Goal: Task Accomplishment & Management: Manage account settings

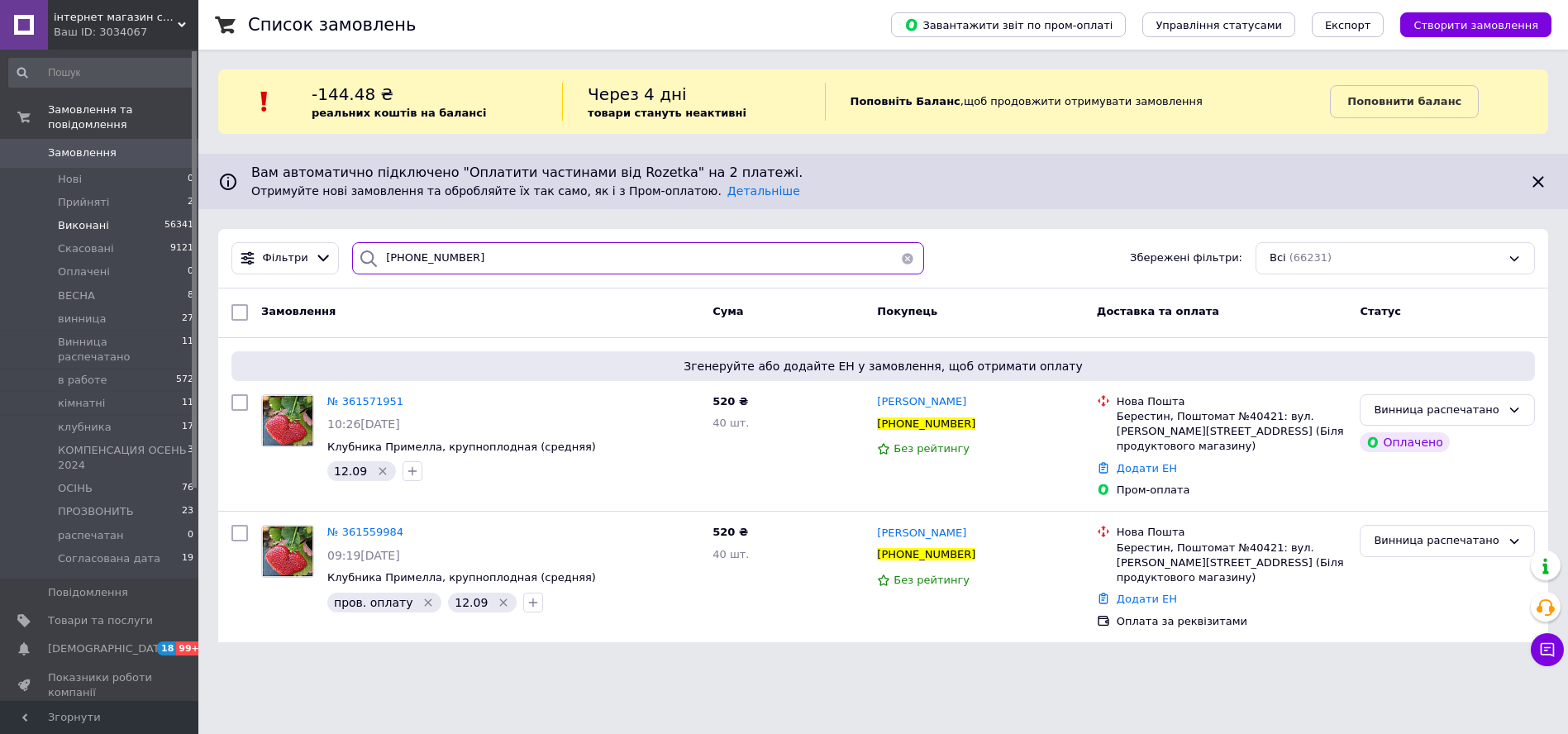
drag, startPoint x: 517, startPoint y: 249, endPoint x: 104, endPoint y: 215, distance: 414.4
click at [99, 216] on div "інтернет магазин садівника [GEOGRAPHIC_DATA] Ваш ID: 3034067 Сайт інтернет мага…" at bounding box center [784, 331] width 1568 height 662
paste input "0987961375"
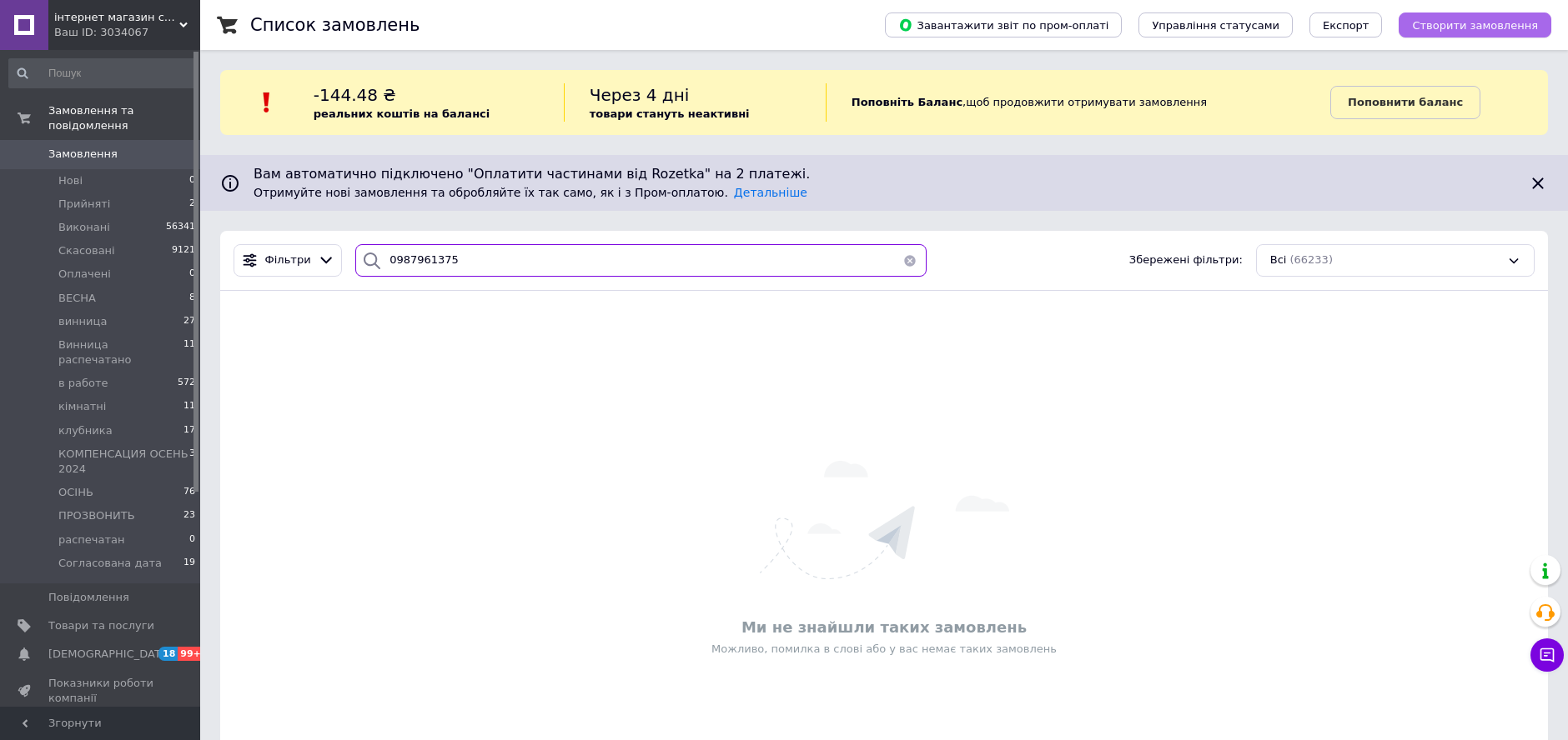
type input "0987961375"
click at [1463, 24] on span "Створити замовлення" at bounding box center [1474, 26] width 126 height 12
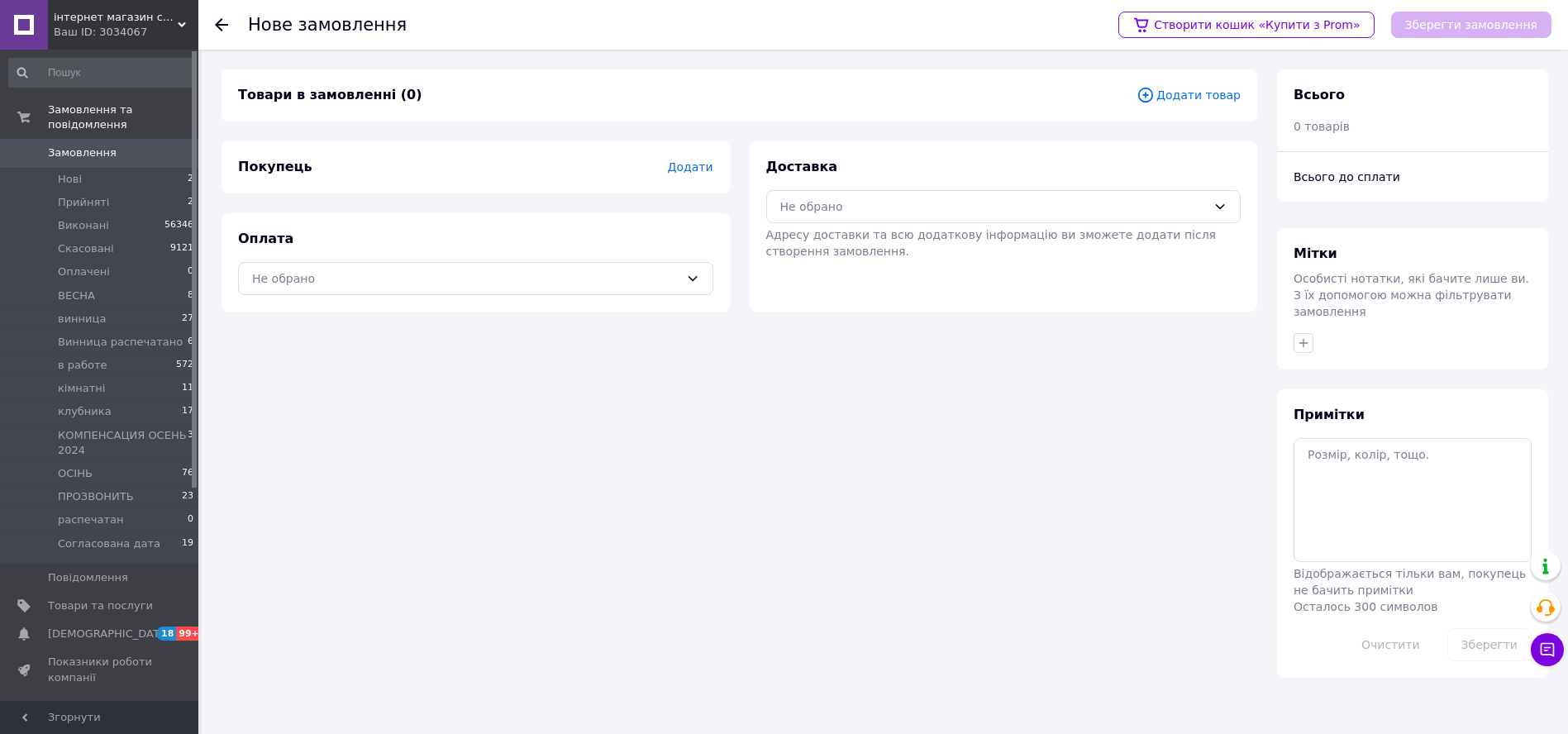
click at [1222, 88] on span "Додати товар" at bounding box center [1188, 94] width 104 height 18
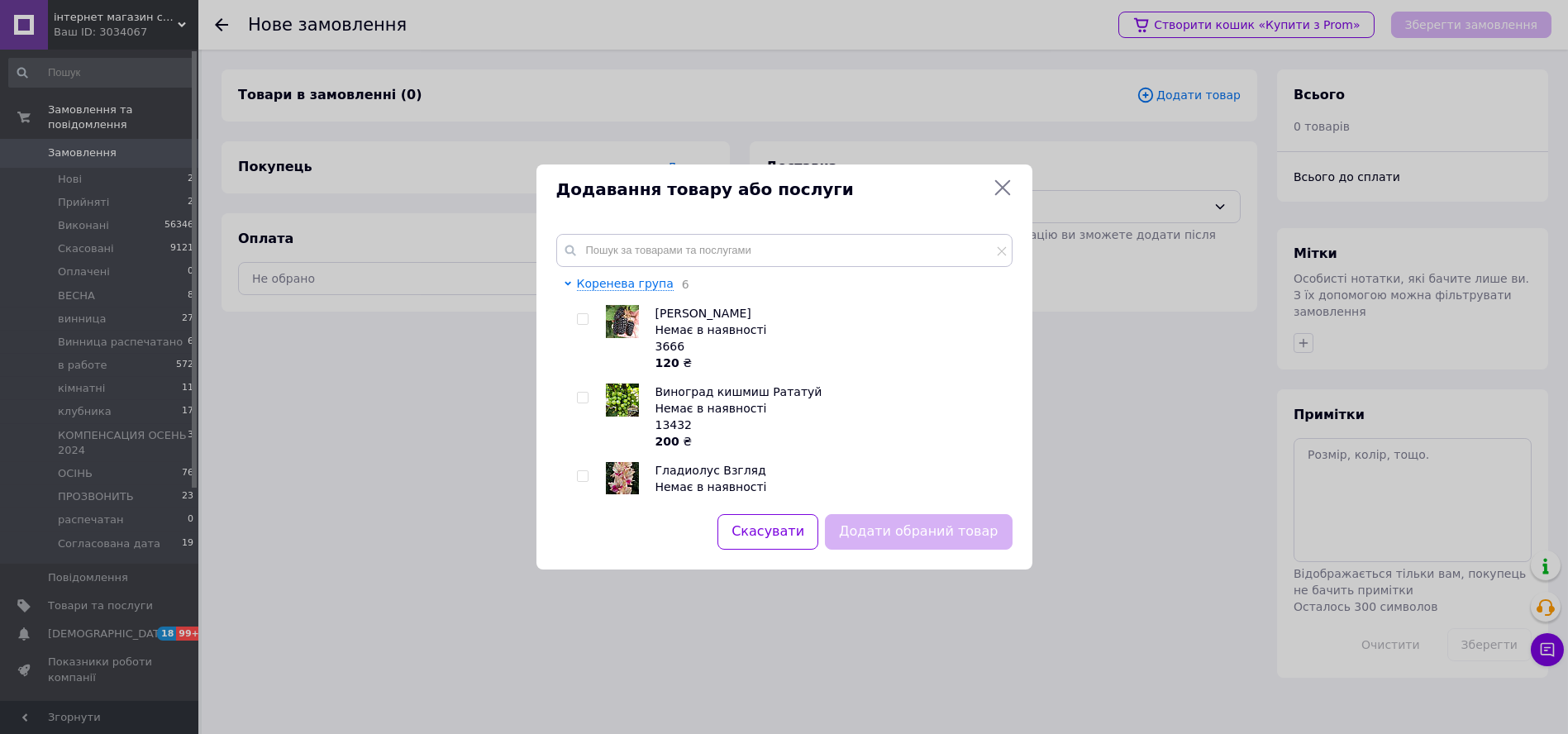
click at [709, 234] on div "Коренева група 6 Ежевика Карака Блэк Немає в наявності 3666 120 ₴ Виноград кишм…" at bounding box center [784, 364] width 496 height 300
click at [708, 240] on input "text" at bounding box center [784, 251] width 456 height 33
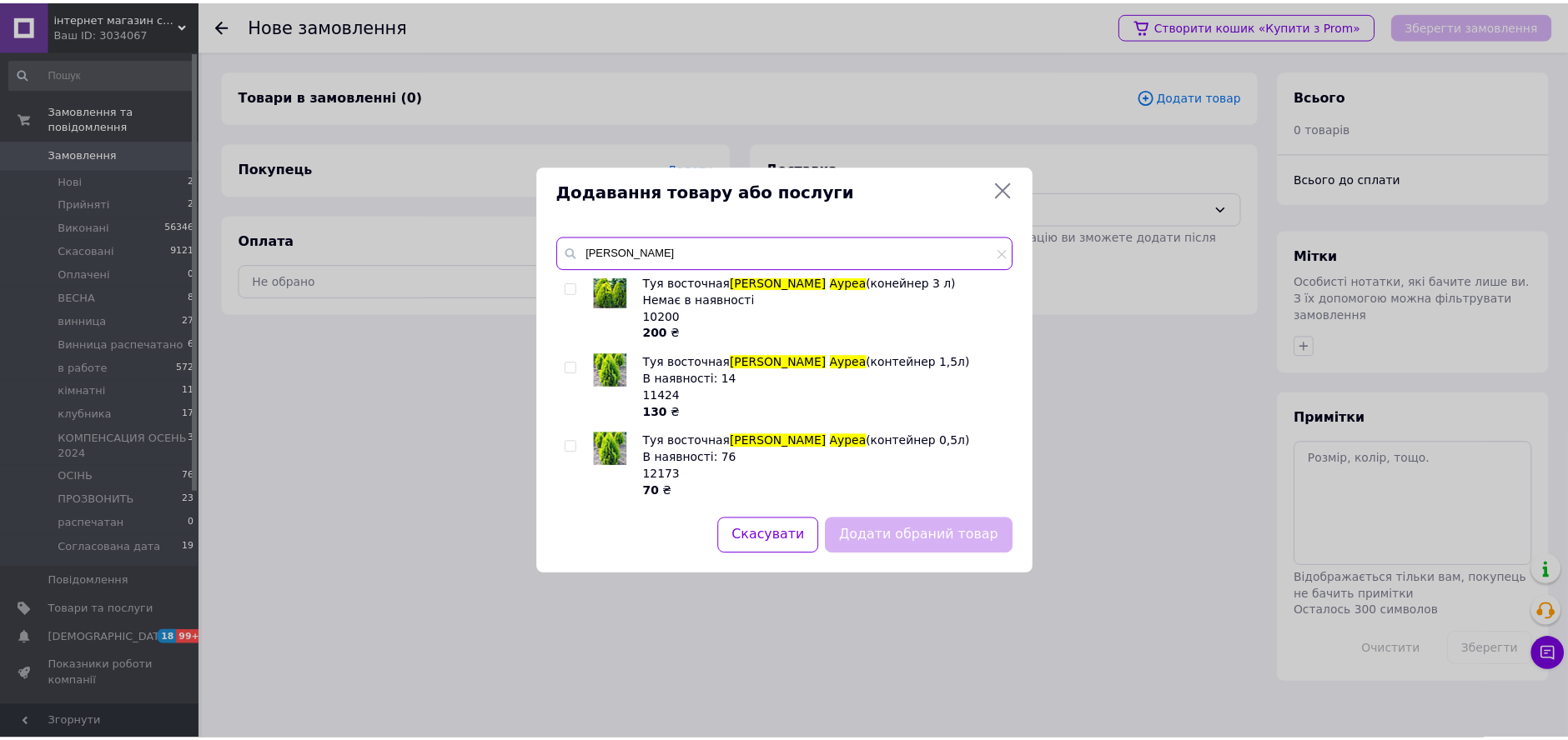
scroll to position [4, 0]
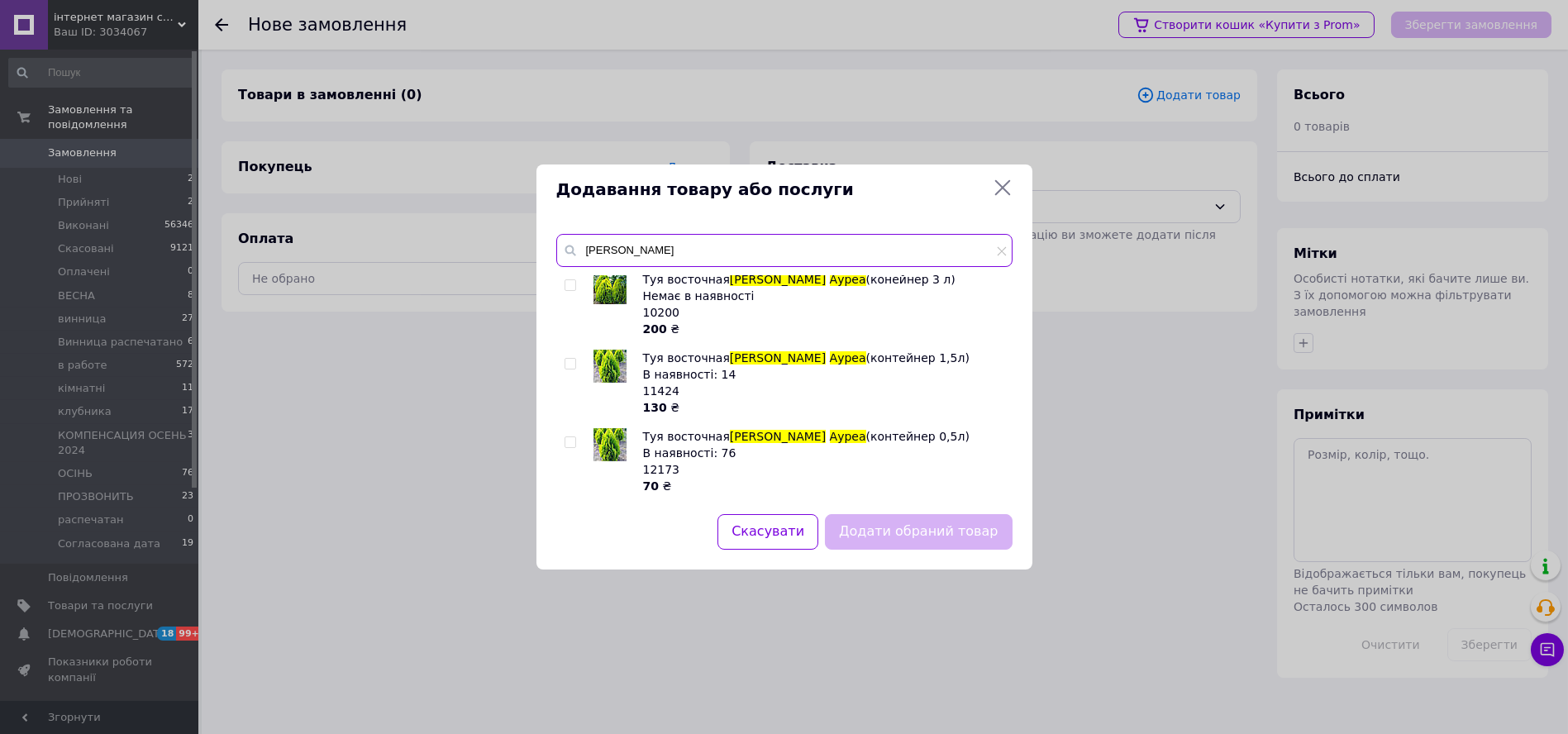
type input "[PERSON_NAME]"
click at [1008, 185] on icon at bounding box center [1002, 187] width 20 height 20
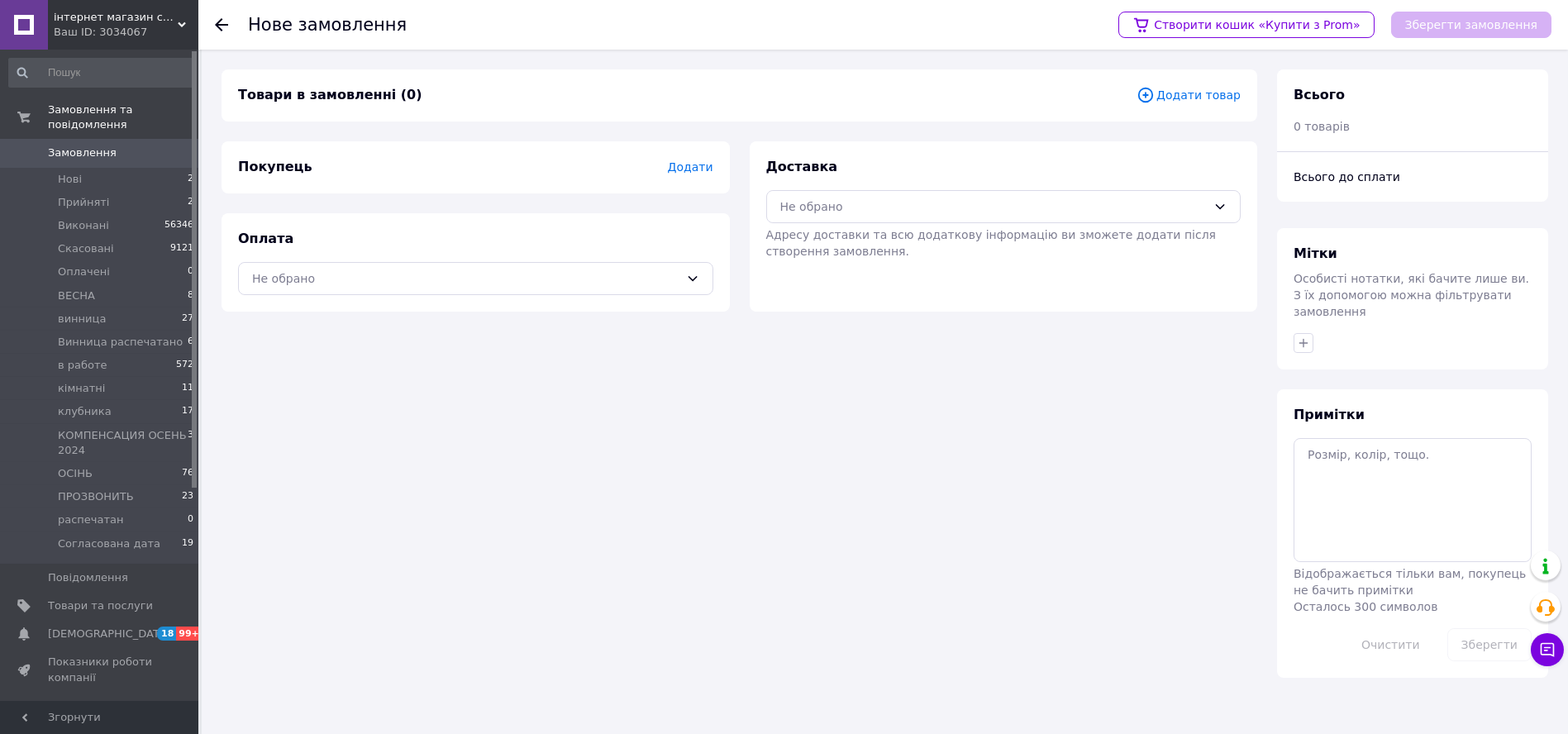
click at [234, 26] on div at bounding box center [232, 24] width 33 height 50
click at [227, 23] on icon at bounding box center [221, 24] width 13 height 13
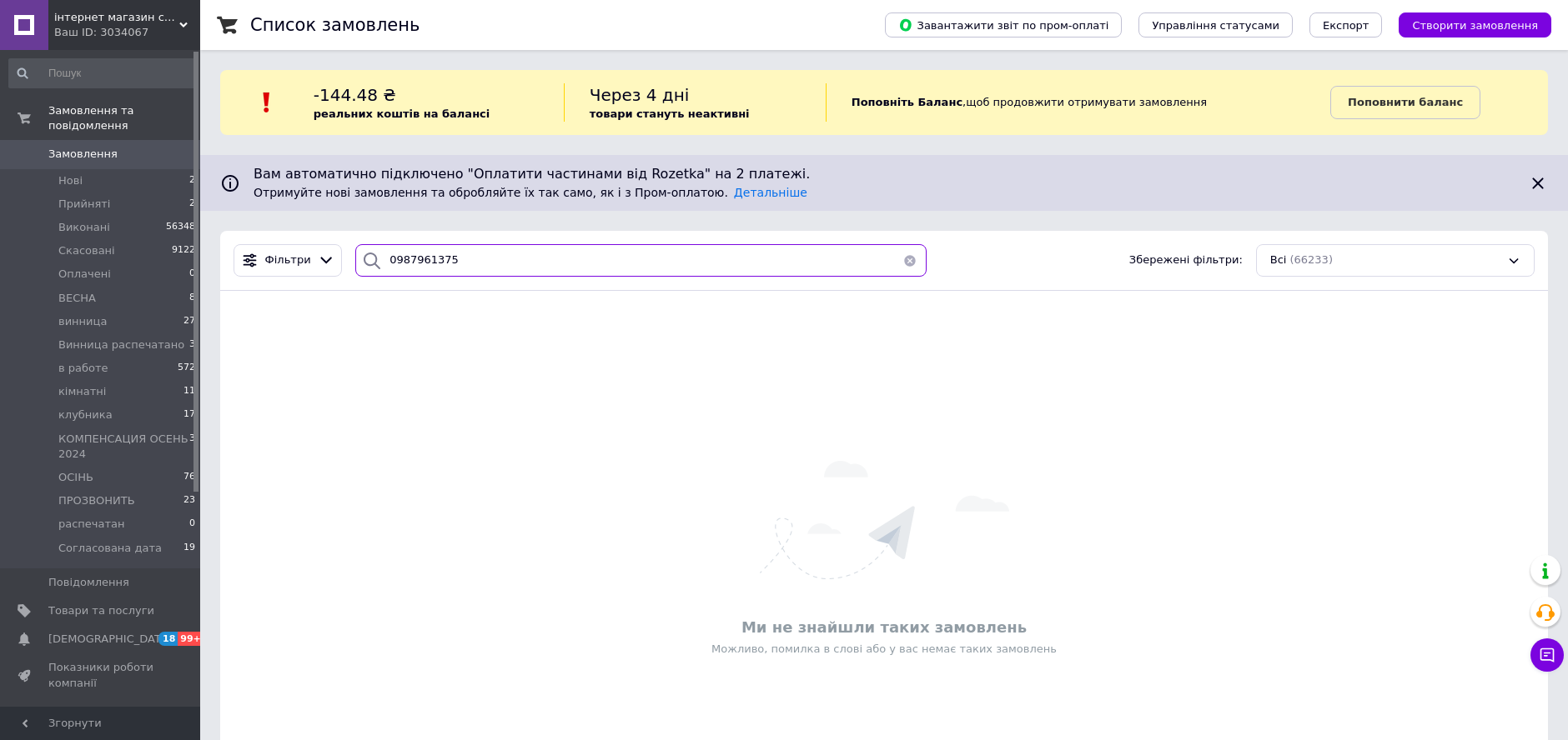
drag, startPoint x: 582, startPoint y: 280, endPoint x: 571, endPoint y: 268, distance: 16.3
click at [572, 271] on div "Фільтри 0987961375 Збережені фільтри: Всі (66233)" at bounding box center [884, 261] width 1328 height 60
drag, startPoint x: 541, startPoint y: 261, endPoint x: 56, endPoint y: 274, distance: 485.2
click at [56, 274] on div "інтернет магазин садівника [GEOGRAPHIC_DATA] Ваш ID: 3034067 Сайт інтернет мага…" at bounding box center [784, 423] width 1568 height 847
paste input "[PHONE_NUMBER]"
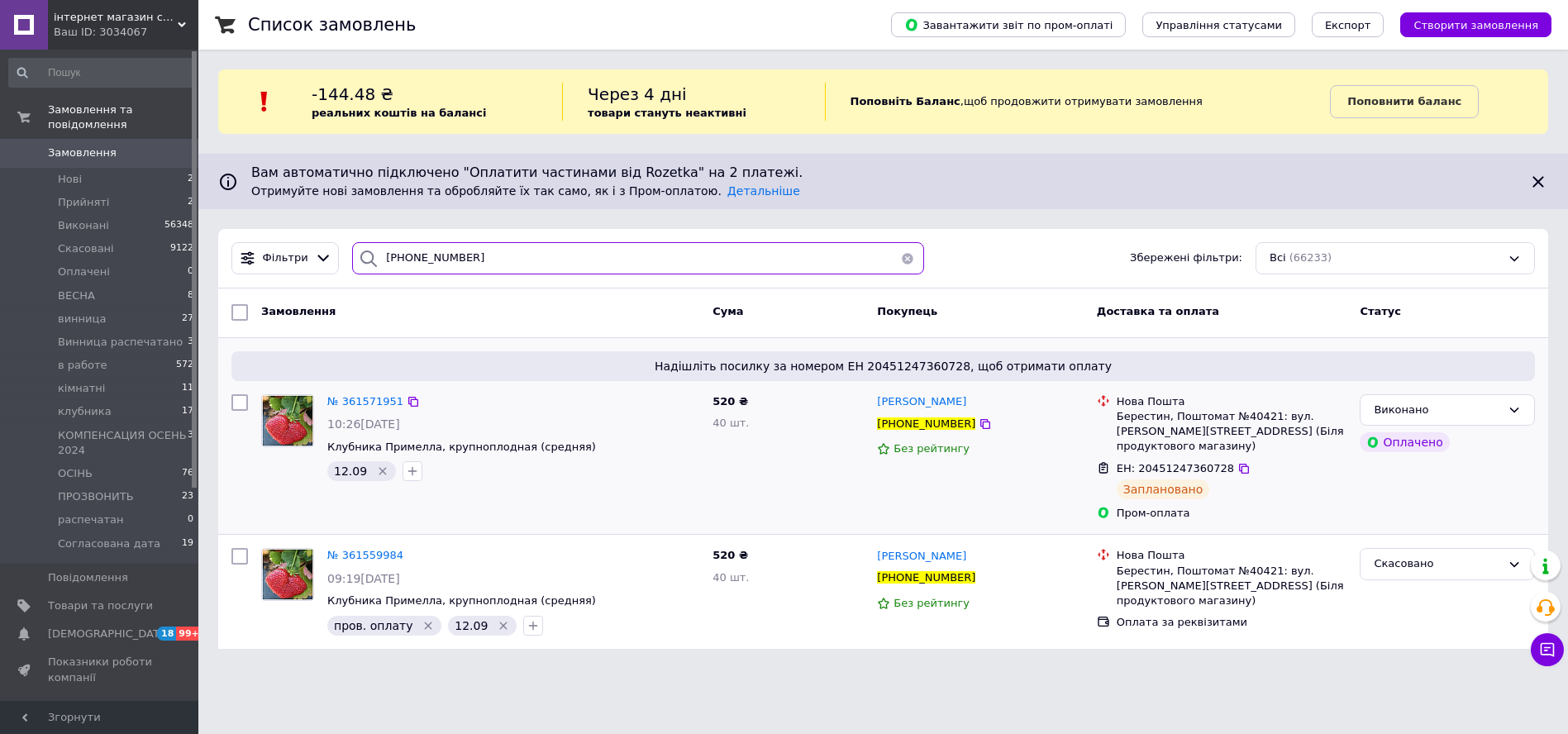
type input "[PHONE_NUMBER]"
click at [717, 479] on div "520 ₴ 40 шт." at bounding box center [788, 458] width 164 height 141
click at [386, 397] on span "№ 361571951" at bounding box center [365, 402] width 76 height 12
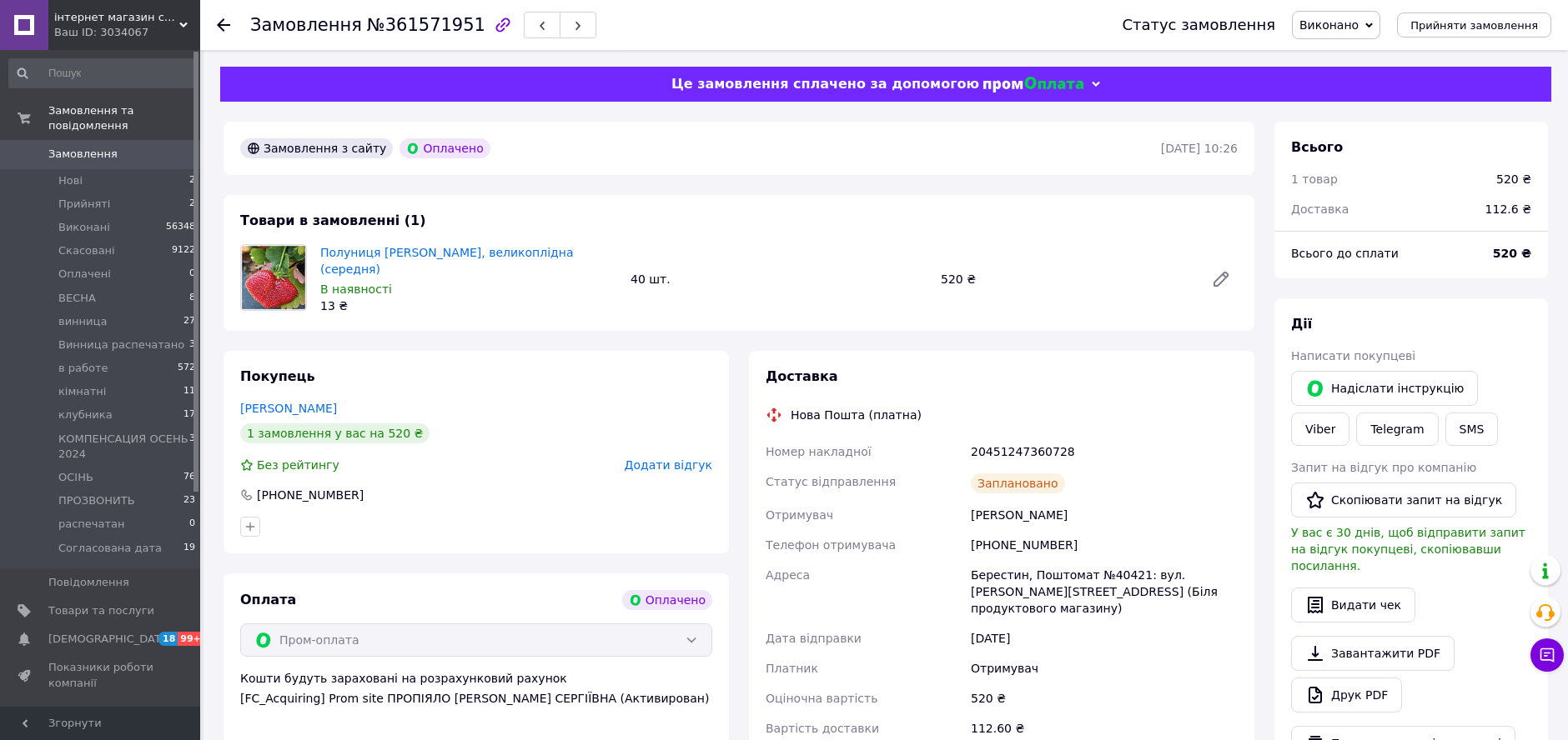
click at [222, 12] on div at bounding box center [234, 25] width 34 height 50
click at [223, 13] on div at bounding box center [234, 25] width 34 height 50
click at [225, 20] on icon at bounding box center [223, 25] width 13 height 13
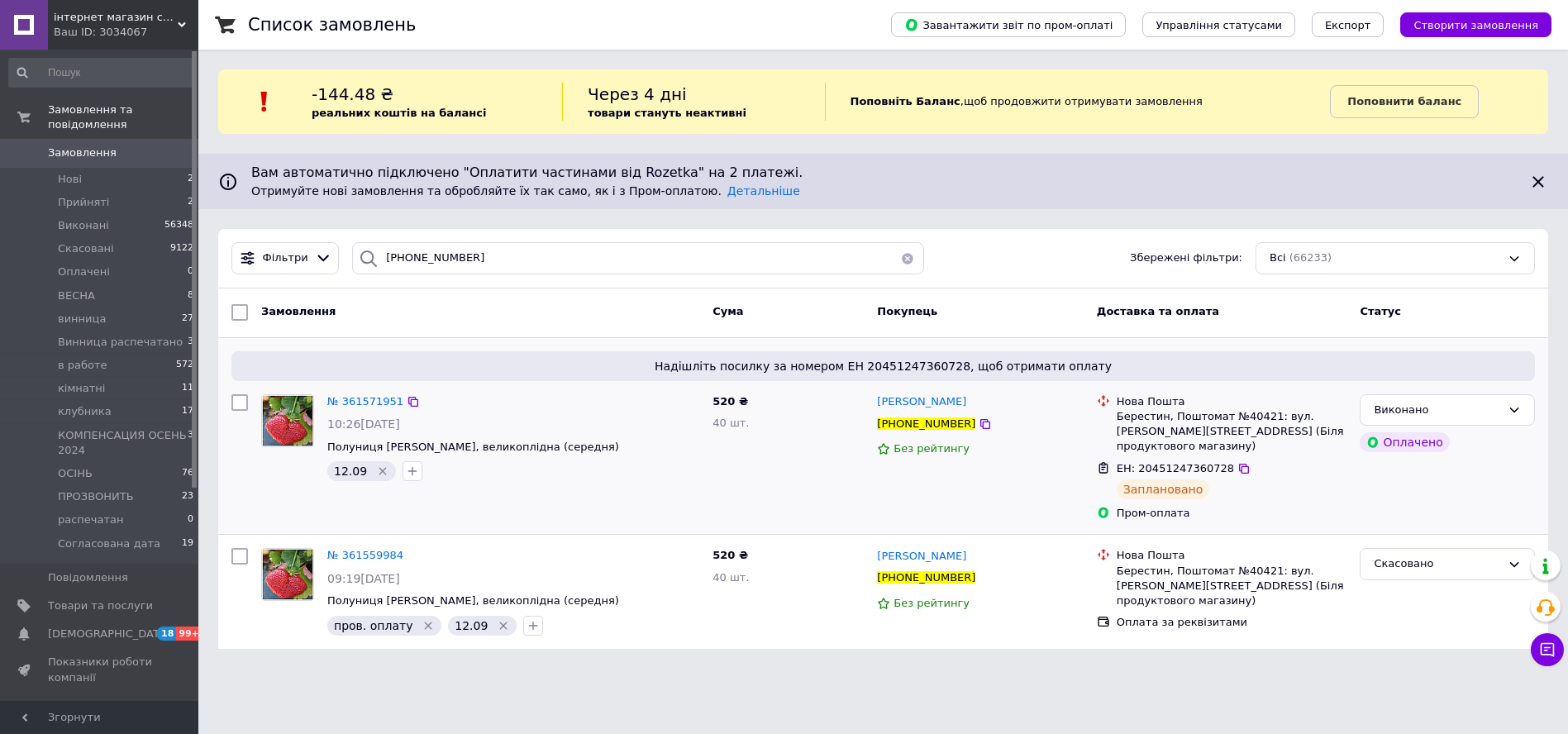
click at [545, 408] on div "№ 361571951" at bounding box center [512, 402] width 375 height 19
click at [111, 168] on li "Нові 2" at bounding box center [101, 179] width 204 height 23
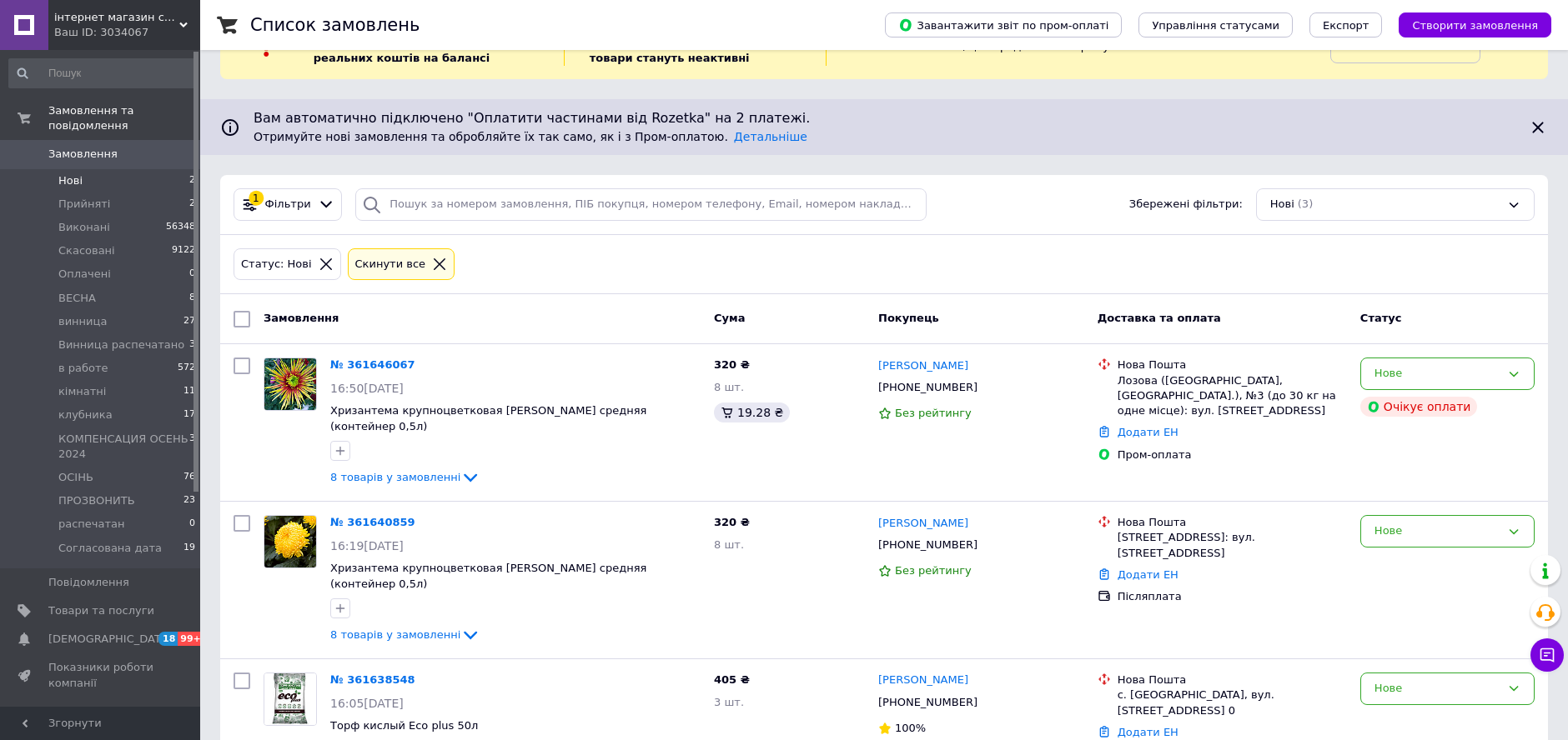
scroll to position [103, 0]
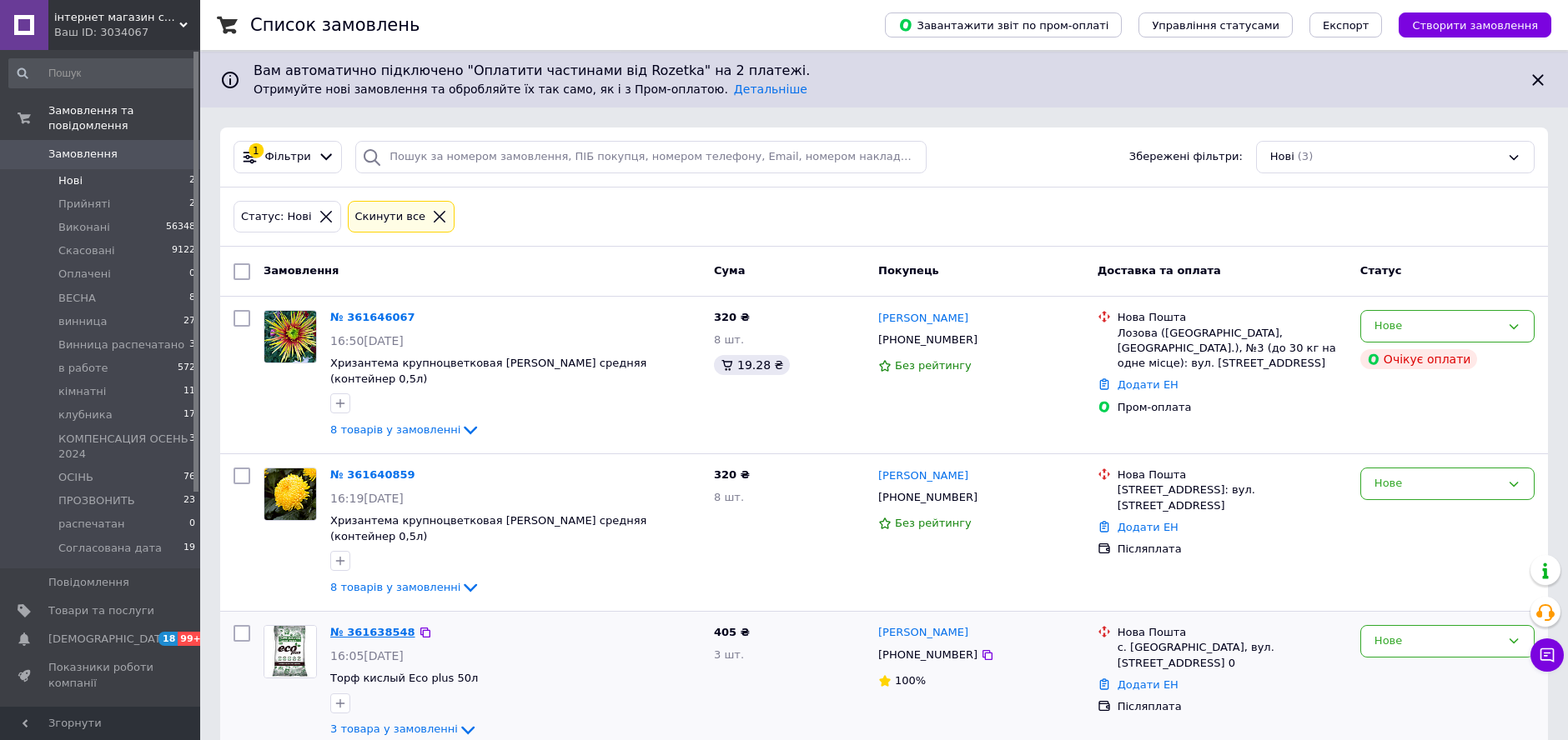
click at [373, 626] on link "№ 361638548" at bounding box center [372, 632] width 85 height 12
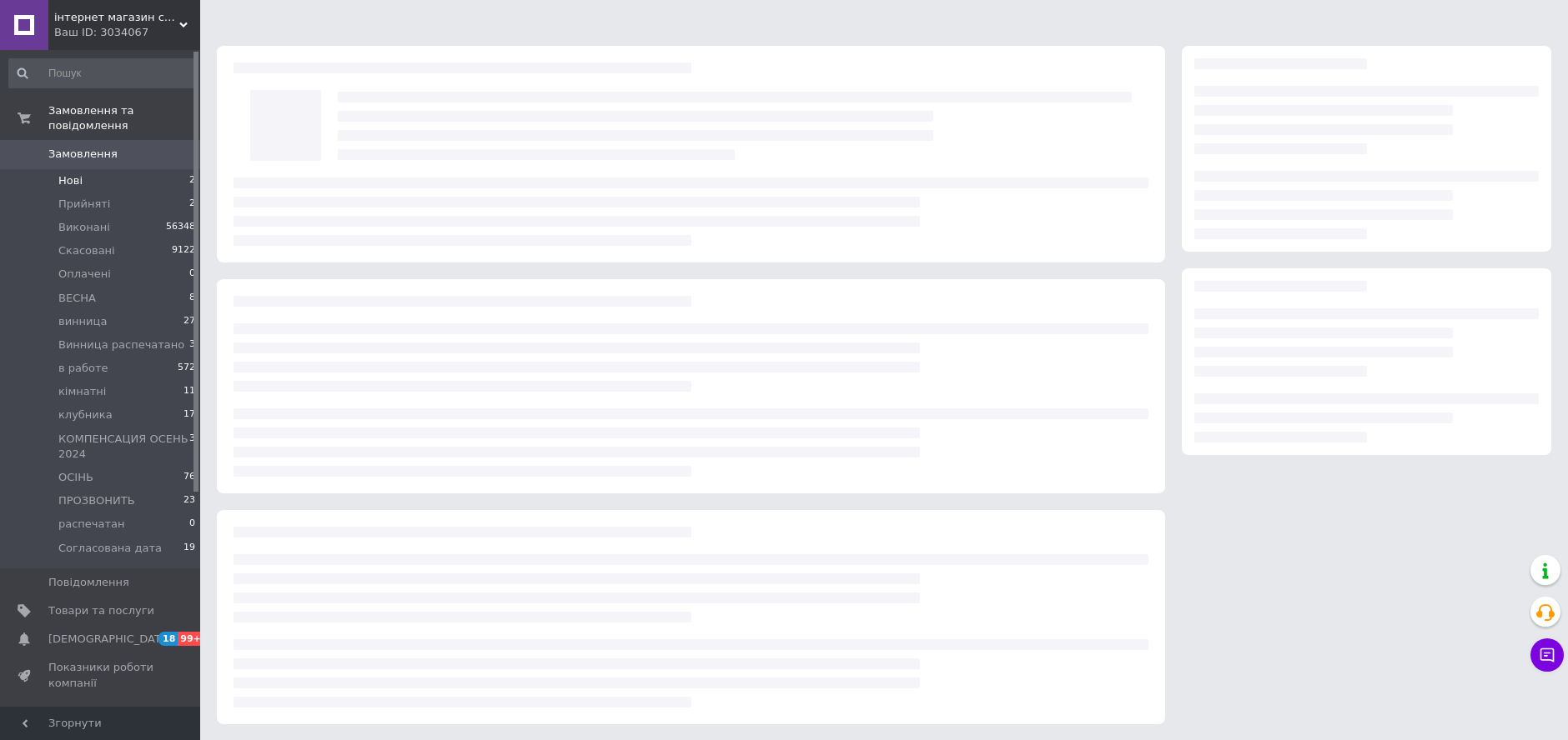
scroll to position [103, 0]
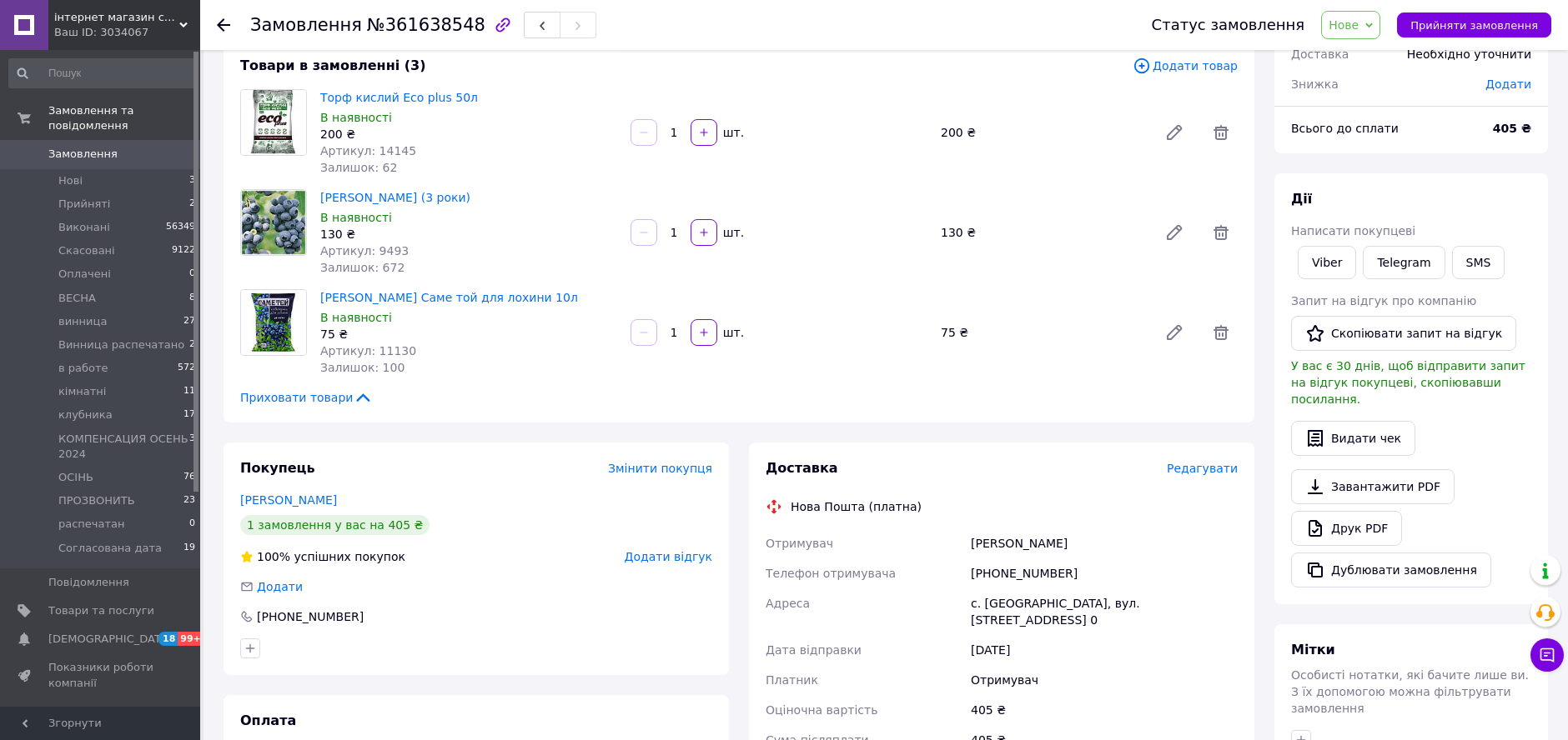
click at [999, 569] on div "[PHONE_NUMBER]" at bounding box center [1105, 573] width 274 height 30
click at [994, 569] on div "[PHONE_NUMBER]" at bounding box center [1105, 573] width 274 height 30
click at [999, 568] on div "[PHONE_NUMBER]" at bounding box center [1105, 573] width 274 height 30
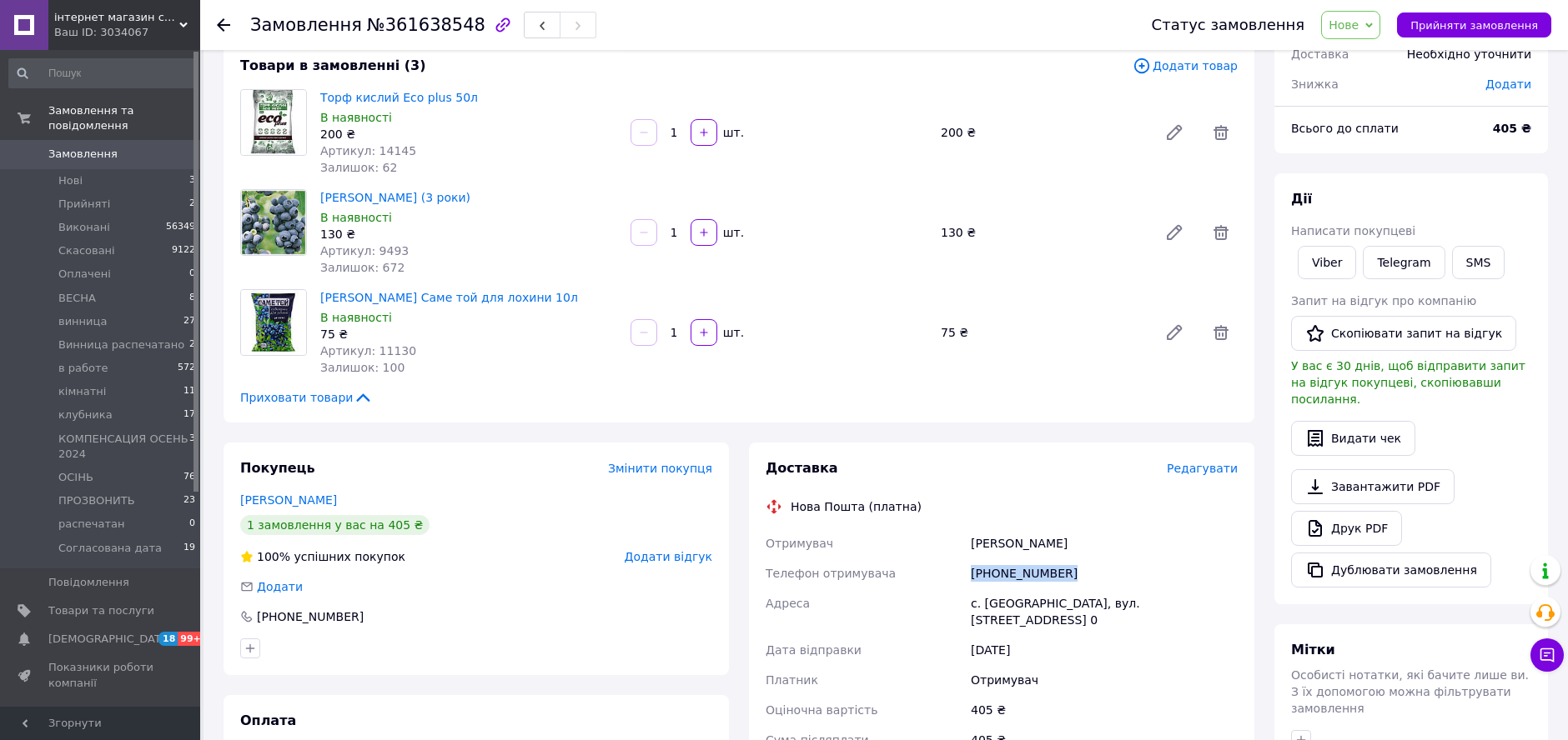
click at [999, 568] on div "[PHONE_NUMBER]" at bounding box center [1105, 573] width 274 height 30
copy div "[PHONE_NUMBER]"
click at [515, 232] on div "130 ₴" at bounding box center [469, 234] width 297 height 17
click at [532, 430] on div "Замовлення з сайту [DATE] 16:05 Товари в замовленні (3) Додати товар Торф кисли…" at bounding box center [739, 539] width 1051 height 1146
click at [626, 396] on div "Приховати товари" at bounding box center [739, 397] width 998 height 17
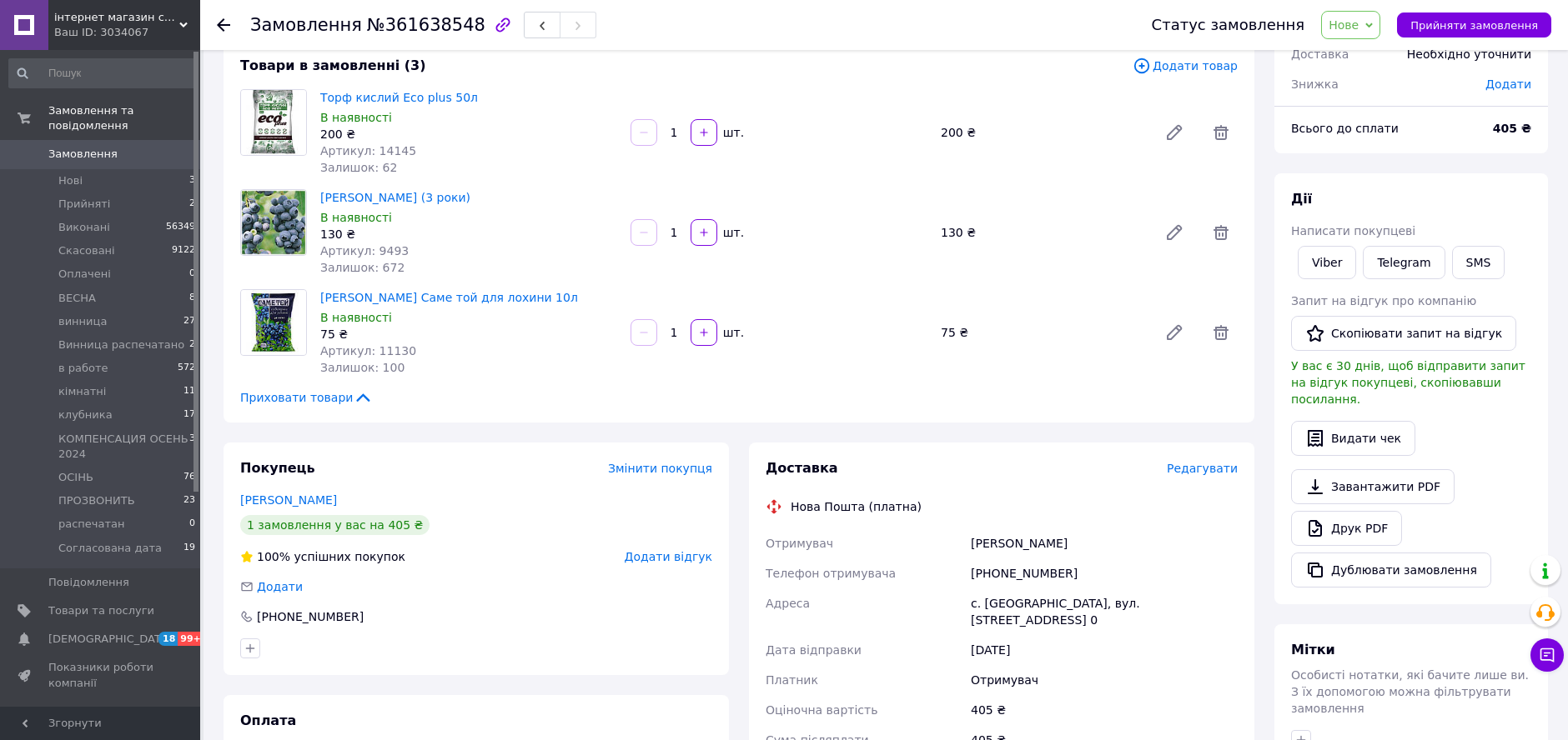
click at [543, 407] on div "Товари в замовленні (3) Додати товар Торф кислий Eco plus 50л В наявності 200 ₴…" at bounding box center [739, 231] width 1031 height 383
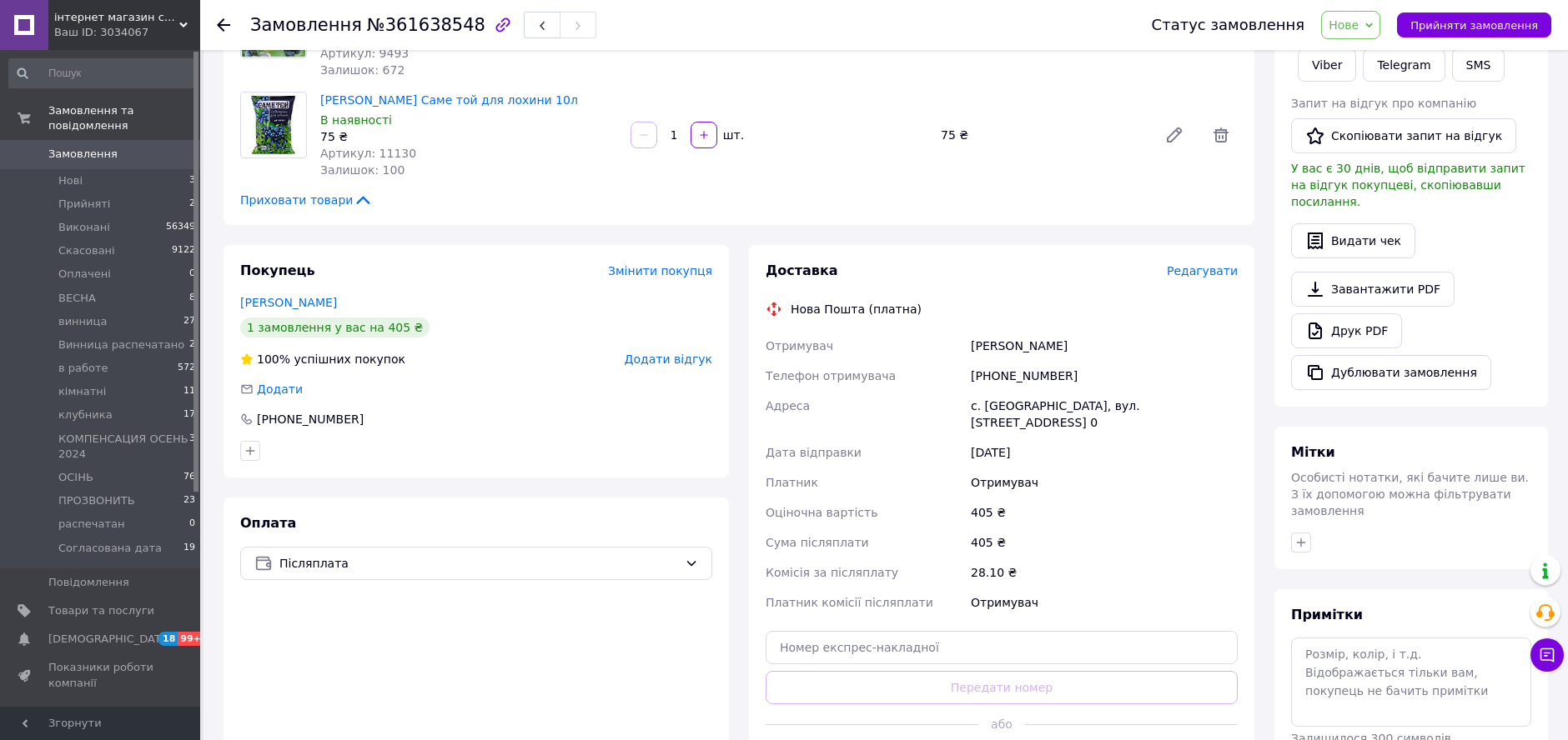
scroll to position [381, 0]
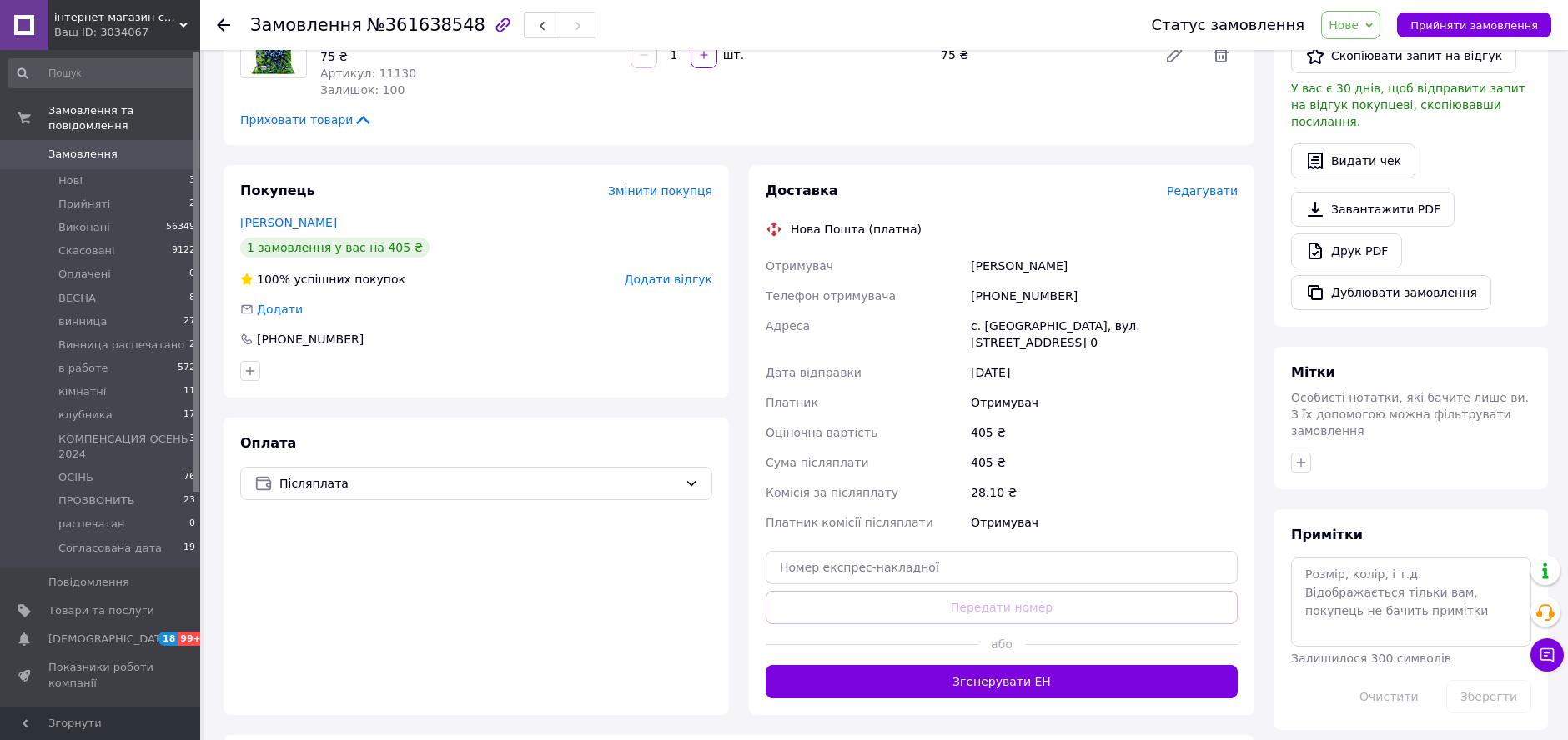
click at [872, 295] on span "Телефон отримувача" at bounding box center [830, 295] width 130 height 13
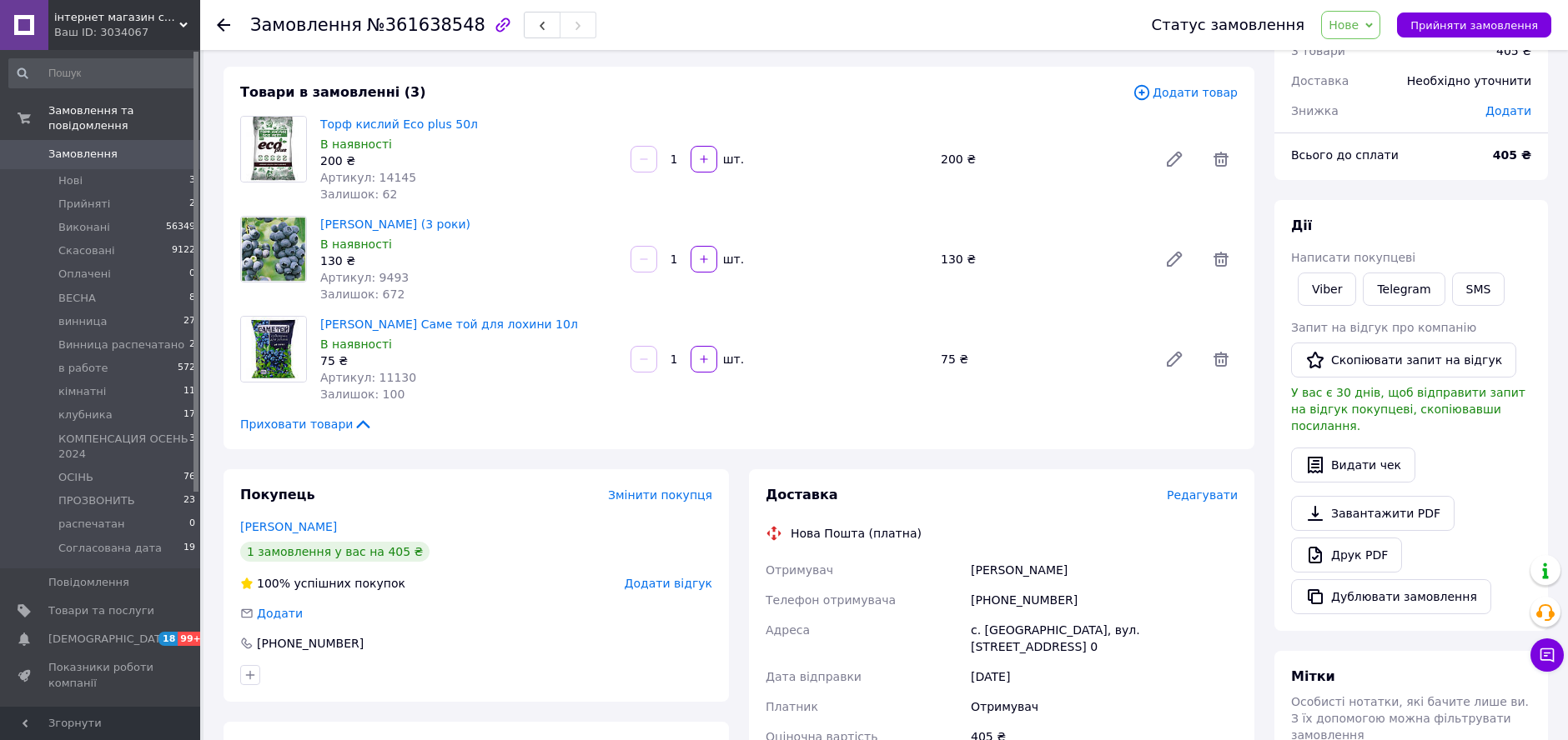
scroll to position [0, 0]
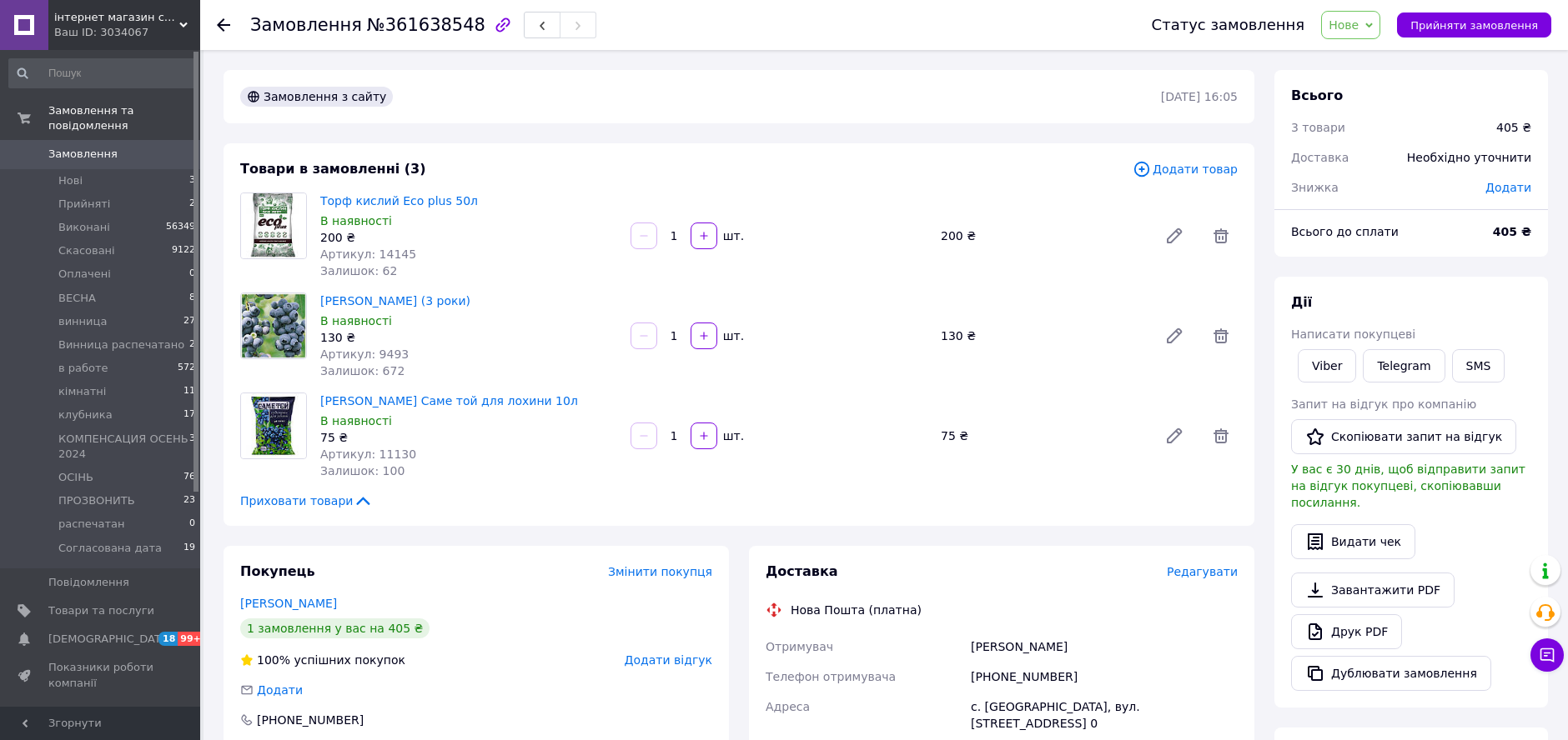
click at [852, 300] on div "[PERSON_NAME] (3 роки) В наявності 130 ₴ Артикул: 9493 Залишок: 672 1   шт. 130…" at bounding box center [778, 336] width 931 height 93
click at [558, 509] on div "Приховати товари" at bounding box center [739, 501] width 998 height 17
click at [521, 448] on div "Артикул: 11130" at bounding box center [469, 454] width 297 height 17
click at [617, 400] on span "[PERSON_NAME] Саме той для лохини 10л" at bounding box center [469, 400] width 297 height 17
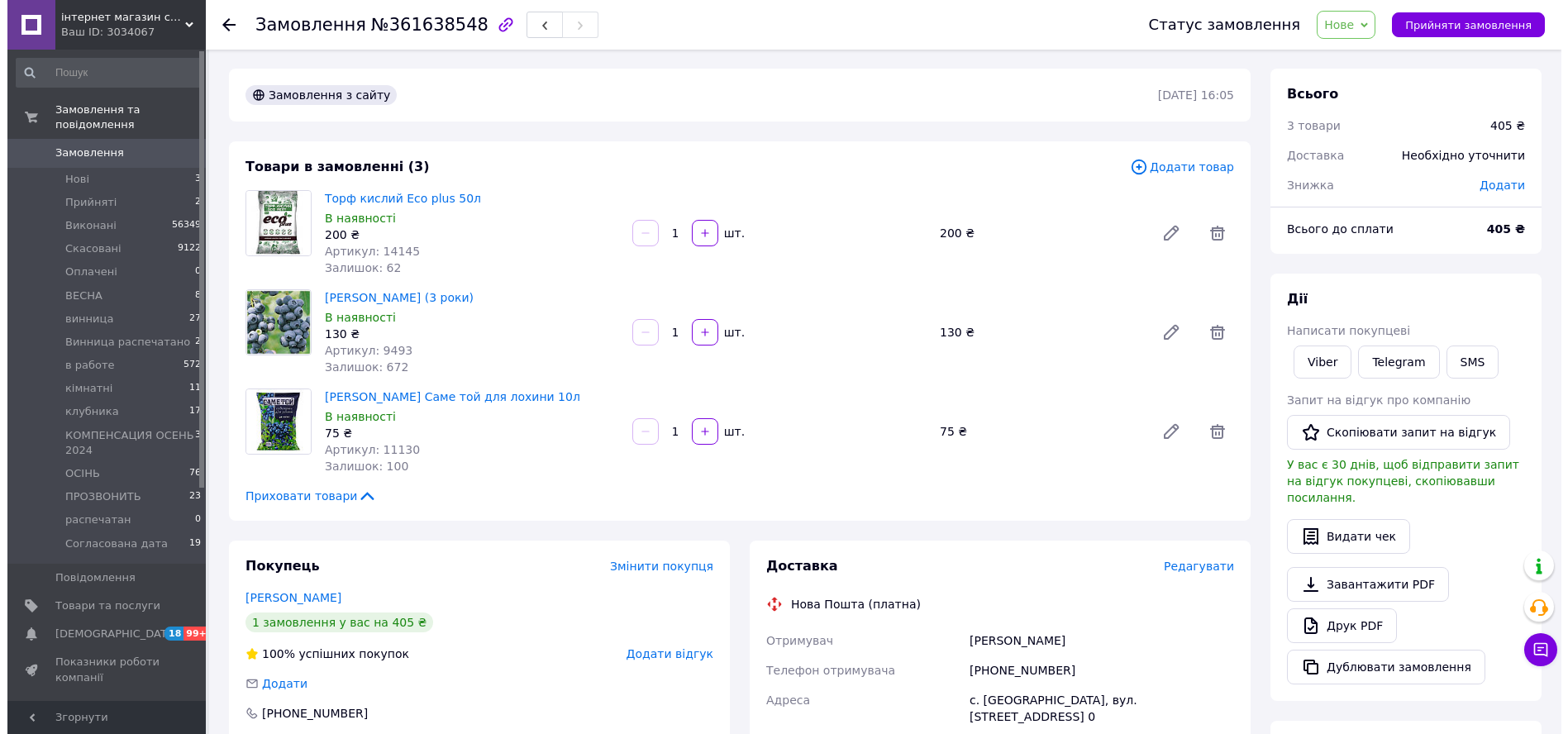
scroll to position [184, 0]
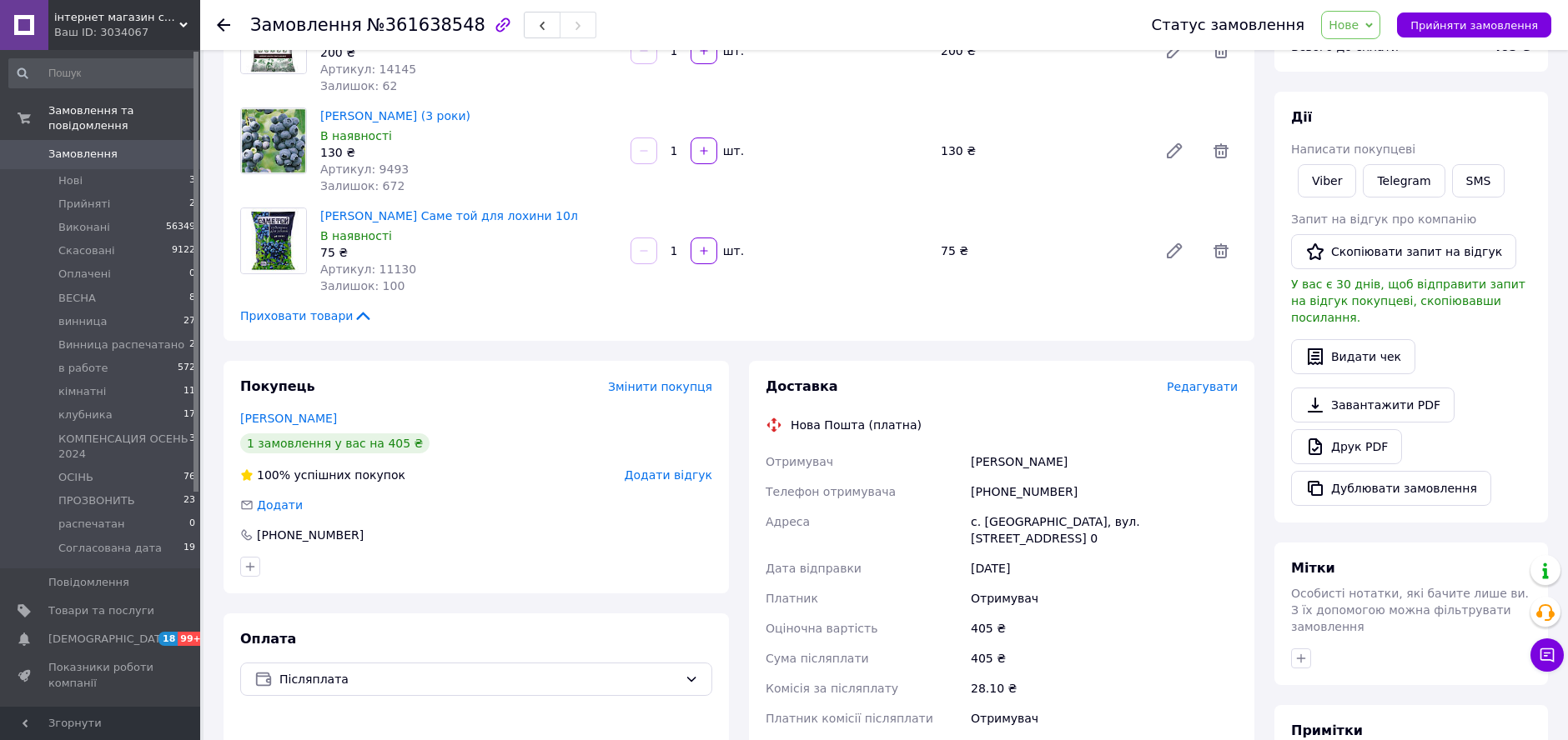
click at [1188, 385] on span "Редагувати" at bounding box center [1202, 386] width 71 height 13
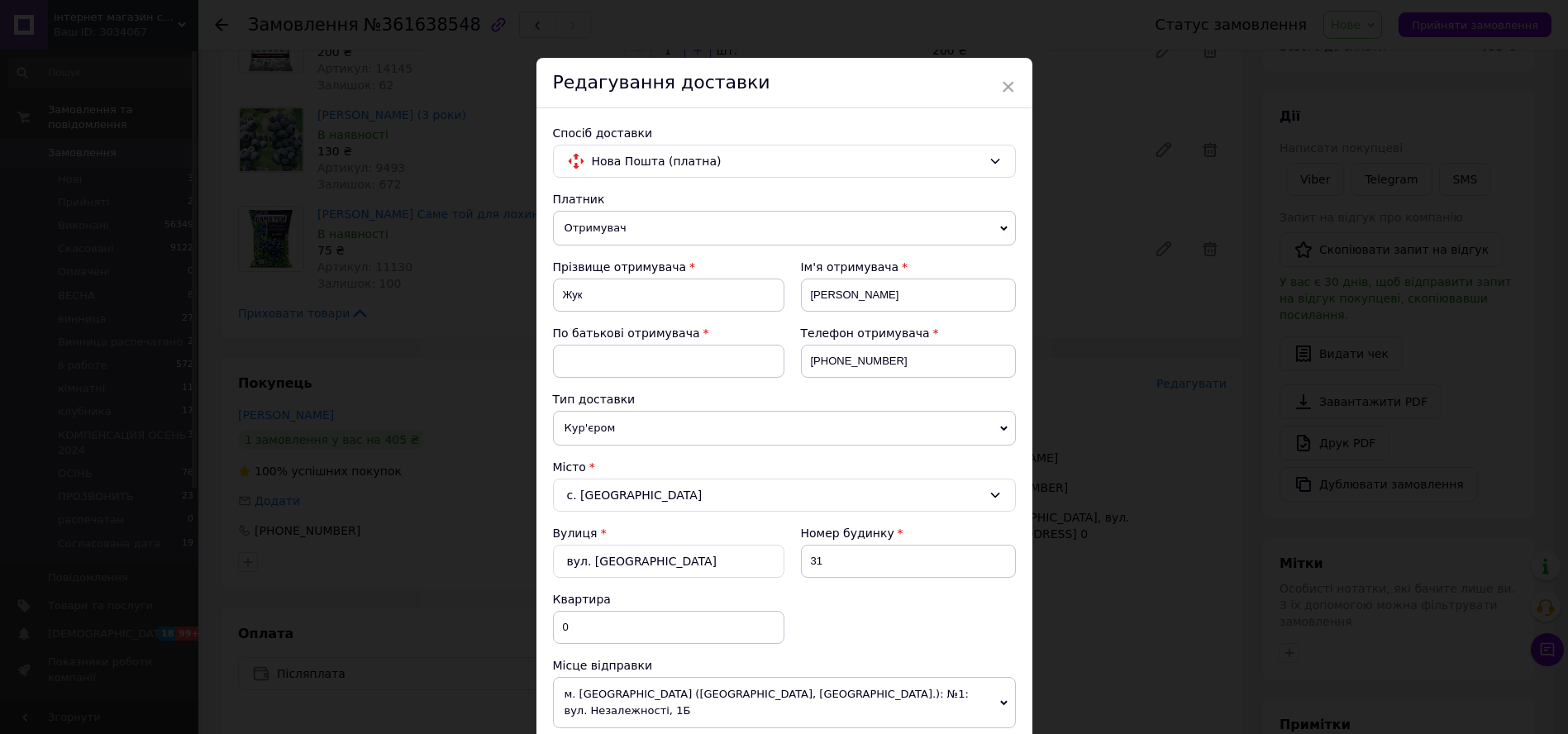
click at [927, 319] on div "Ім'я отримувача [PERSON_NAME]" at bounding box center [900, 292] width 232 height 66
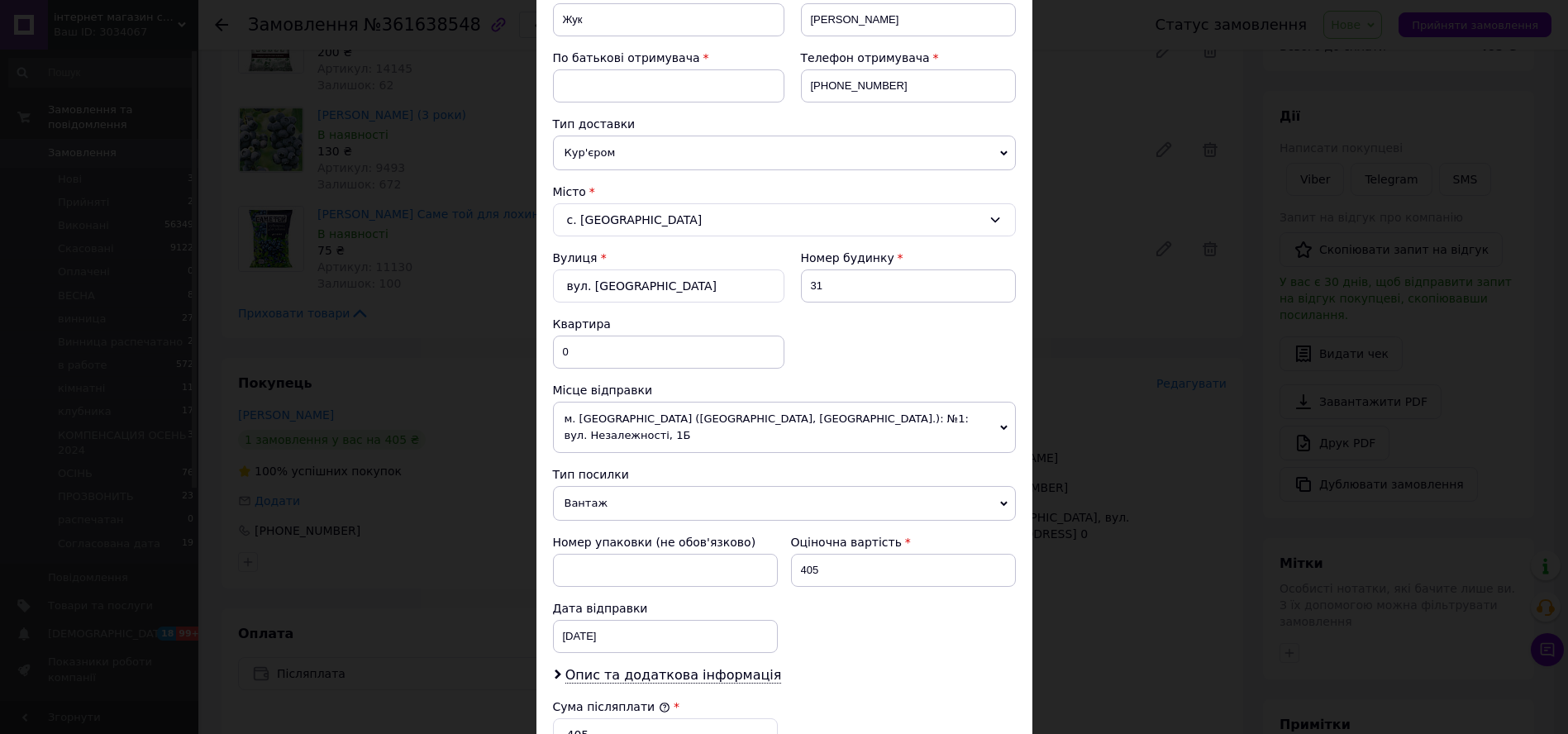
scroll to position [92, 0]
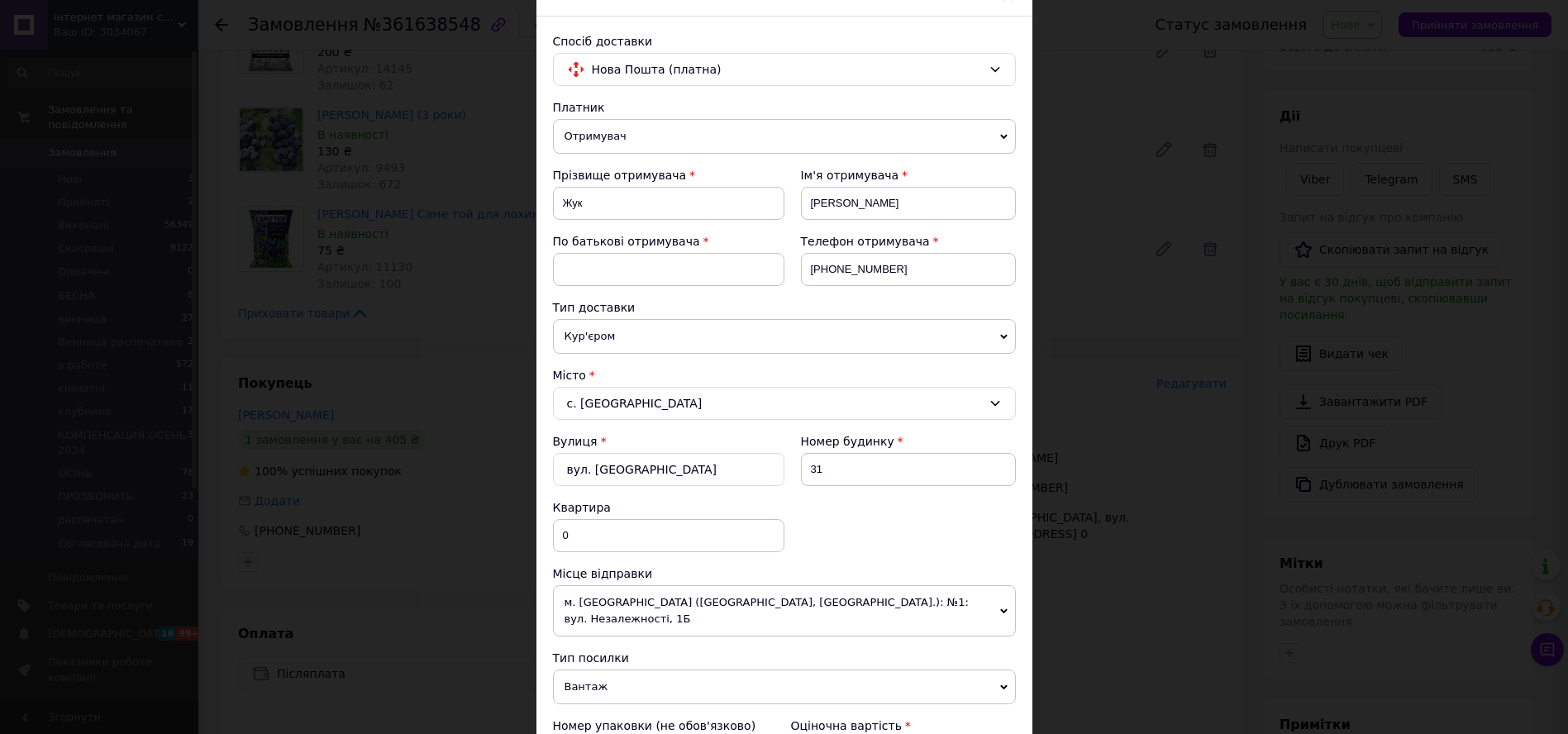
click at [846, 306] on div "Тип доставки" at bounding box center [784, 307] width 463 height 17
click at [1139, 164] on div "× Редагування доставки Спосіб доставки Нова Пошта (платна) Платник Отримувач Ві…" at bounding box center [784, 367] width 1568 height 734
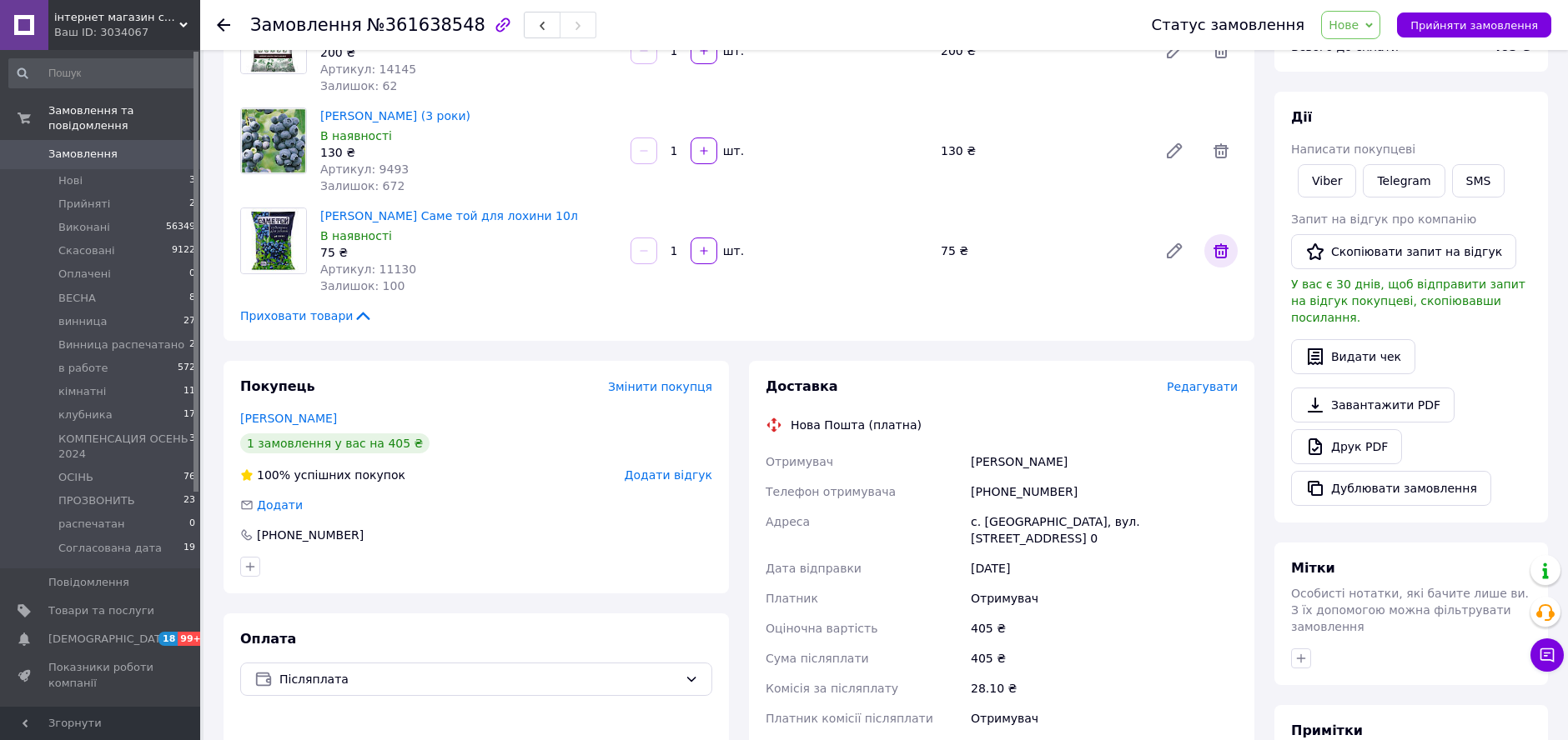
click at [1210, 243] on span at bounding box center [1221, 251] width 34 height 34
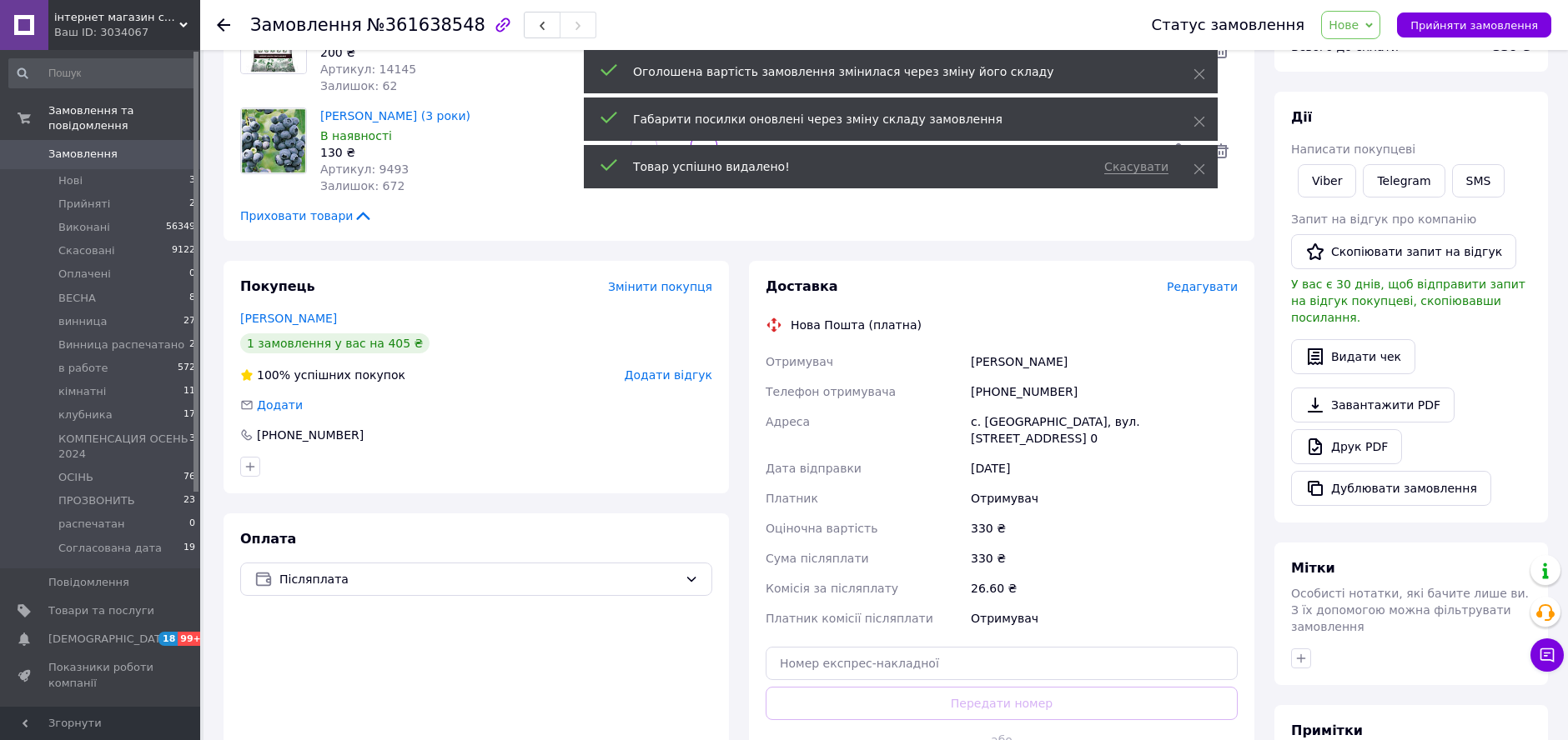
click at [599, 236] on div "Товари в замовленні (2) Додати товар Торф кислий Eco plus 50л В наявності 200 ₴…" at bounding box center [739, 100] width 1031 height 282
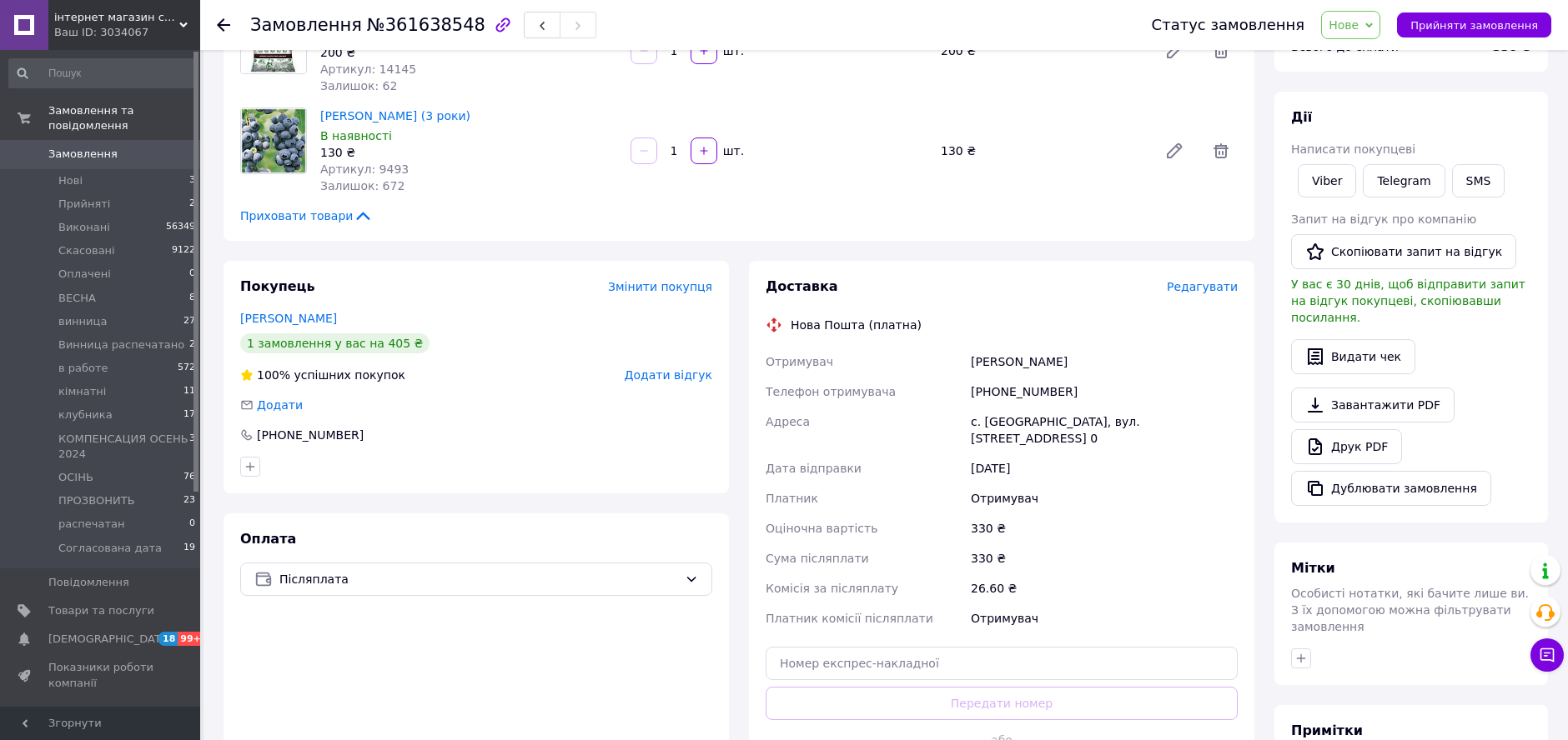
click at [1227, 290] on span "Редагувати" at bounding box center [1202, 287] width 71 height 13
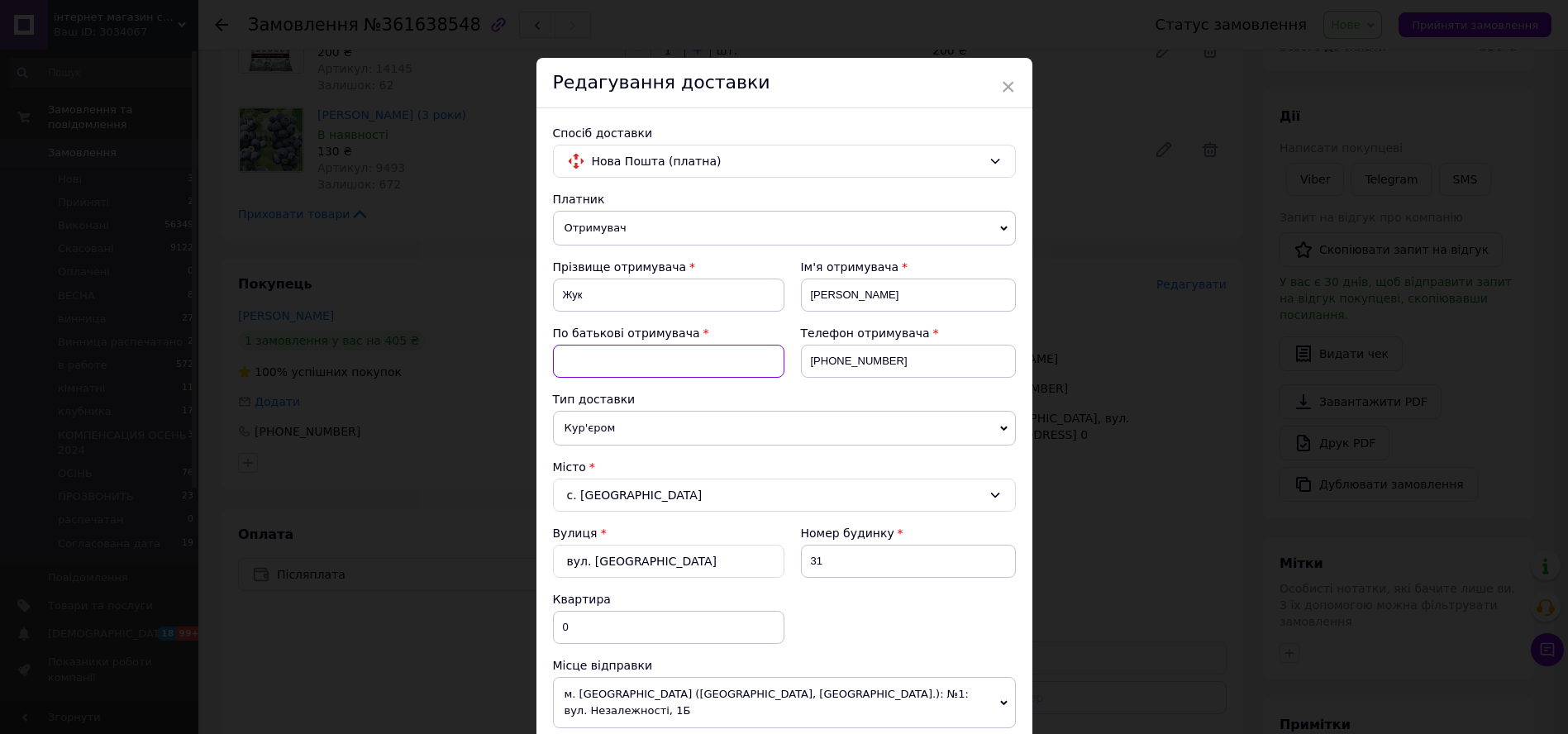
click at [675, 361] on input at bounding box center [668, 361] width 232 height 33
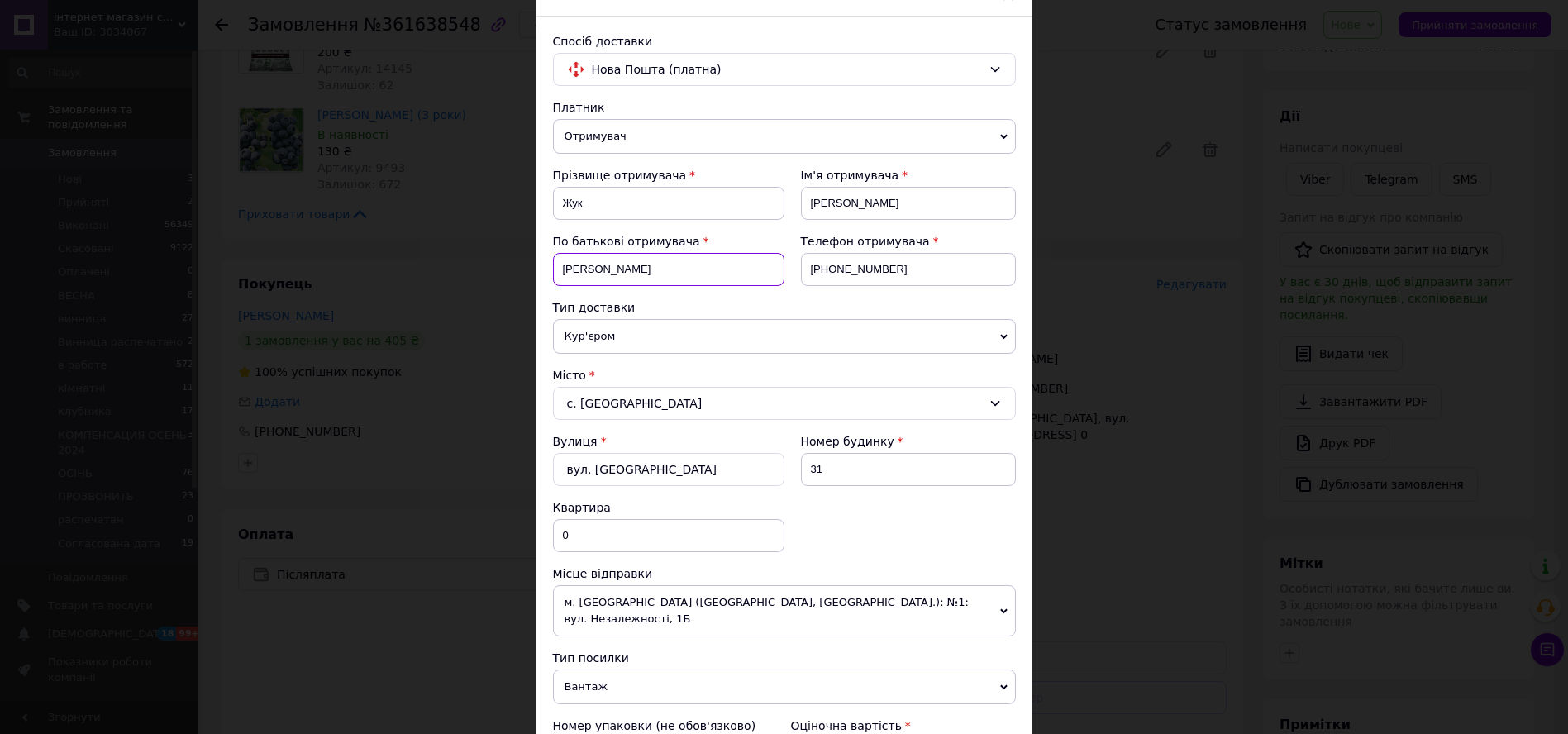
type input "[PERSON_NAME]"
click at [762, 287] on div "По батькові отримувача [PERSON_NAME]" at bounding box center [668, 267] width 232 height 66
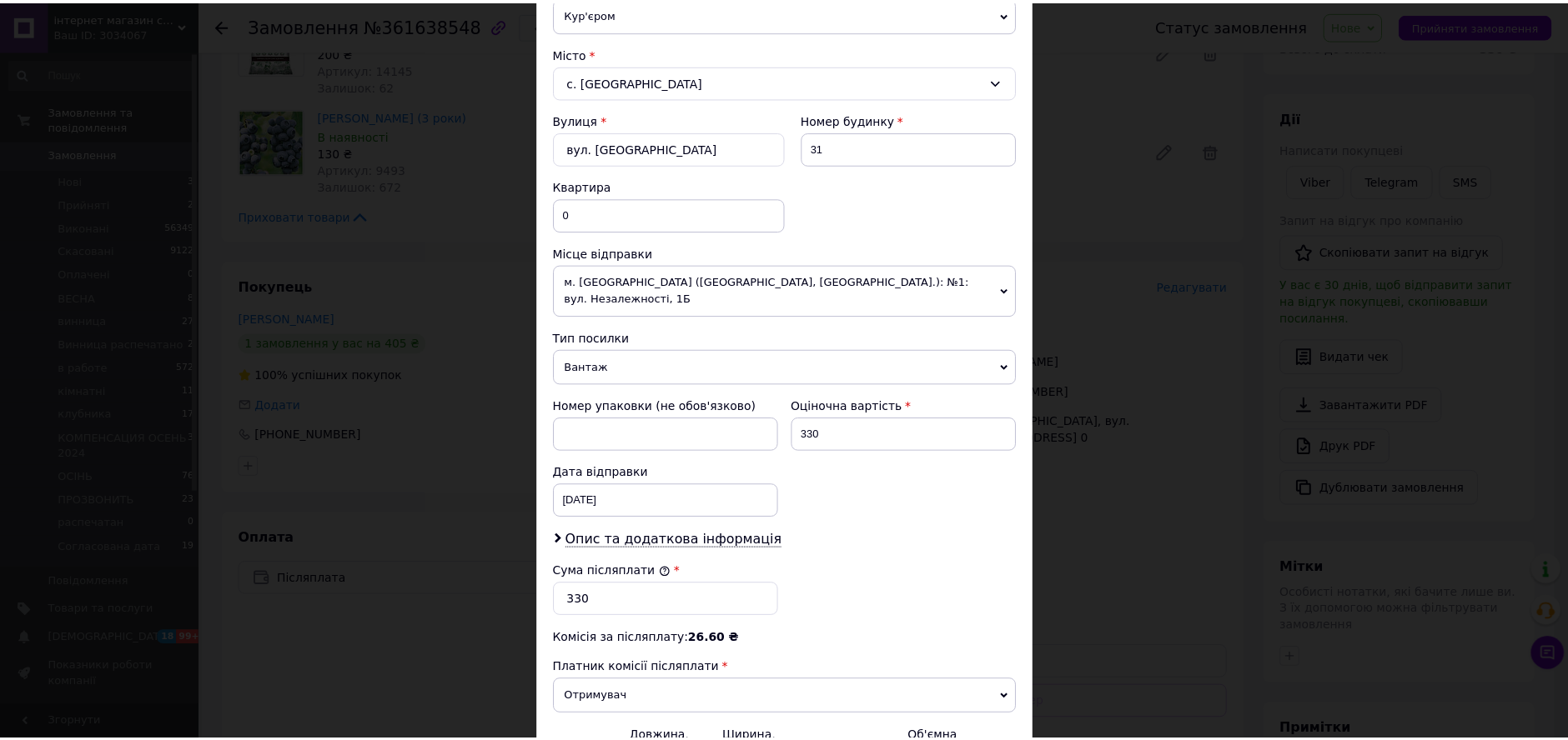
scroll to position [590, 0]
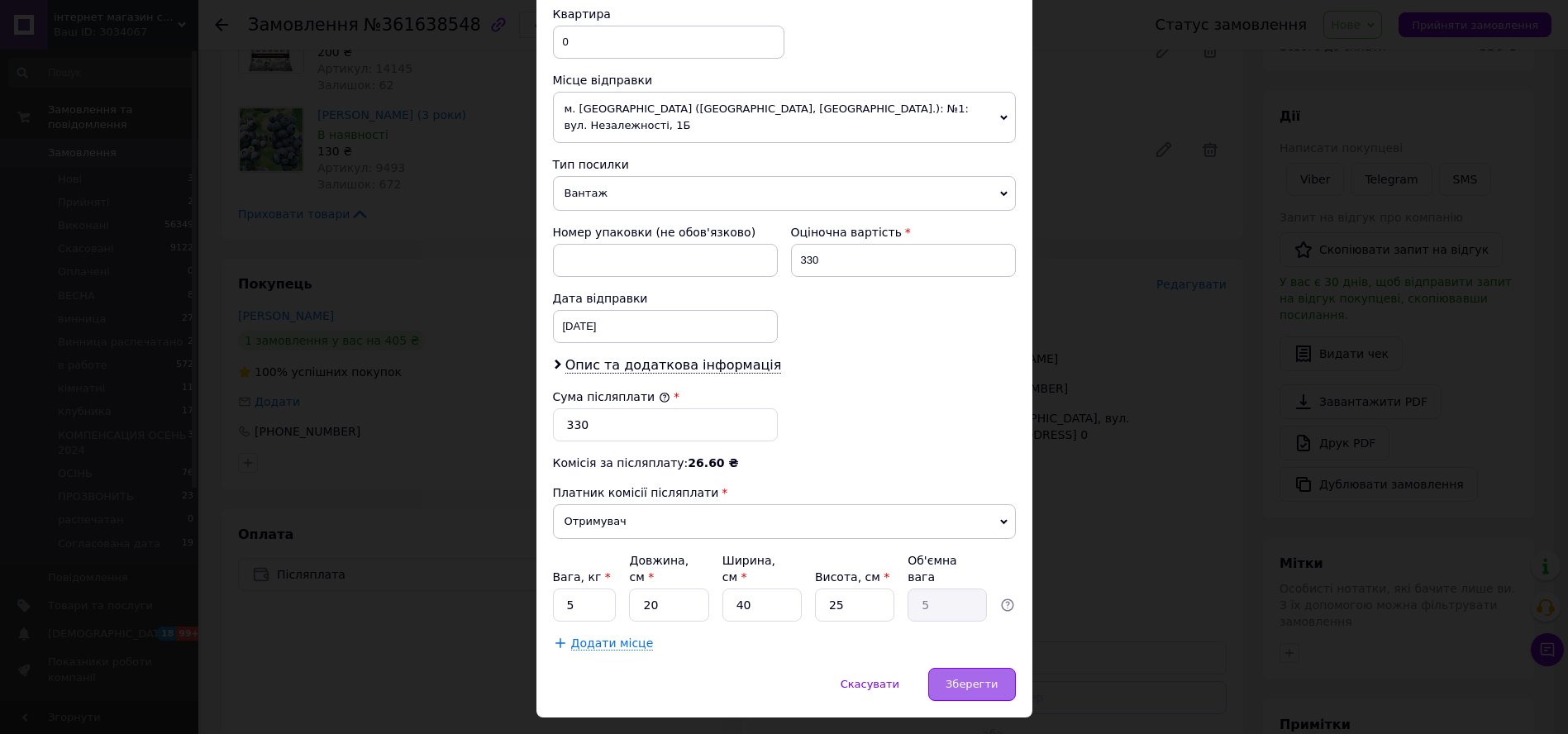
click at [964, 678] on span "Зберегти" at bounding box center [972, 684] width 52 height 12
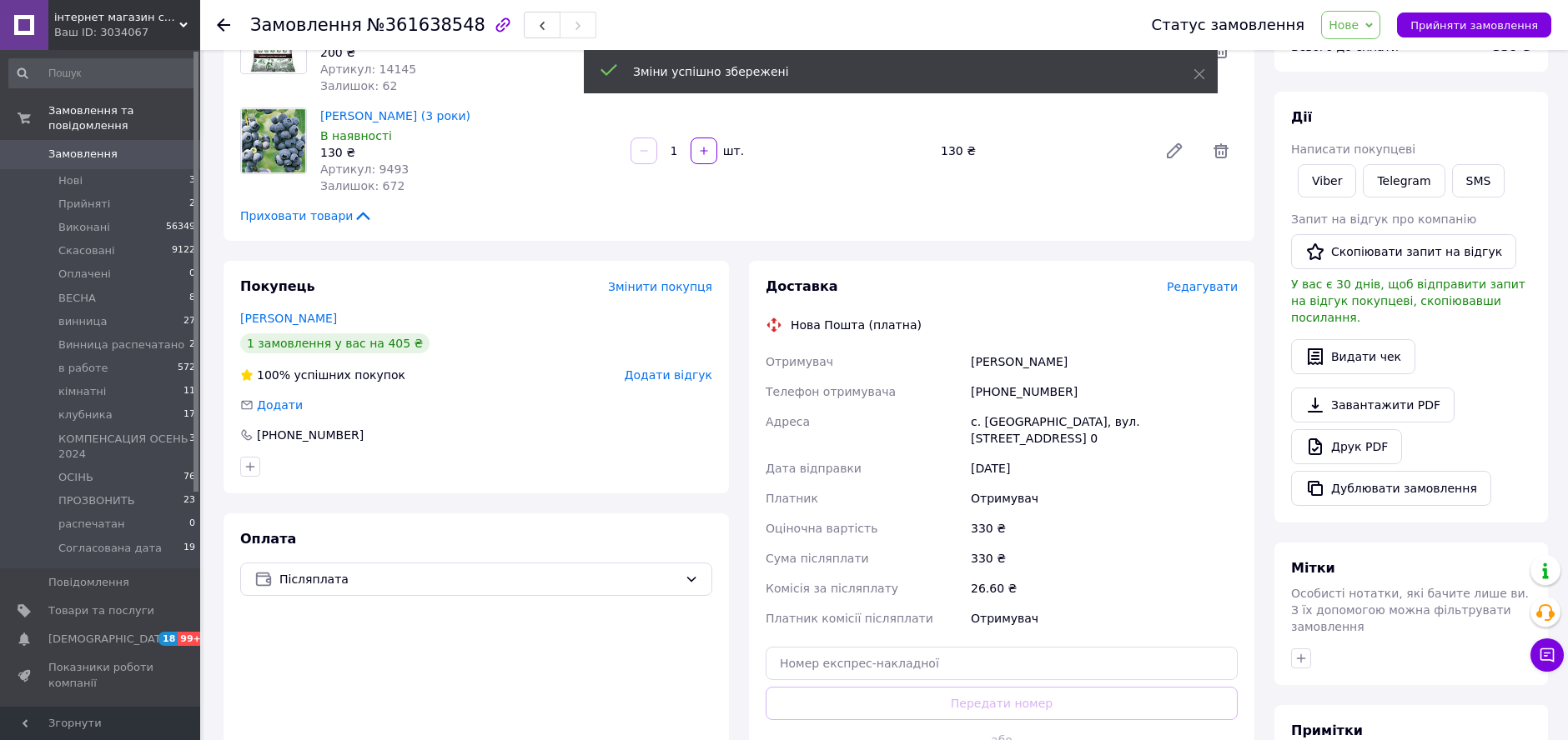
click at [1065, 244] on div "Замовлення з сайту [DATE] 16:05 Товари в замовленні (2) Додати товар Торф кисли…" at bounding box center [739, 493] width 1051 height 1215
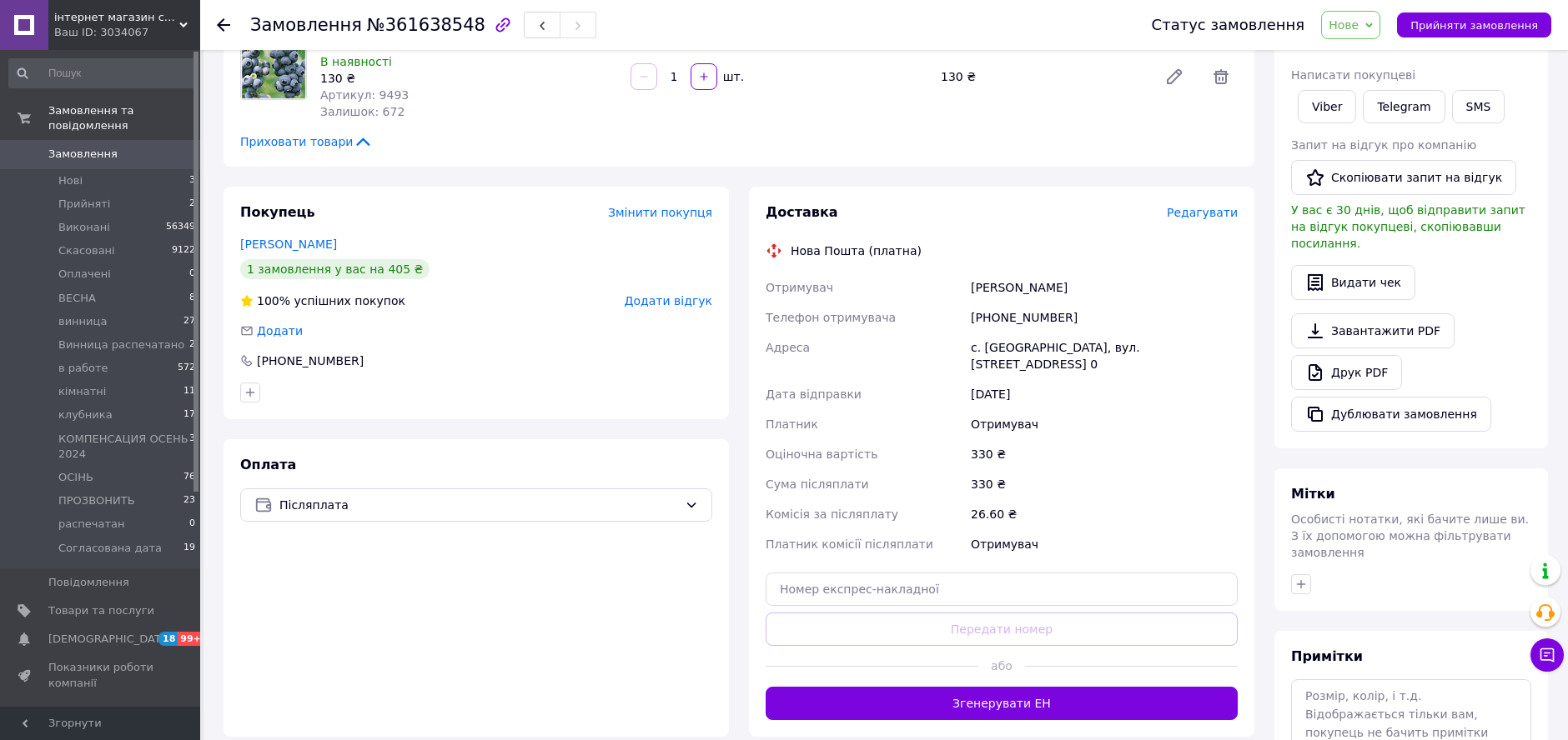
scroll to position [370, 0]
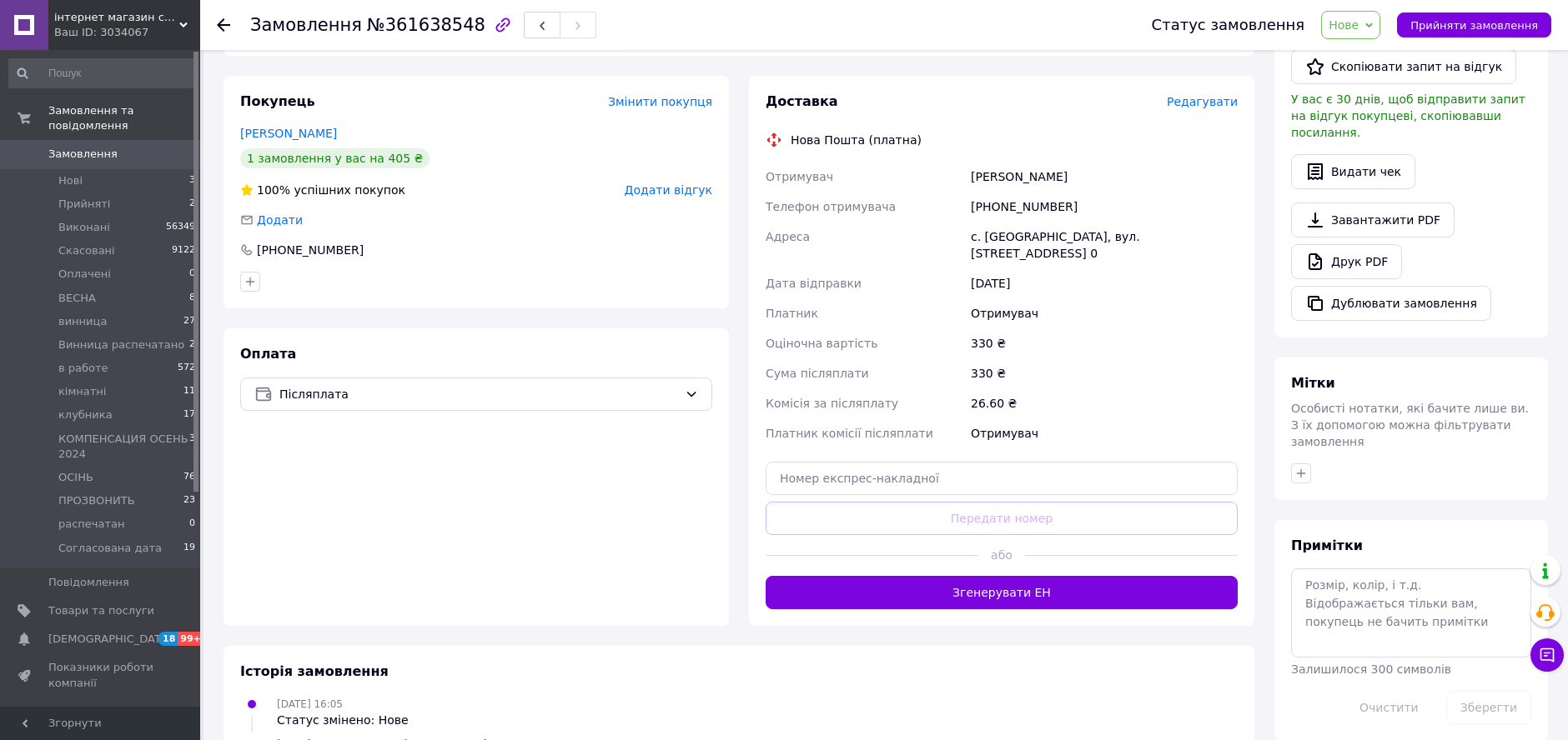
click at [512, 277] on div at bounding box center [476, 281] width 479 height 26
click at [1363, 537] on div "Примітки Залишилося 300 символів Очистити Зберегти" at bounding box center [1411, 631] width 240 height 188
click at [1369, 569] on textarea at bounding box center [1411, 613] width 240 height 88
click at [1474, 569] on textarea "Об'ємна мага має бути до 30кг" at bounding box center [1411, 613] width 240 height 88
type textarea "Об'ємна мага має бути до 30кг Якщо що зателефонувати"
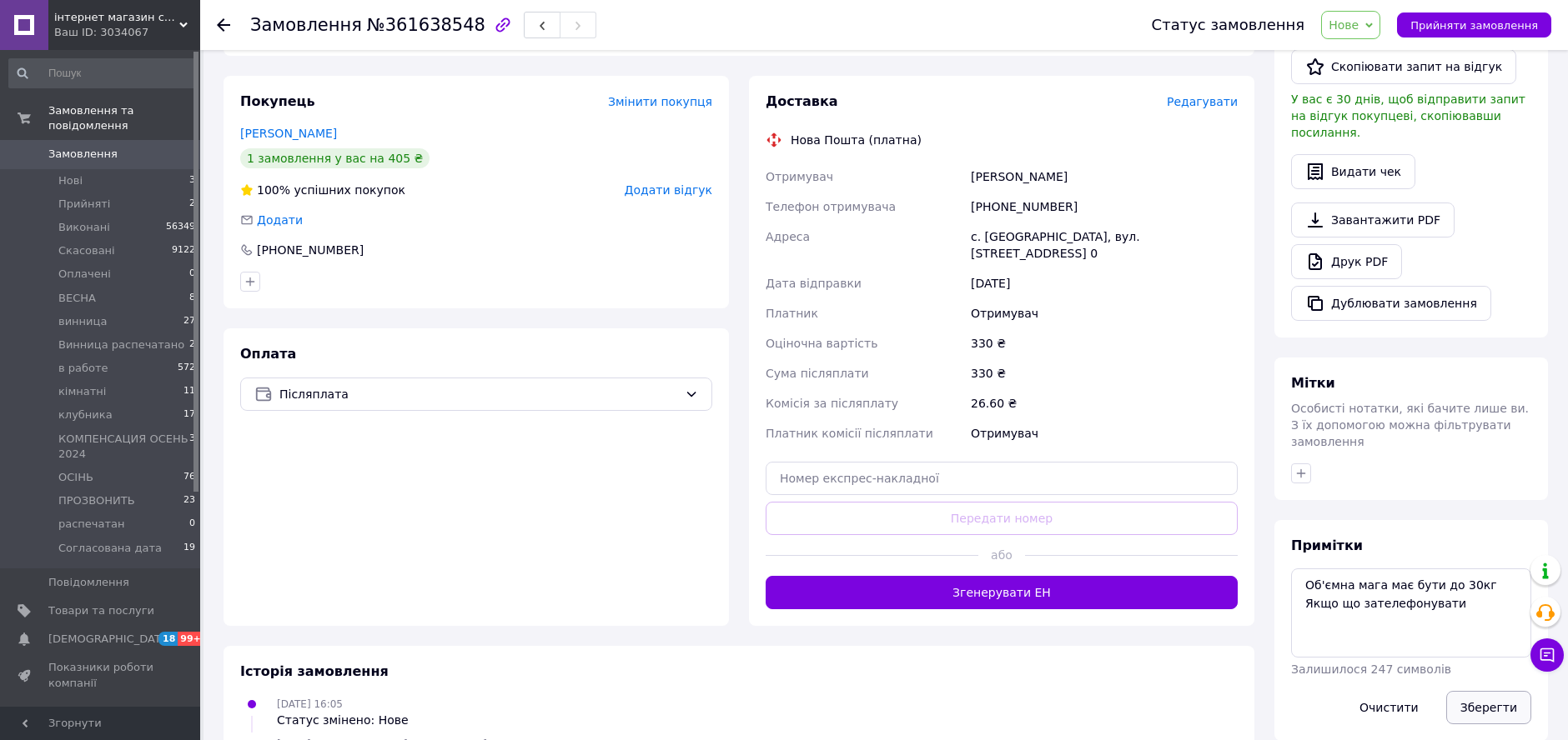
click at [1473, 691] on button "Зберегти" at bounding box center [1489, 708] width 85 height 34
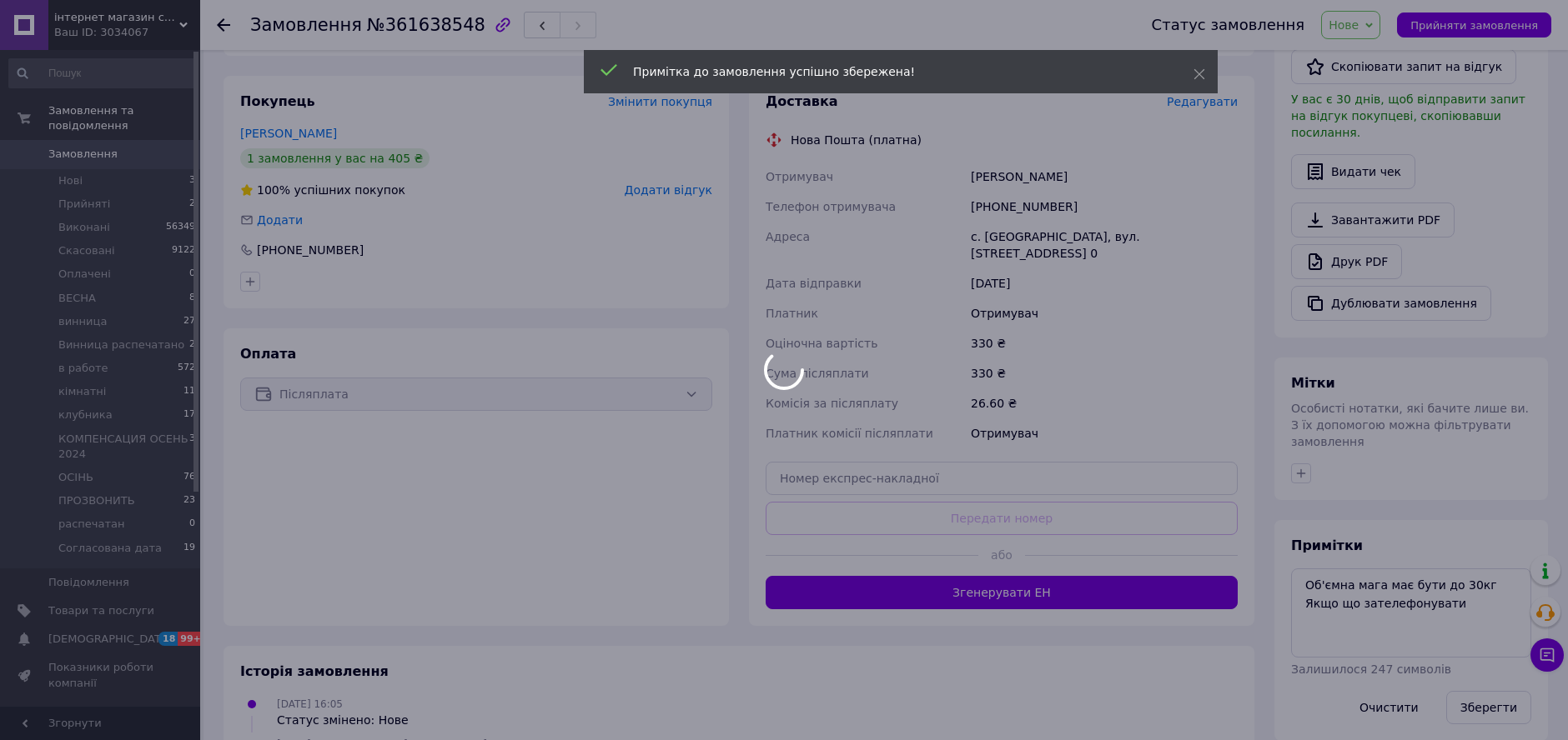
click at [1298, 432] on div at bounding box center [784, 370] width 1568 height 740
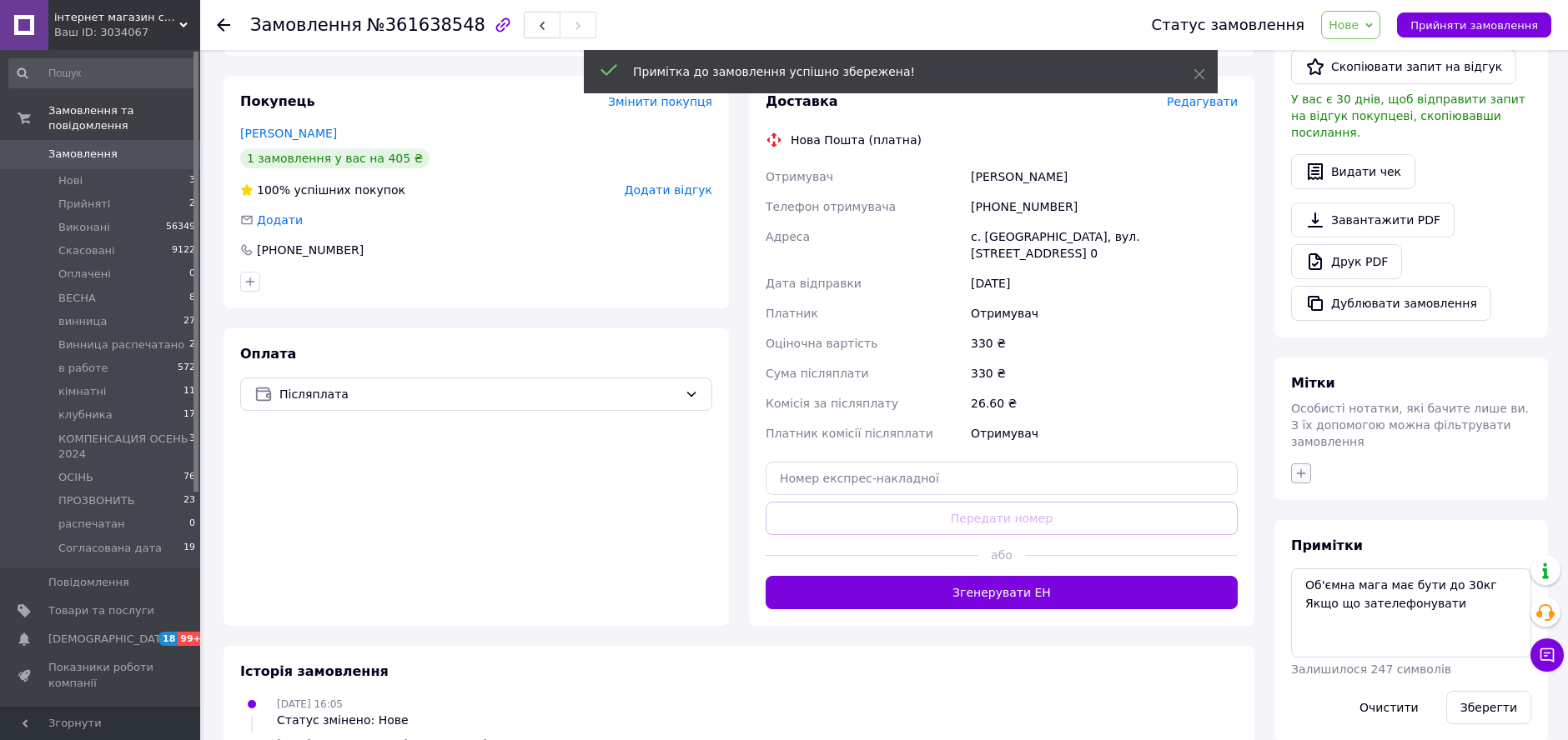
click at [1306, 435] on div "Мітки Особисті нотатки, які бачите лише ви. З їх допомогою можна фільтрувати за…" at bounding box center [1411, 430] width 274 height 143
click at [1306, 464] on button "button" at bounding box center [1301, 474] width 20 height 20
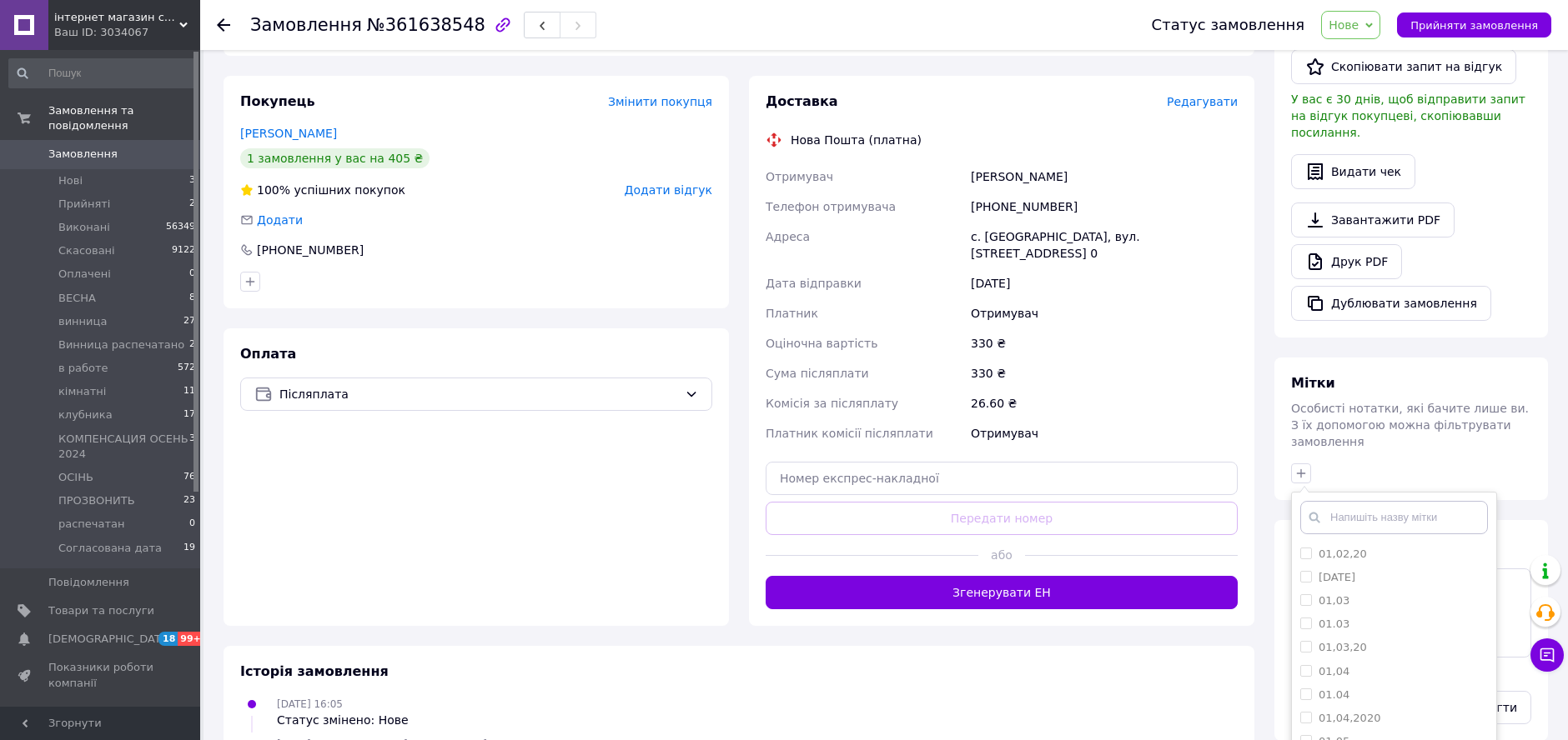
click at [1353, 492] on div "01,02,20 [DATE] 01,03 01.03 01,03,20 01,04 01.04 01,04,2020 01,05 01.05 01,05,2…" at bounding box center [1393, 670] width 206 height 357
click at [1362, 501] on input "text" at bounding box center [1394, 518] width 188 height 34
type input "15.09"
click at [1309, 548] on input "15.09" at bounding box center [1306, 553] width 11 height 11
checkbox input "true"
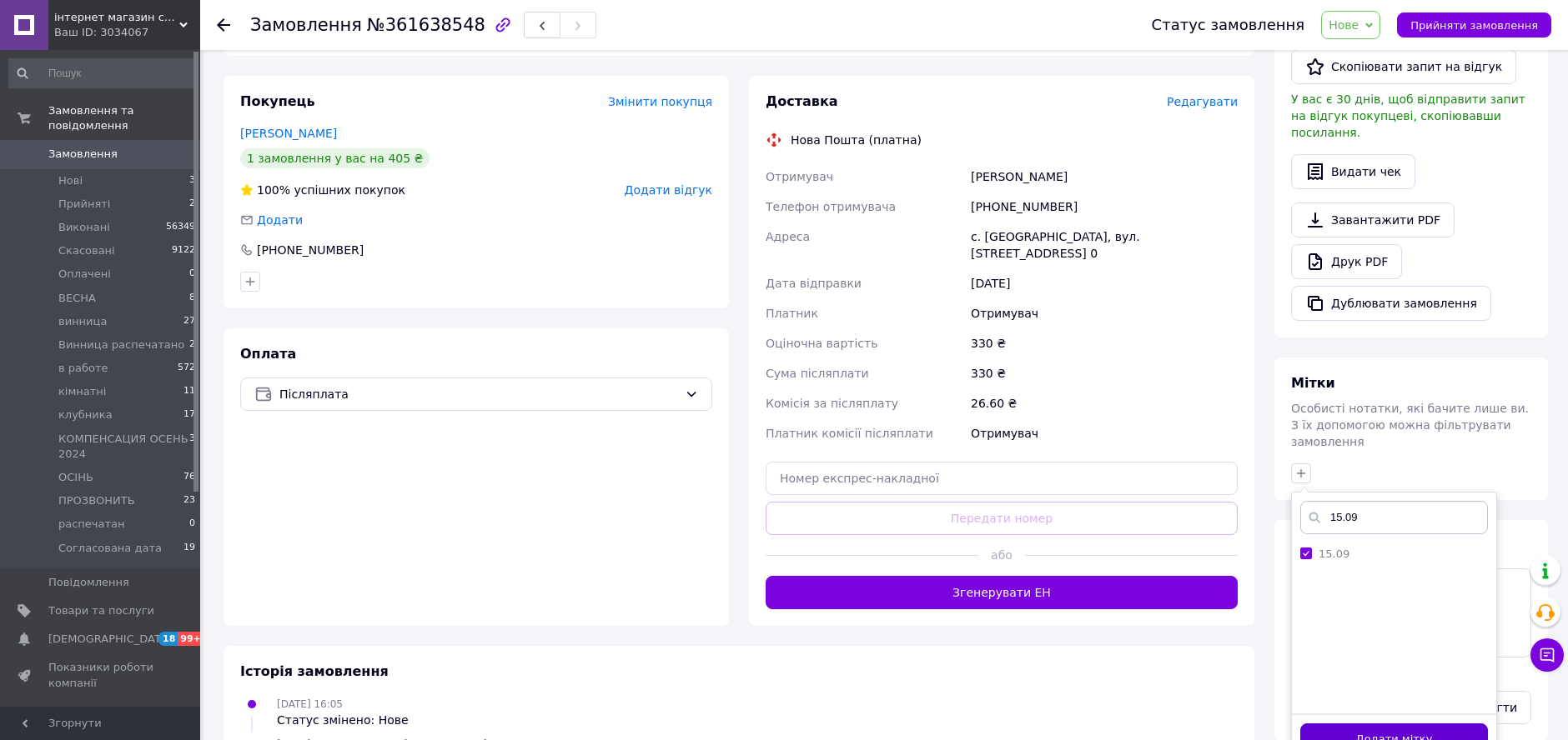
click at [1404, 724] on button "Додати мітку" at bounding box center [1394, 740] width 188 height 33
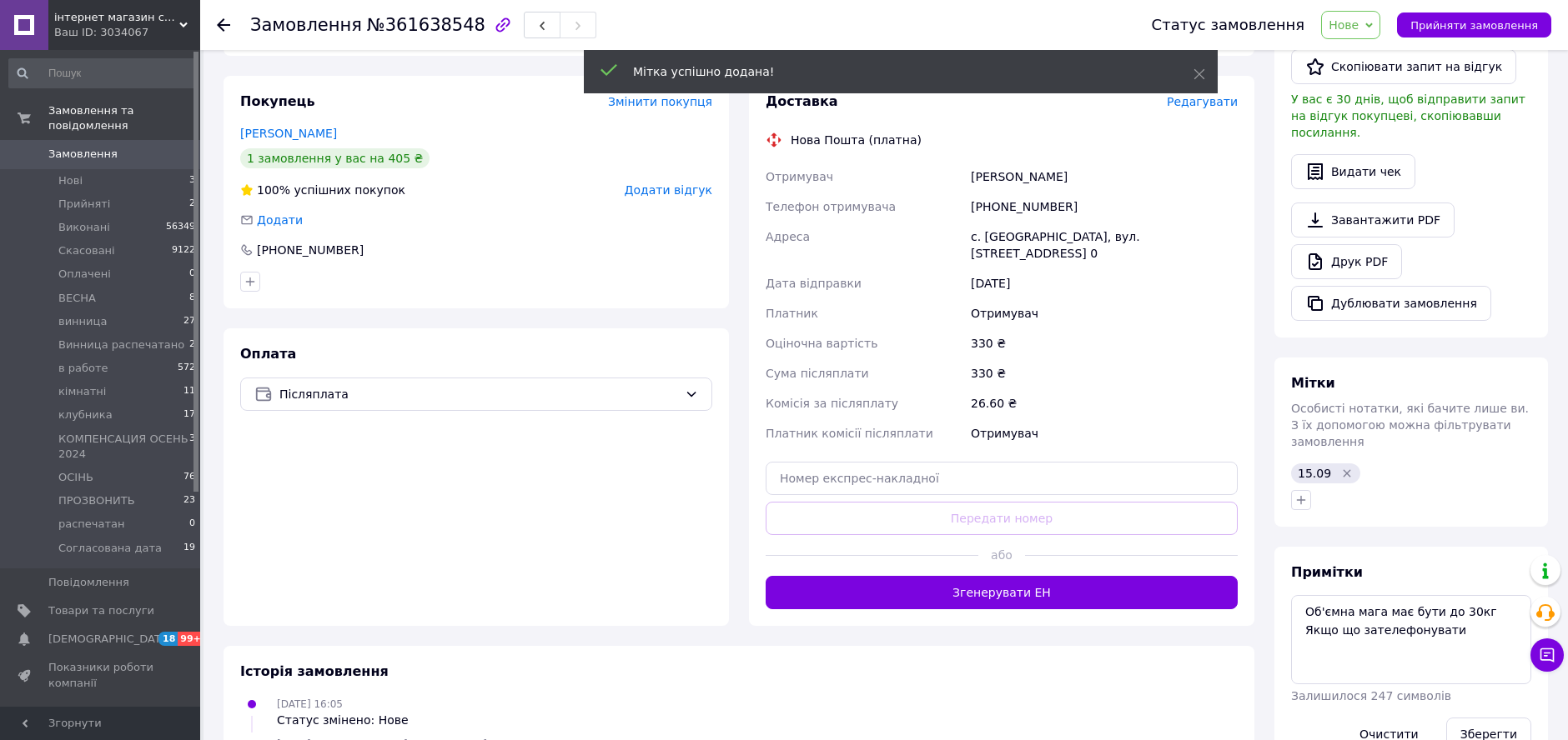
click at [1395, 564] on div "Примітки Об'ємна мага має бути до 30кг Якщо що зателефонувати Залишилося 247 си…" at bounding box center [1411, 657] width 240 height 188
drag, startPoint x: 1460, startPoint y: 579, endPoint x: 1400, endPoint y: 572, distance: 60.4
click at [1398, 595] on textarea "Об'ємна мага має бути до 30кг Якщо що зателефонувати" at bounding box center [1411, 639] width 240 height 88
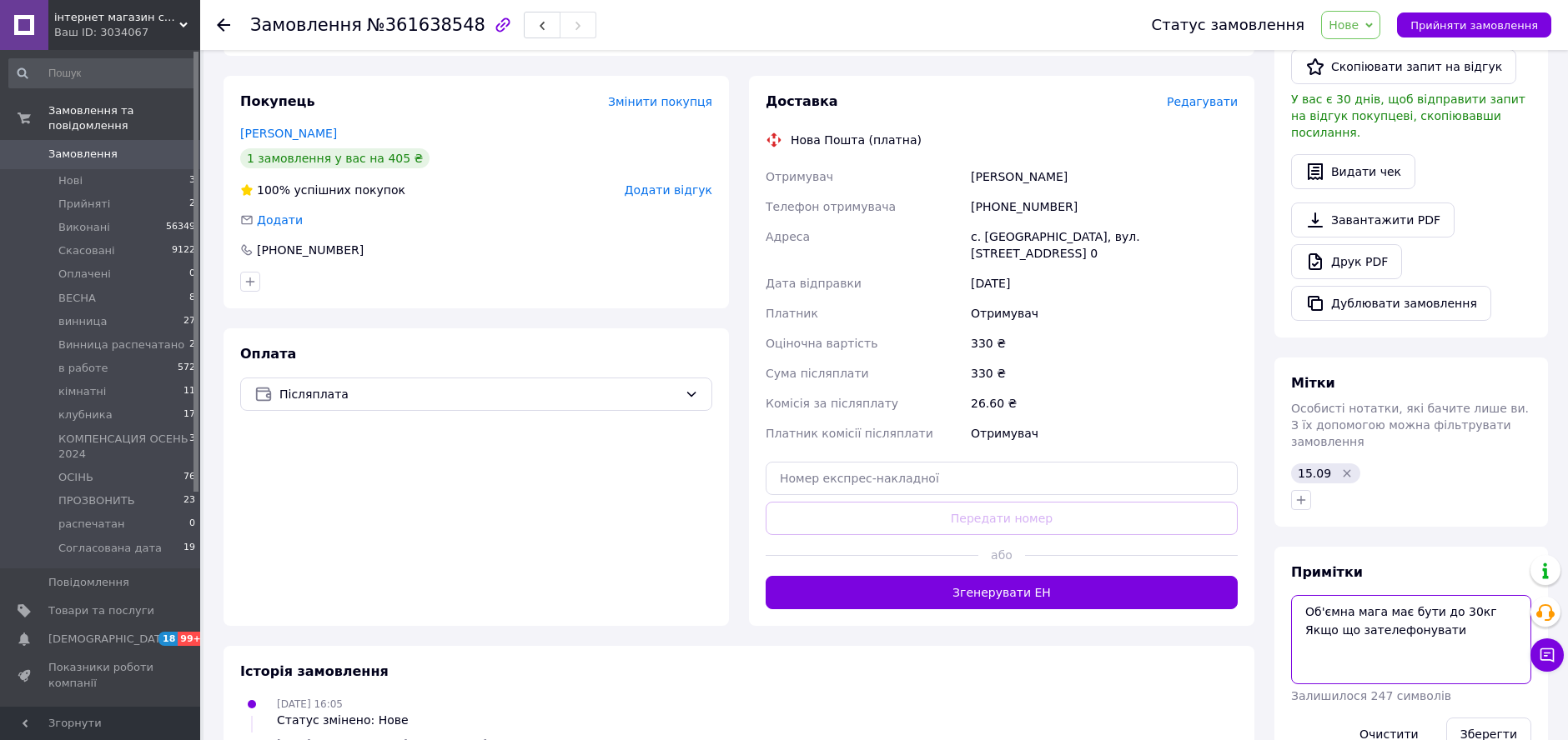
click at [1401, 595] on textarea "Об'ємна мага має бути до 30кг Якщо що зателефонувати" at bounding box center [1411, 639] width 240 height 88
click at [1384, 602] on textarea "Об'ємна мага має бути до 30кг Якщо що зателефонувати" at bounding box center [1411, 639] width 240 height 88
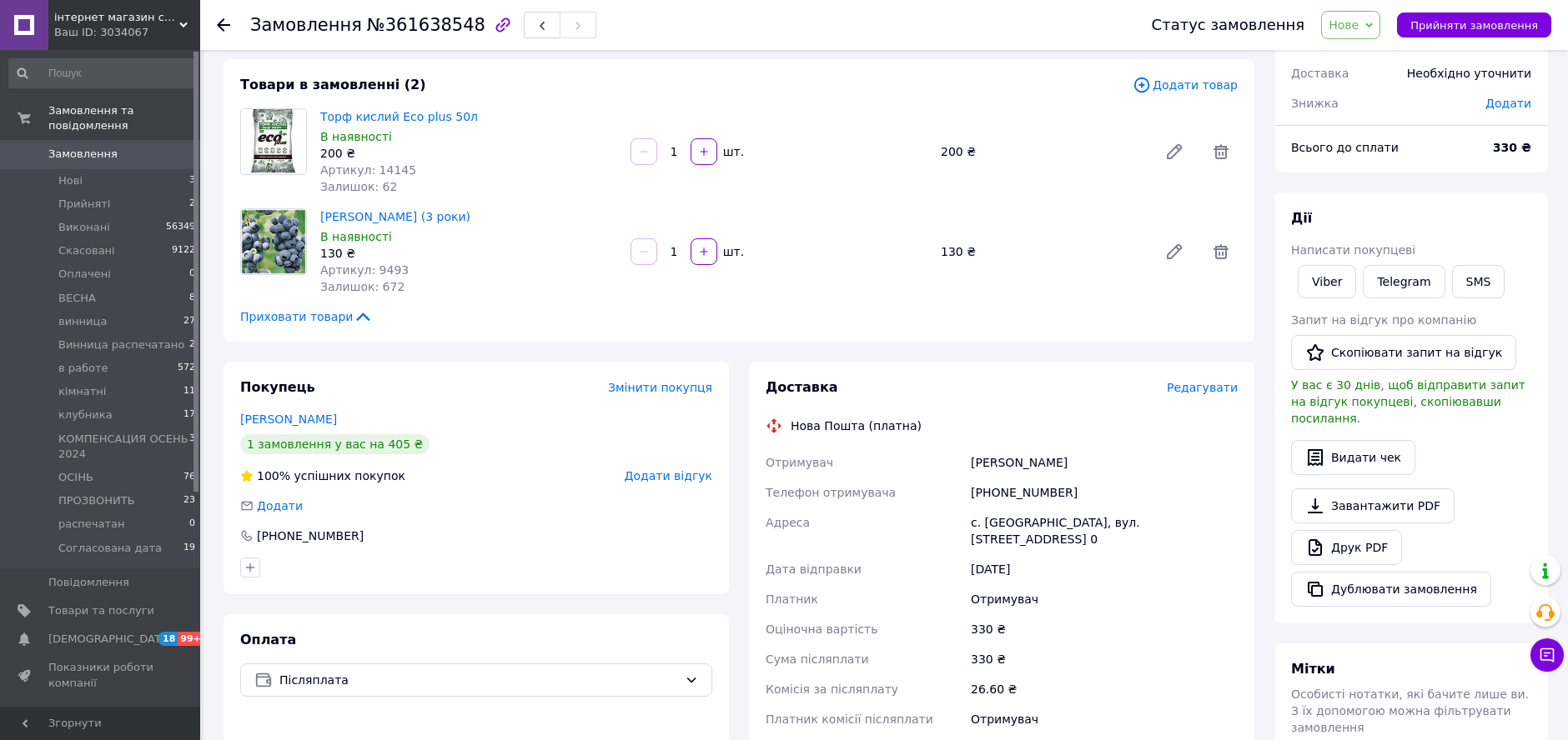
scroll to position [0, 0]
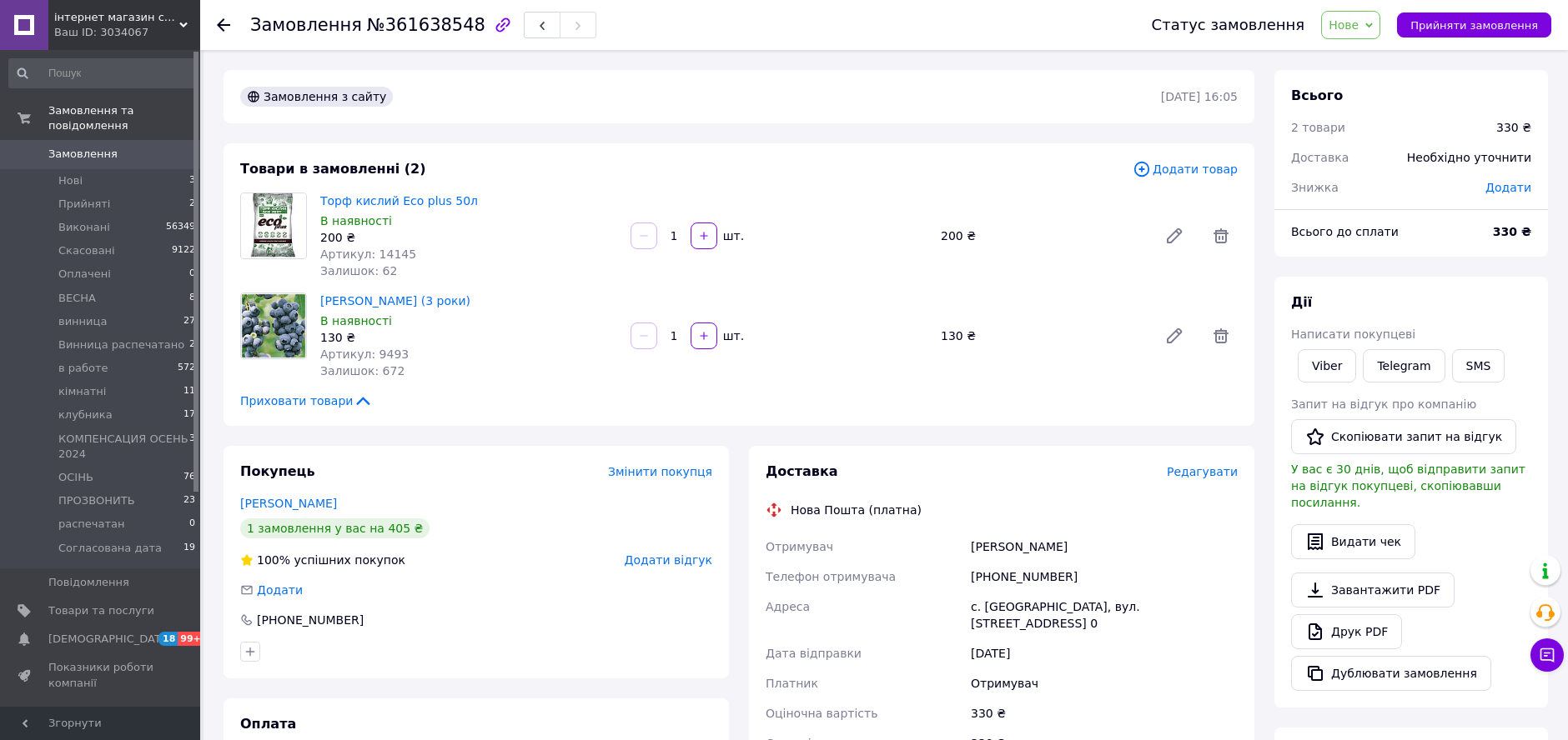
click at [1359, 20] on span "Нове" at bounding box center [1344, 25] width 30 height 13
click at [1387, 187] on li "винница" at bounding box center [1410, 183] width 177 height 25
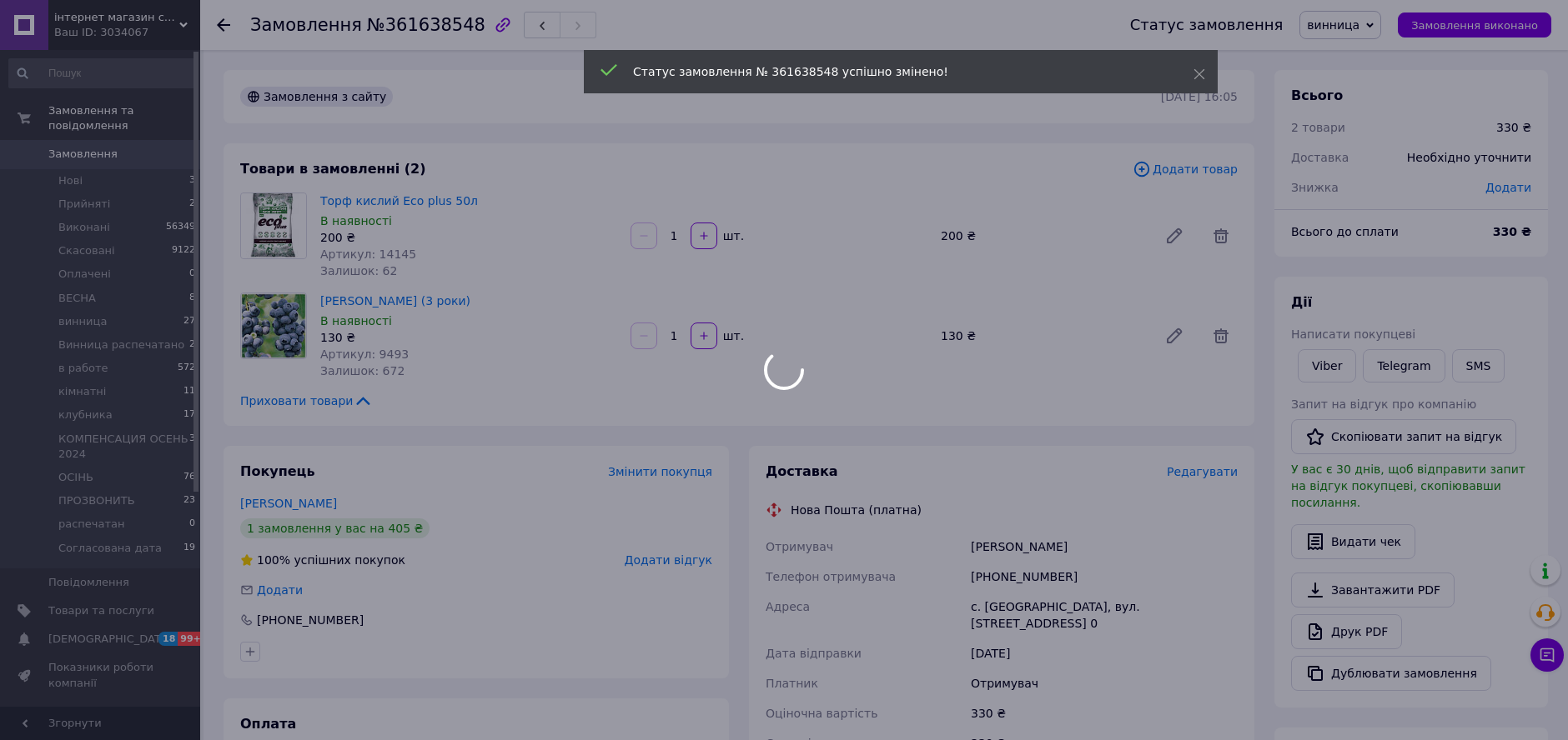
scroll to position [278, 0]
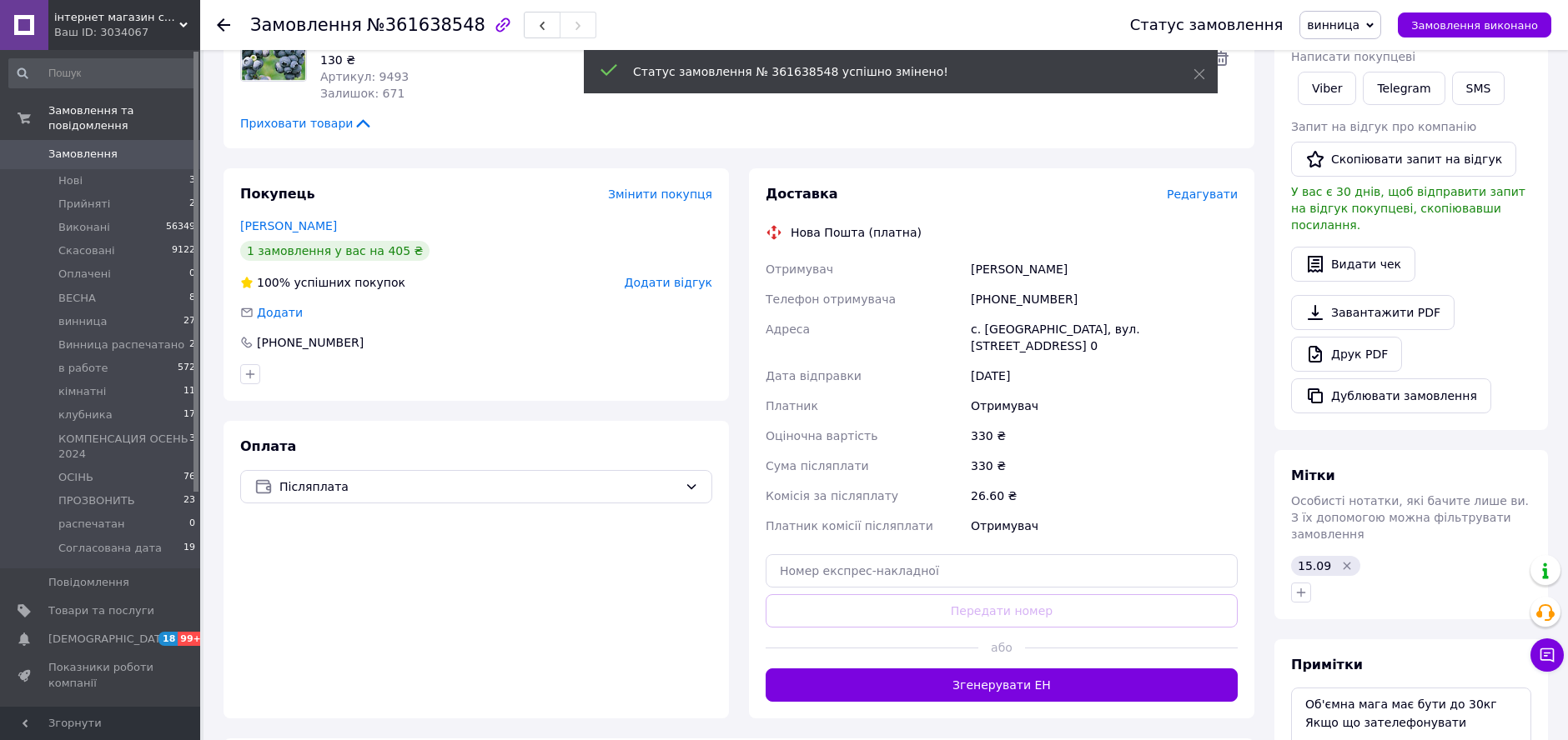
click at [1160, 225] on div "Нова Пошта (платна)" at bounding box center [1002, 232] width 480 height 17
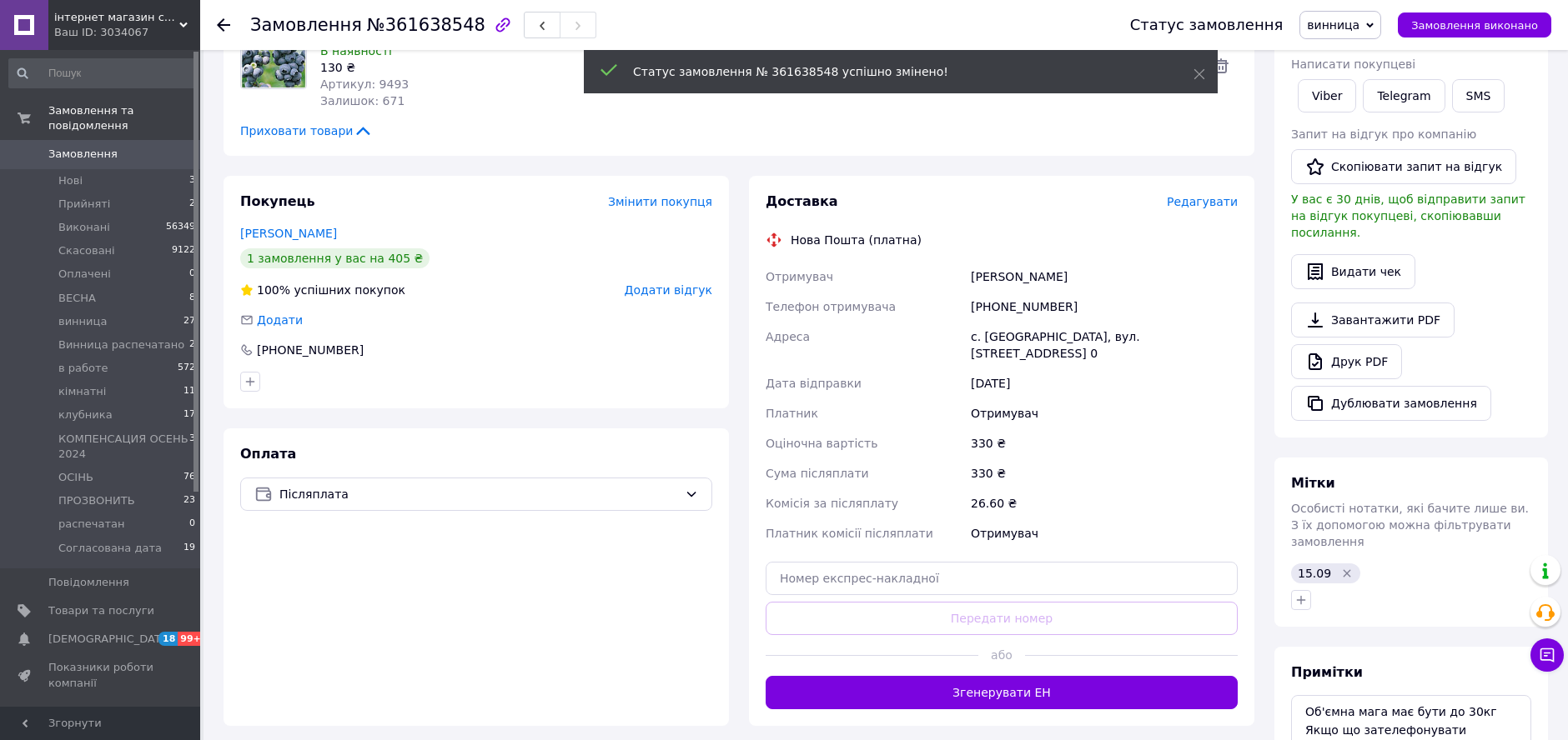
scroll to position [0, 0]
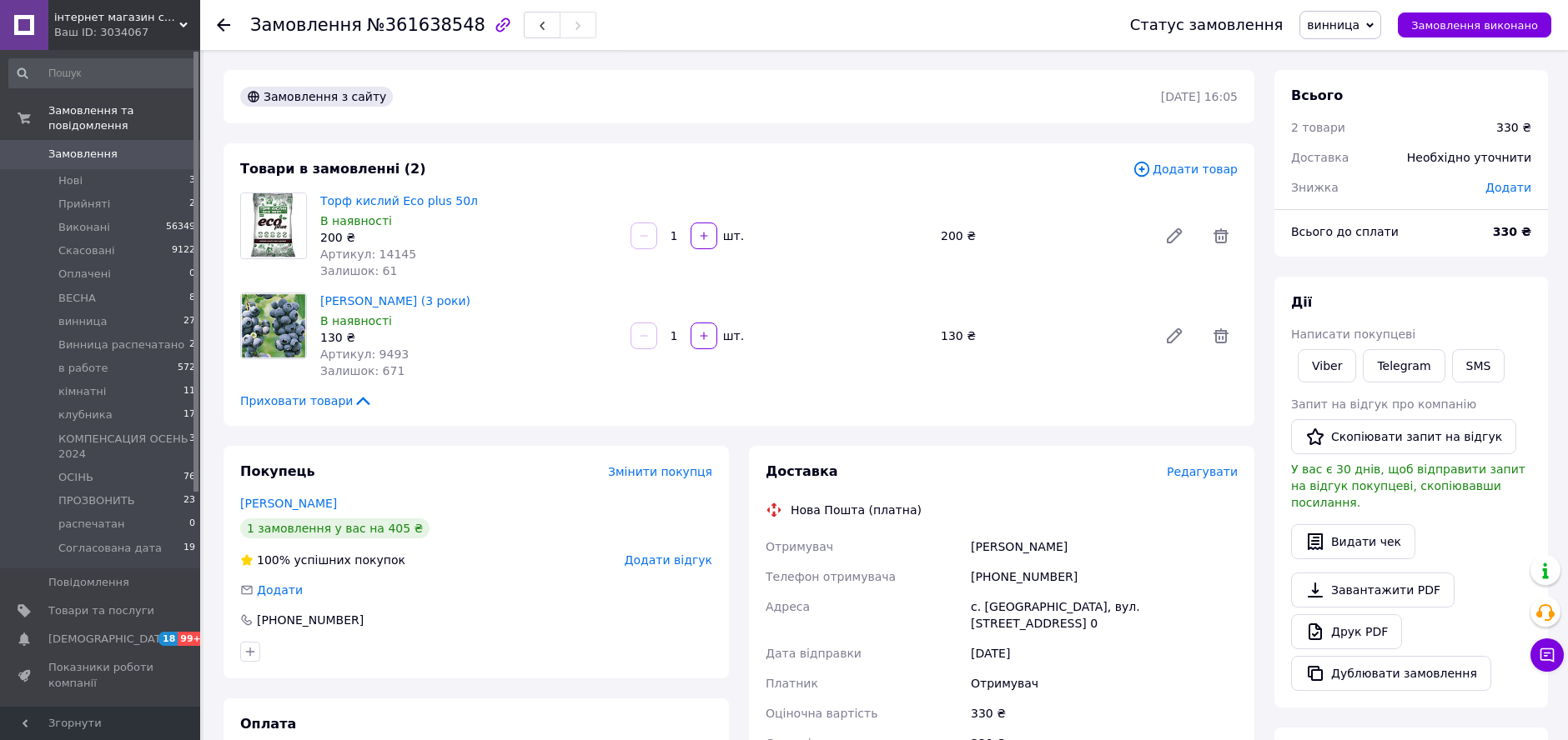
click at [219, 20] on icon at bounding box center [223, 25] width 13 height 13
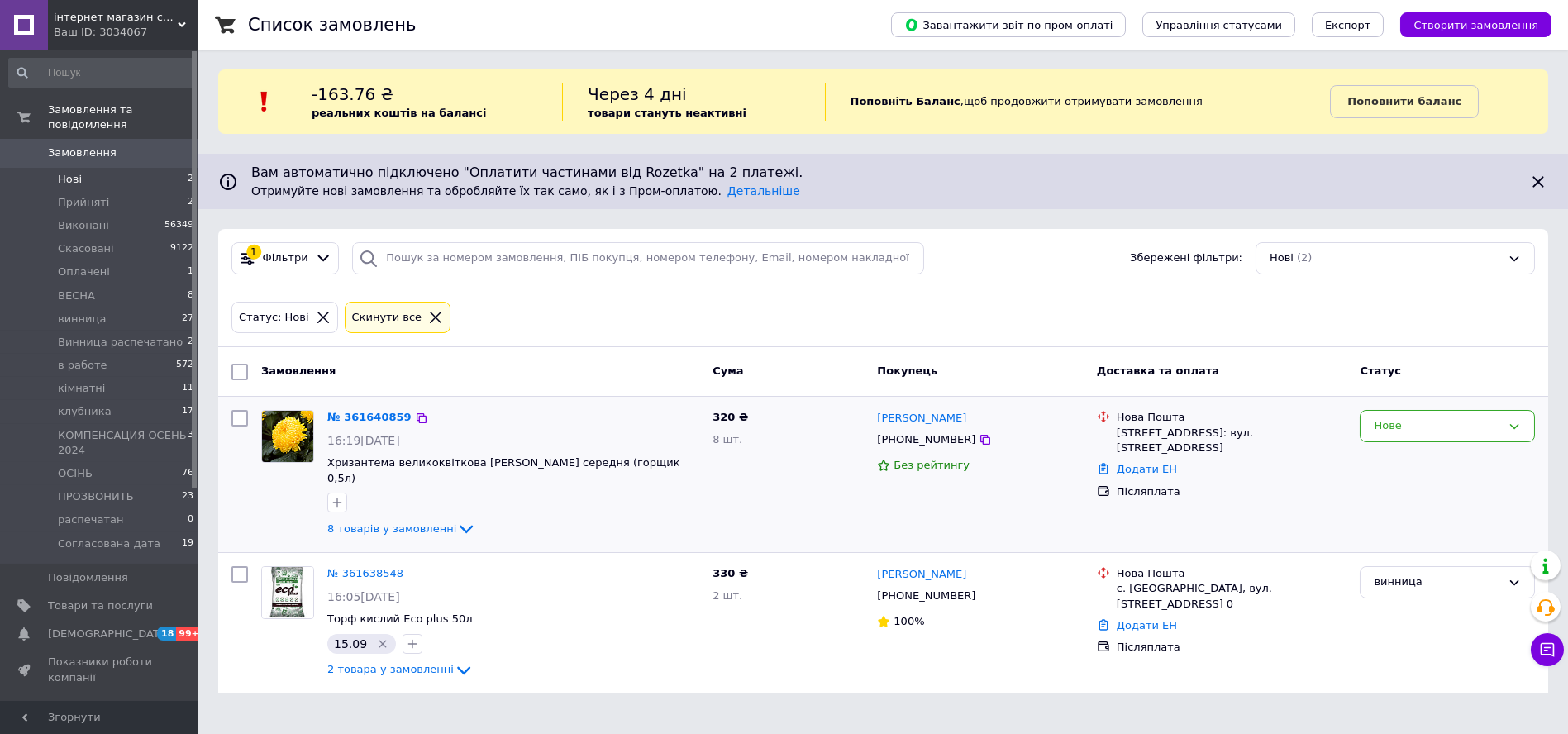
click at [367, 415] on link "№ 361640859" at bounding box center [369, 417] width 84 height 12
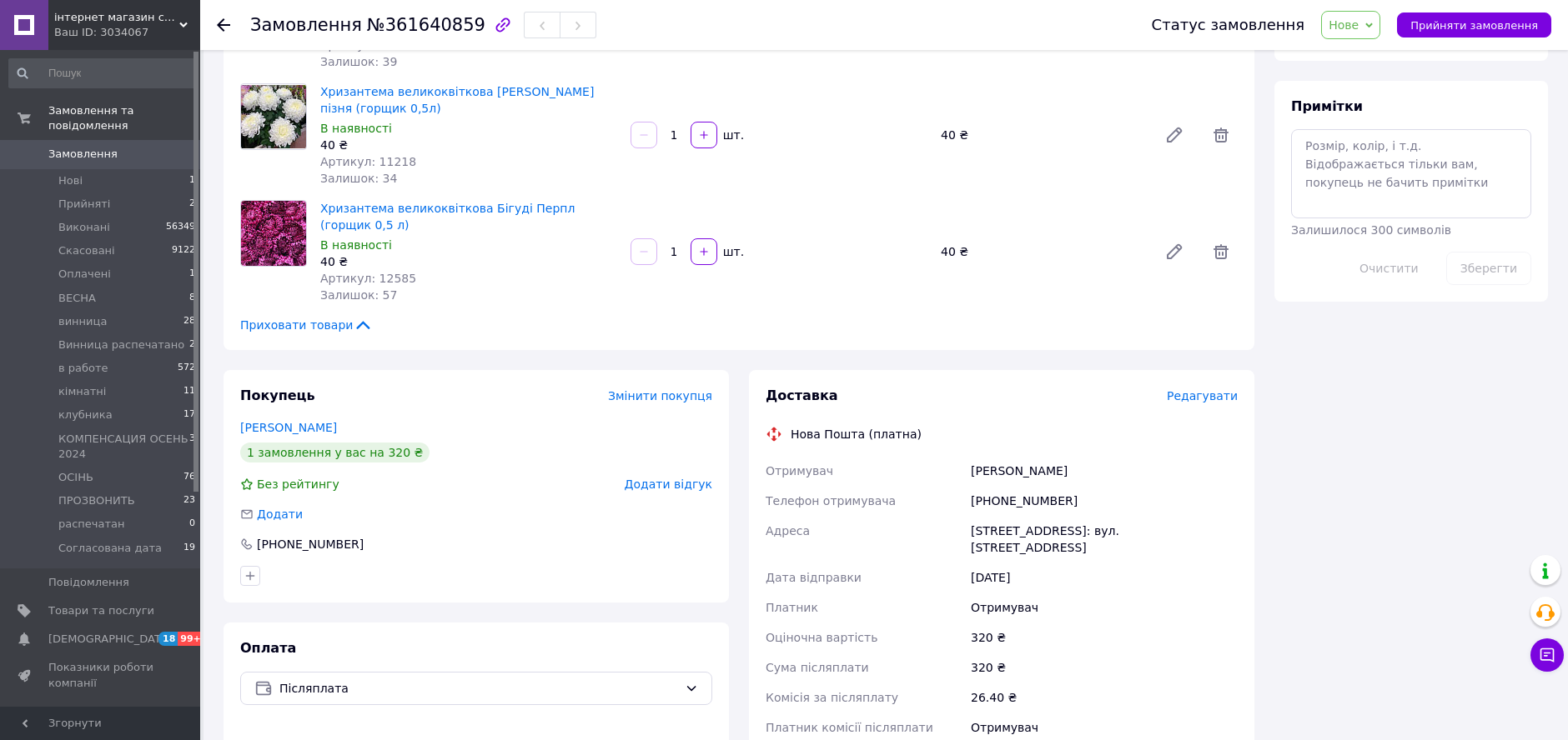
scroll to position [926, 0]
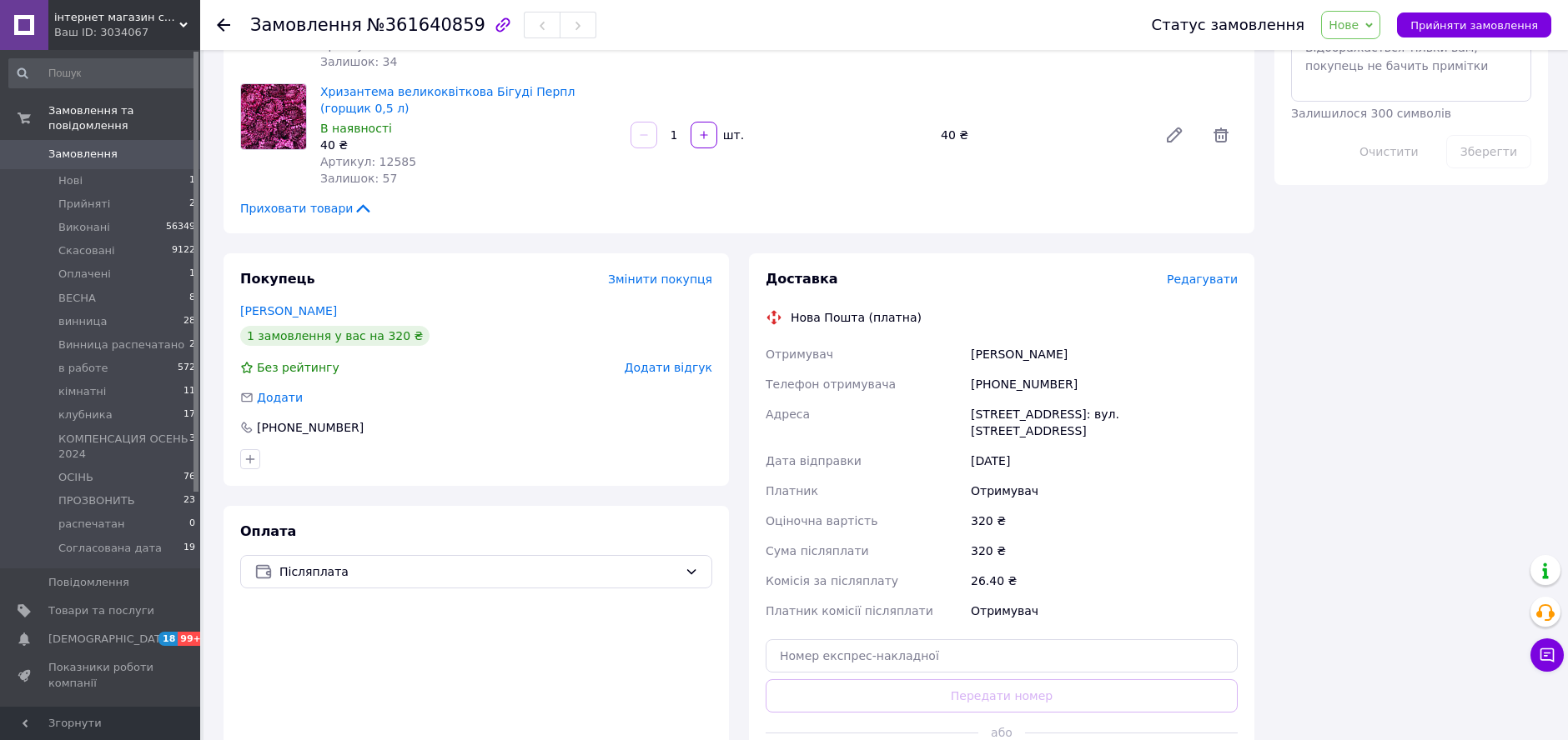
click at [1031, 370] on div "[PHONE_NUMBER]" at bounding box center [1105, 385] width 274 height 30
click at [1032, 370] on div "[PHONE_NUMBER]" at bounding box center [1105, 385] width 274 height 30
copy div "[PHONE_NUMBER]"
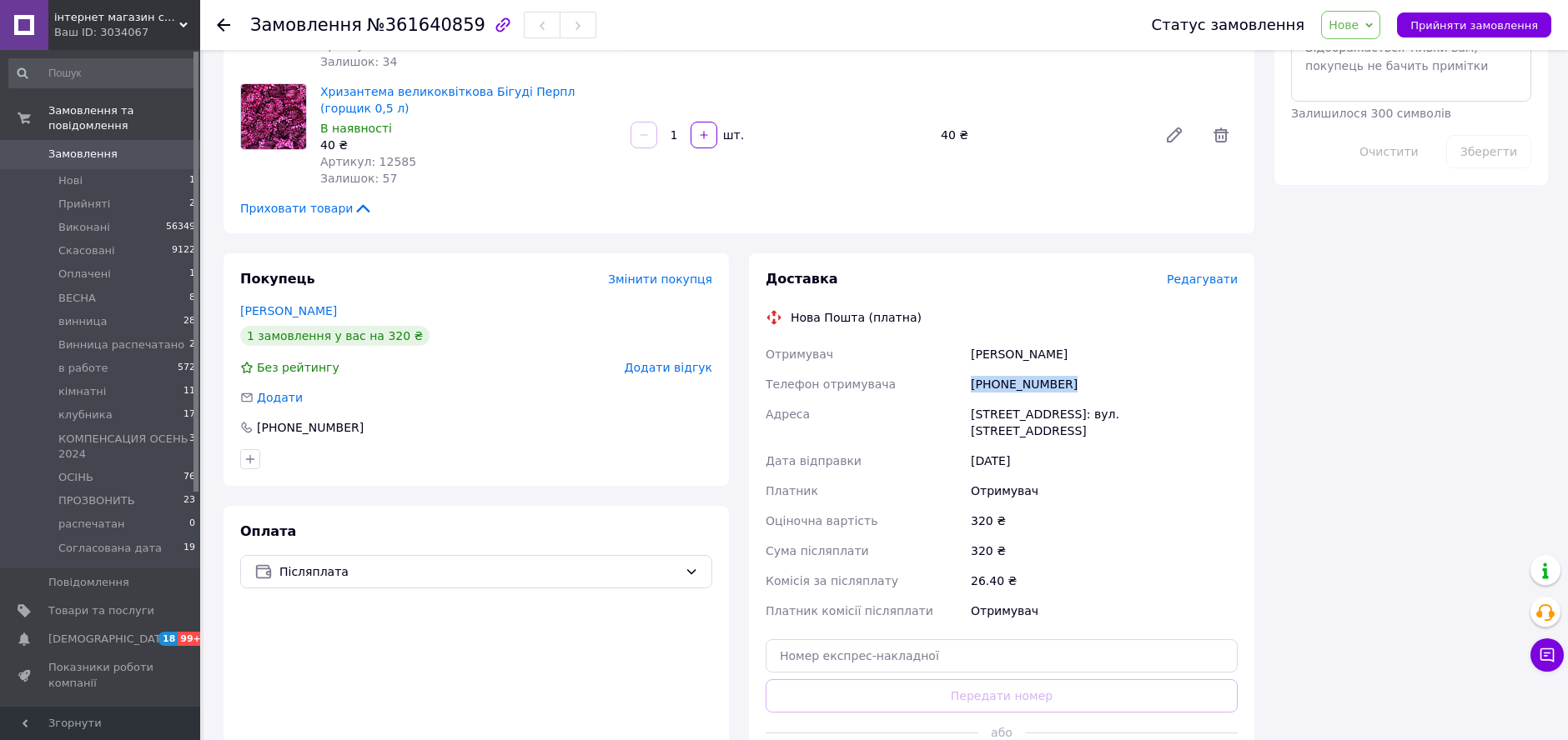
click at [1005, 370] on div "[PHONE_NUMBER]" at bounding box center [1105, 385] width 274 height 30
click at [1012, 370] on div "[PHONE_NUMBER]" at bounding box center [1105, 385] width 274 height 30
drag, startPoint x: 1012, startPoint y: 344, endPoint x: 970, endPoint y: 350, distance: 42.4
click at [970, 370] on div "[PHONE_NUMBER]" at bounding box center [1105, 385] width 274 height 30
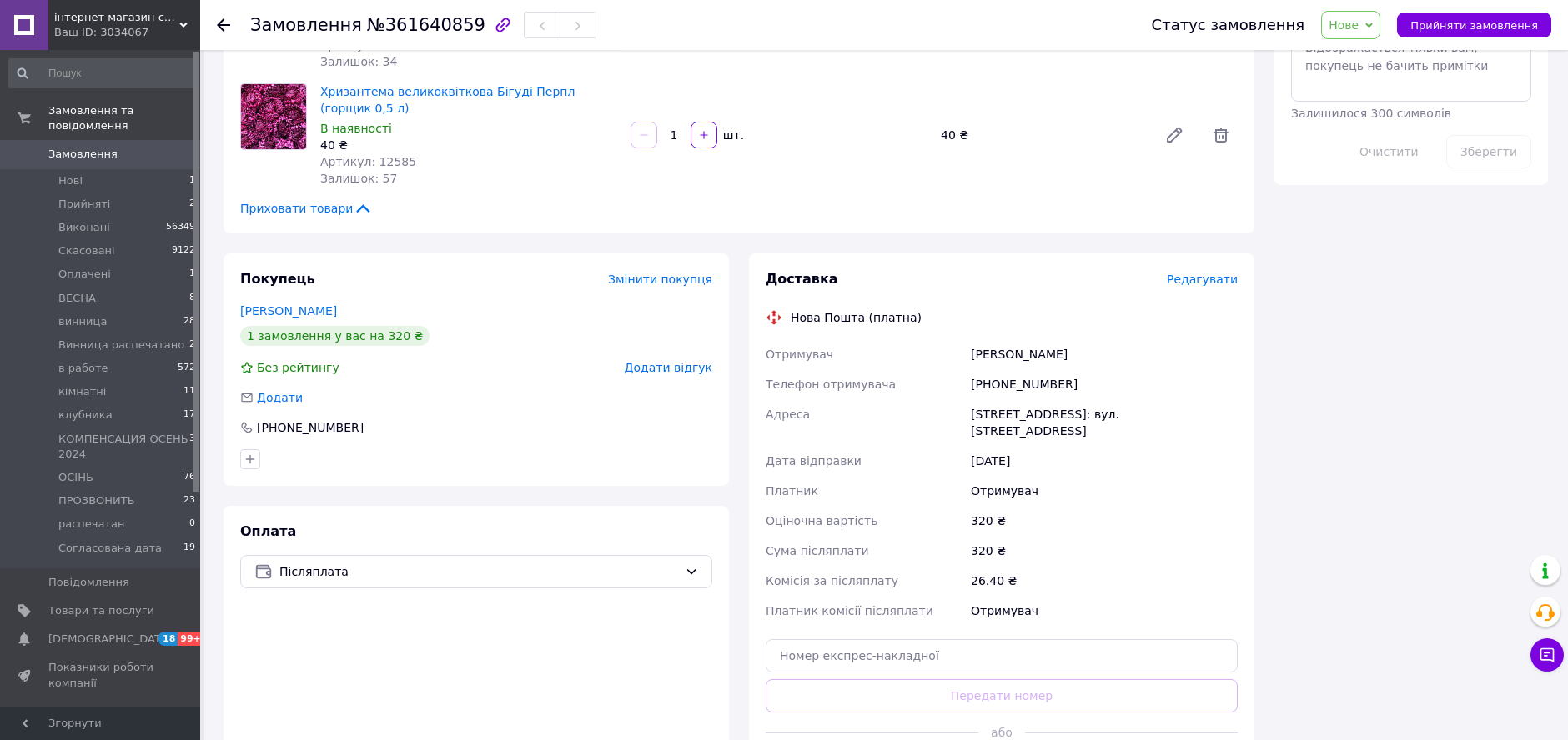
click at [450, 419] on div "[PHONE_NUMBER]" at bounding box center [476, 427] width 472 height 17
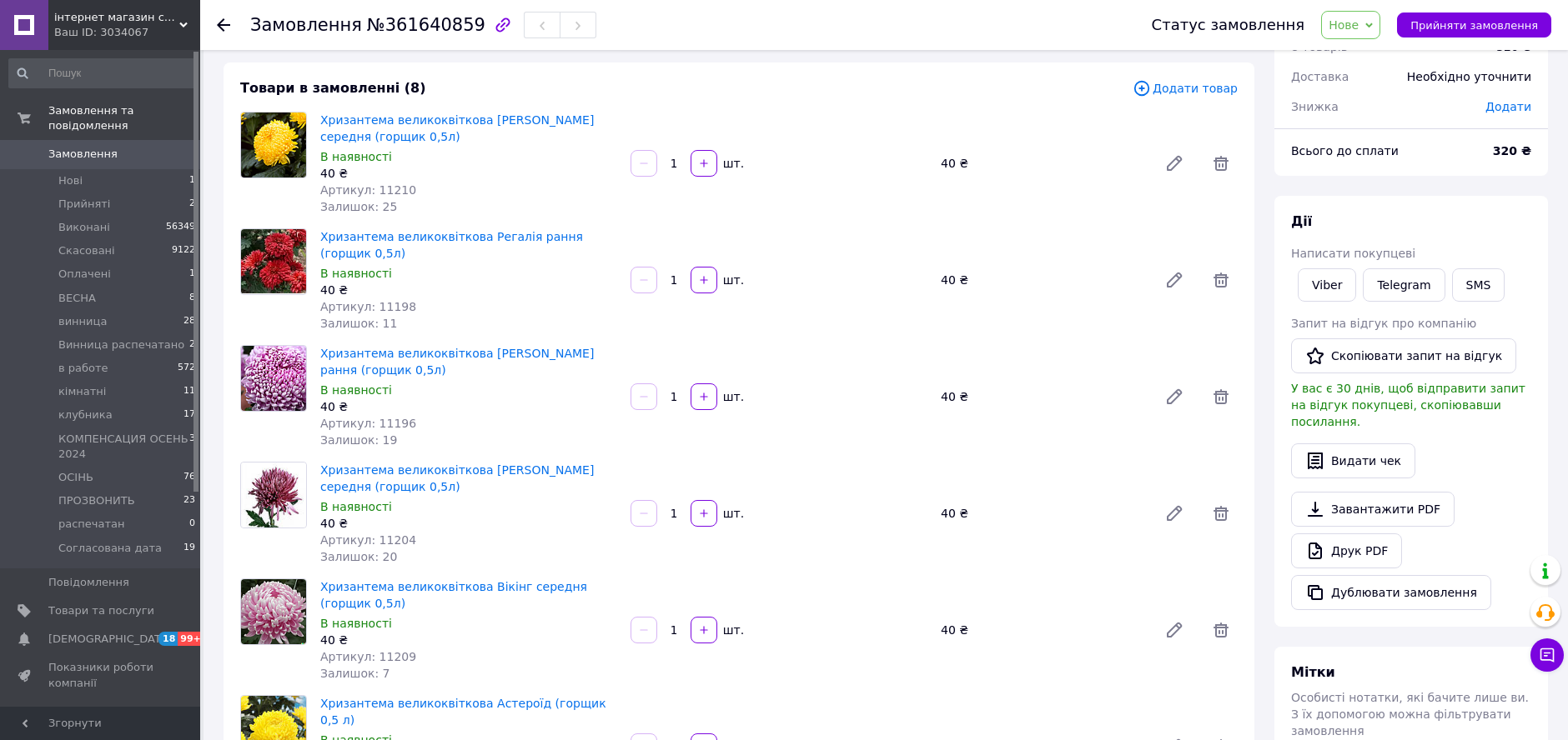
scroll to position [0, 0]
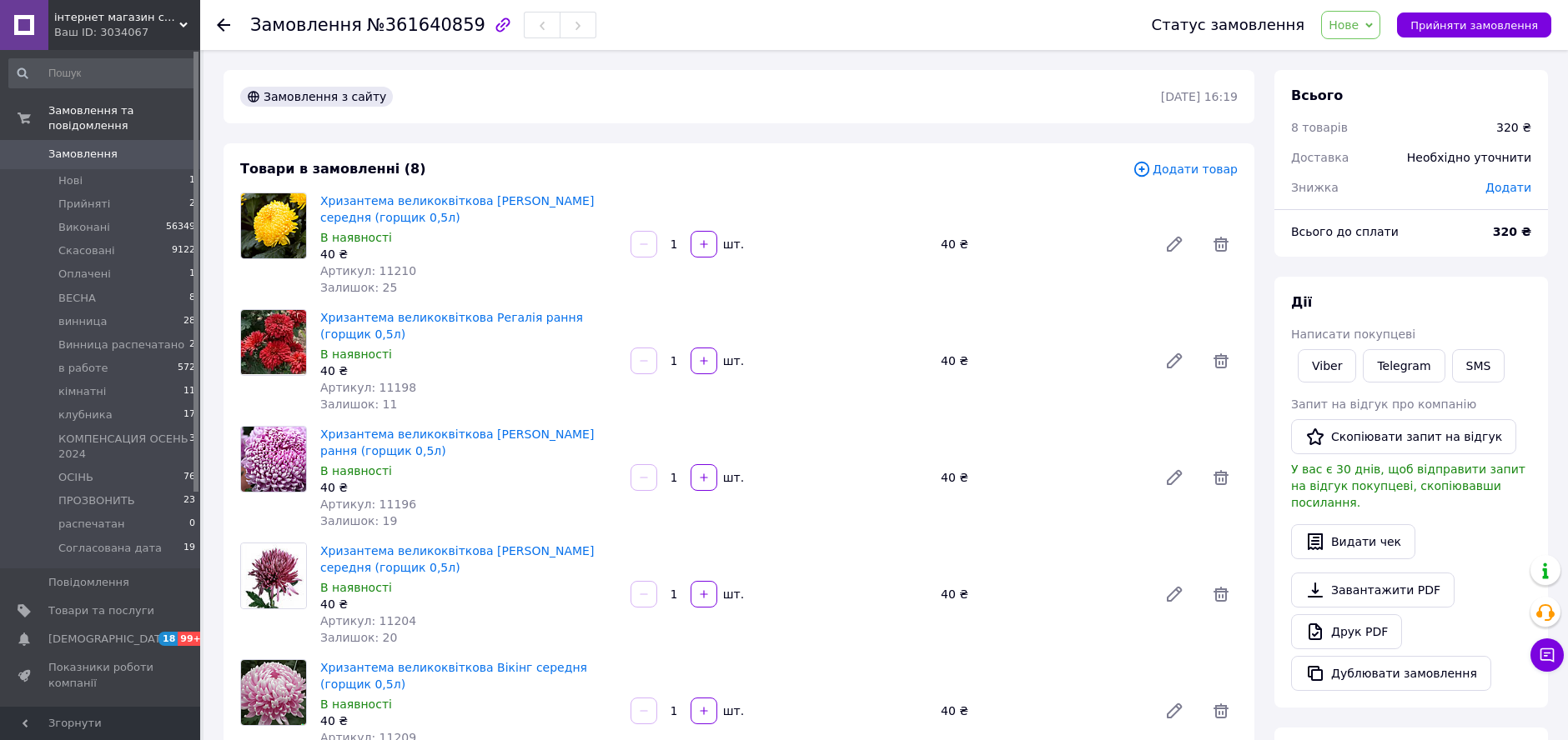
click at [1402, 7] on div "Статус замовлення Нове Прийнято Виконано Скасовано Оплачено ВЕСНА винница Винни…" at bounding box center [1335, 25] width 433 height 50
click at [1397, 13] on div "Статус замовлення Нове Прийнято Виконано Скасовано Оплачено ВЕСНА винница Винни…" at bounding box center [1344, 25] width 416 height 28
click at [1373, 23] on icon at bounding box center [1369, 26] width 8 height 5
click at [1346, 176] on li "винница" at bounding box center [1410, 183] width 177 height 25
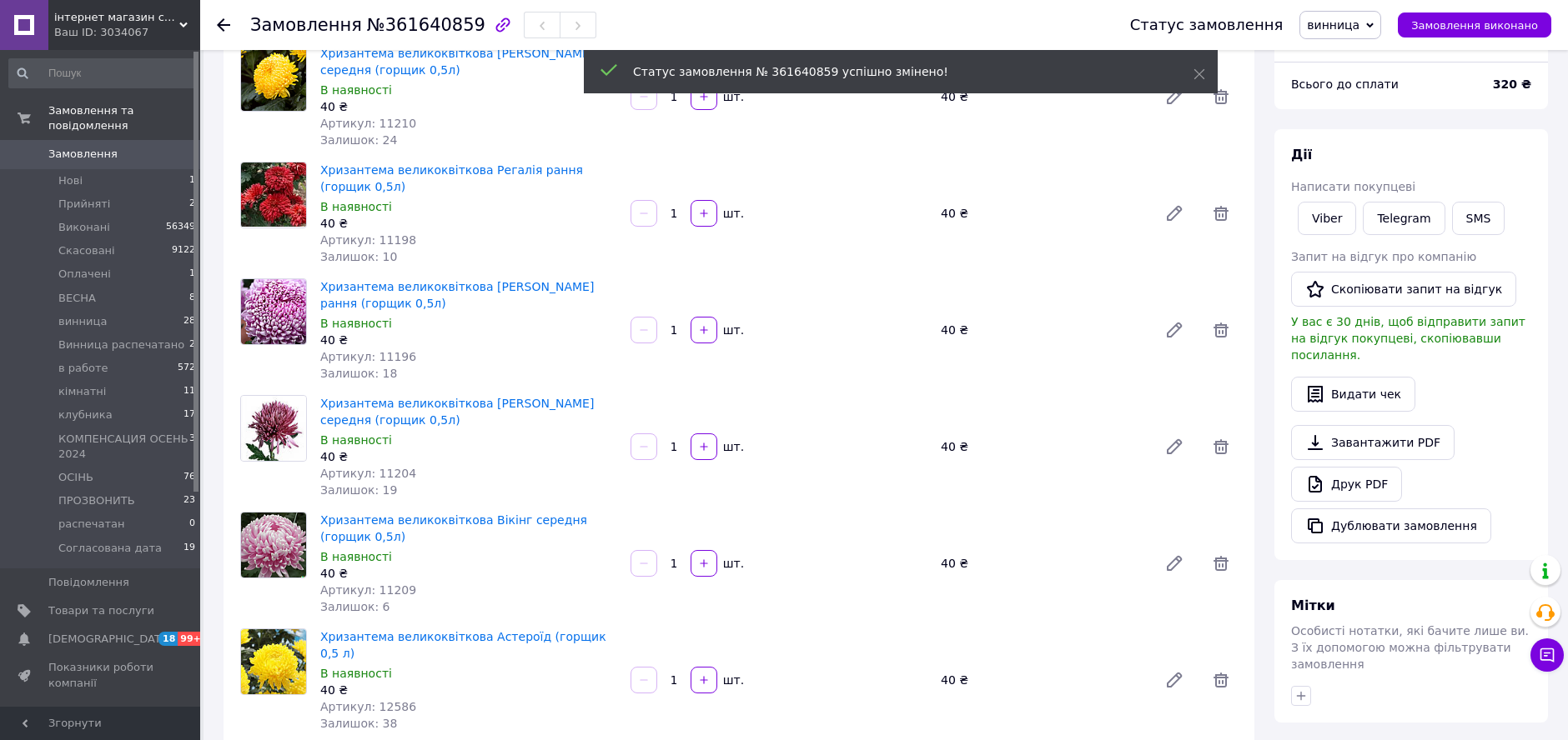
scroll to position [278, 0]
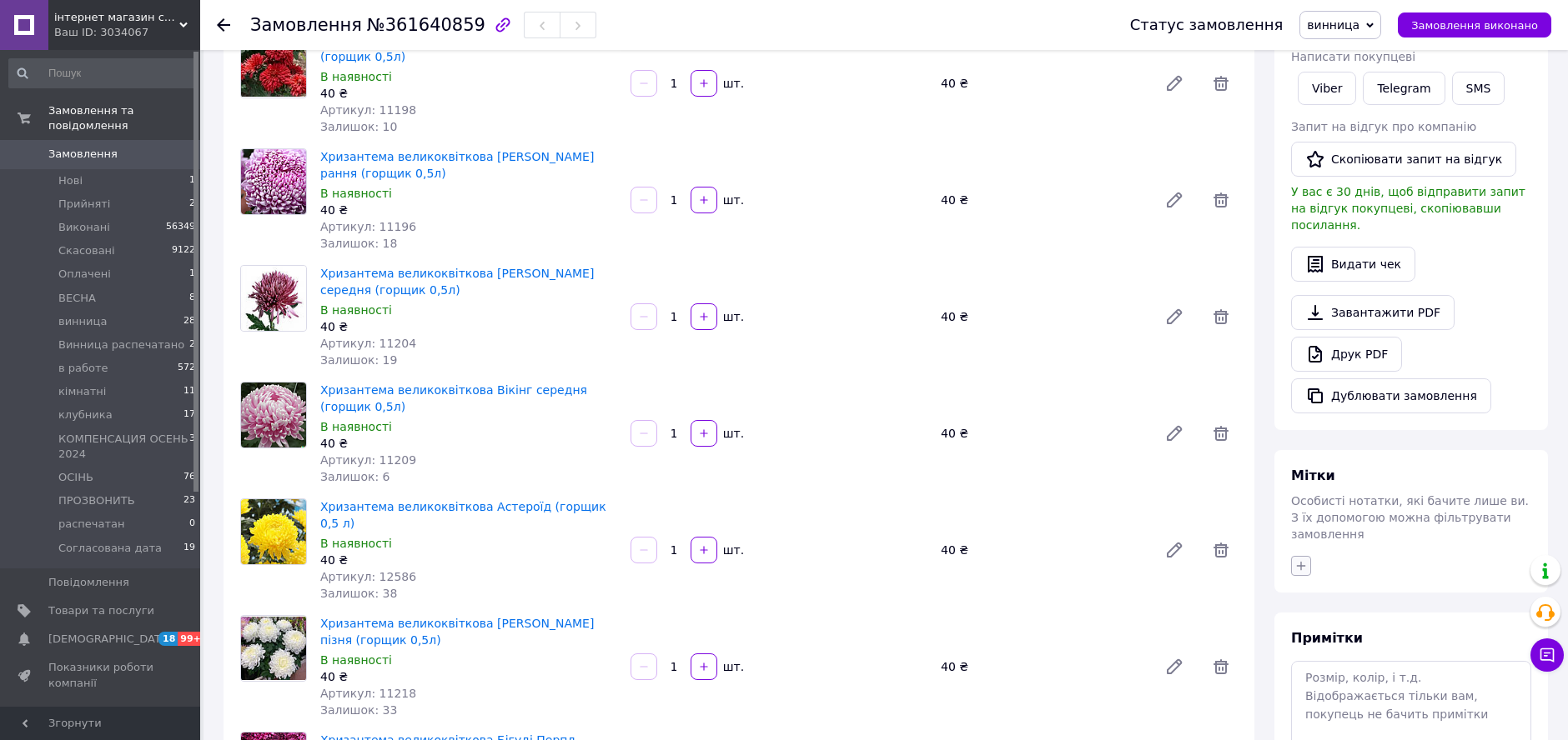
click at [1310, 557] on button "button" at bounding box center [1301, 566] width 20 height 20
click at [1363, 594] on input "text" at bounding box center [1394, 610] width 188 height 34
type input "15.09"
click at [1304, 640] on input "15.09" at bounding box center [1306, 646] width 11 height 11
checkbox input "true"
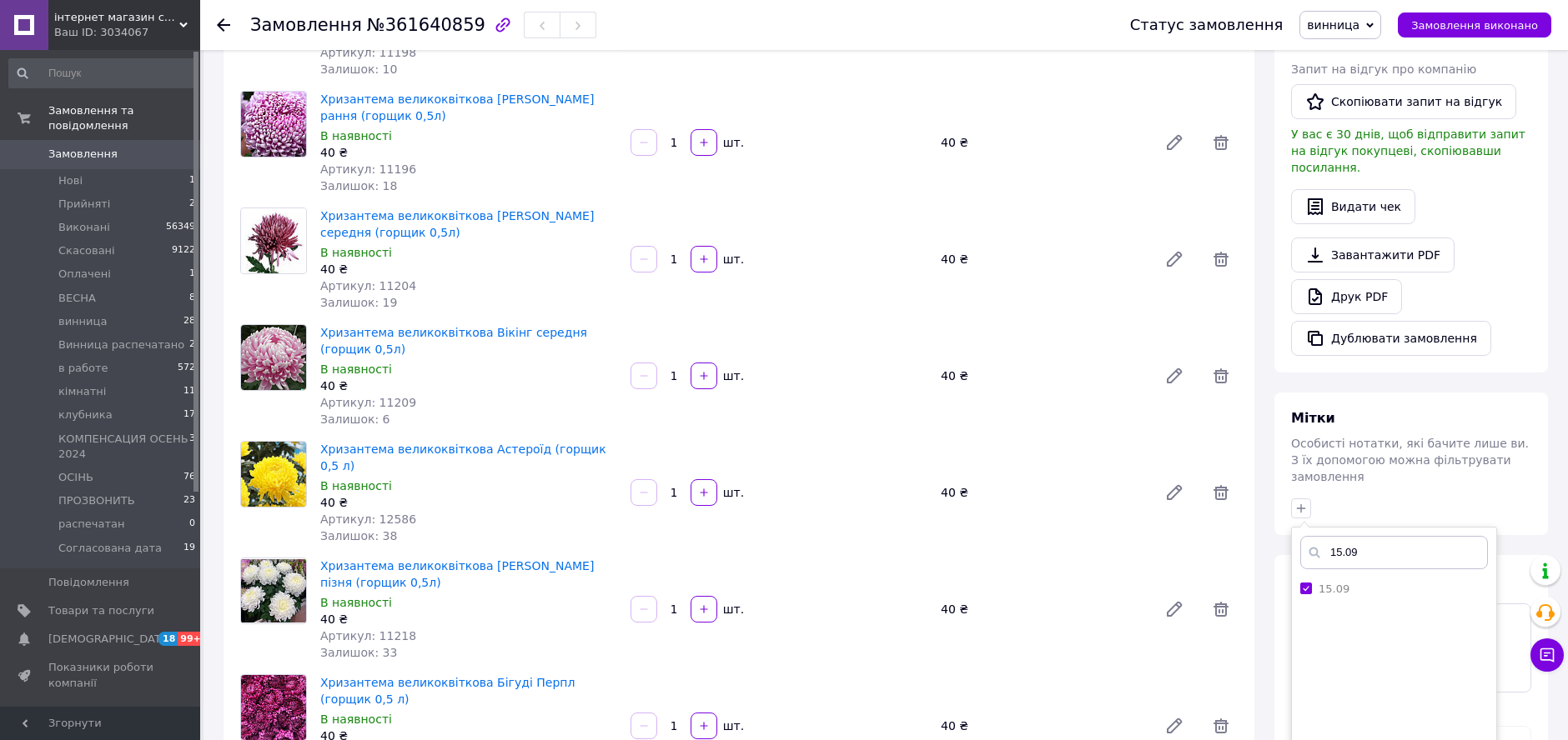
scroll to position [463, 0]
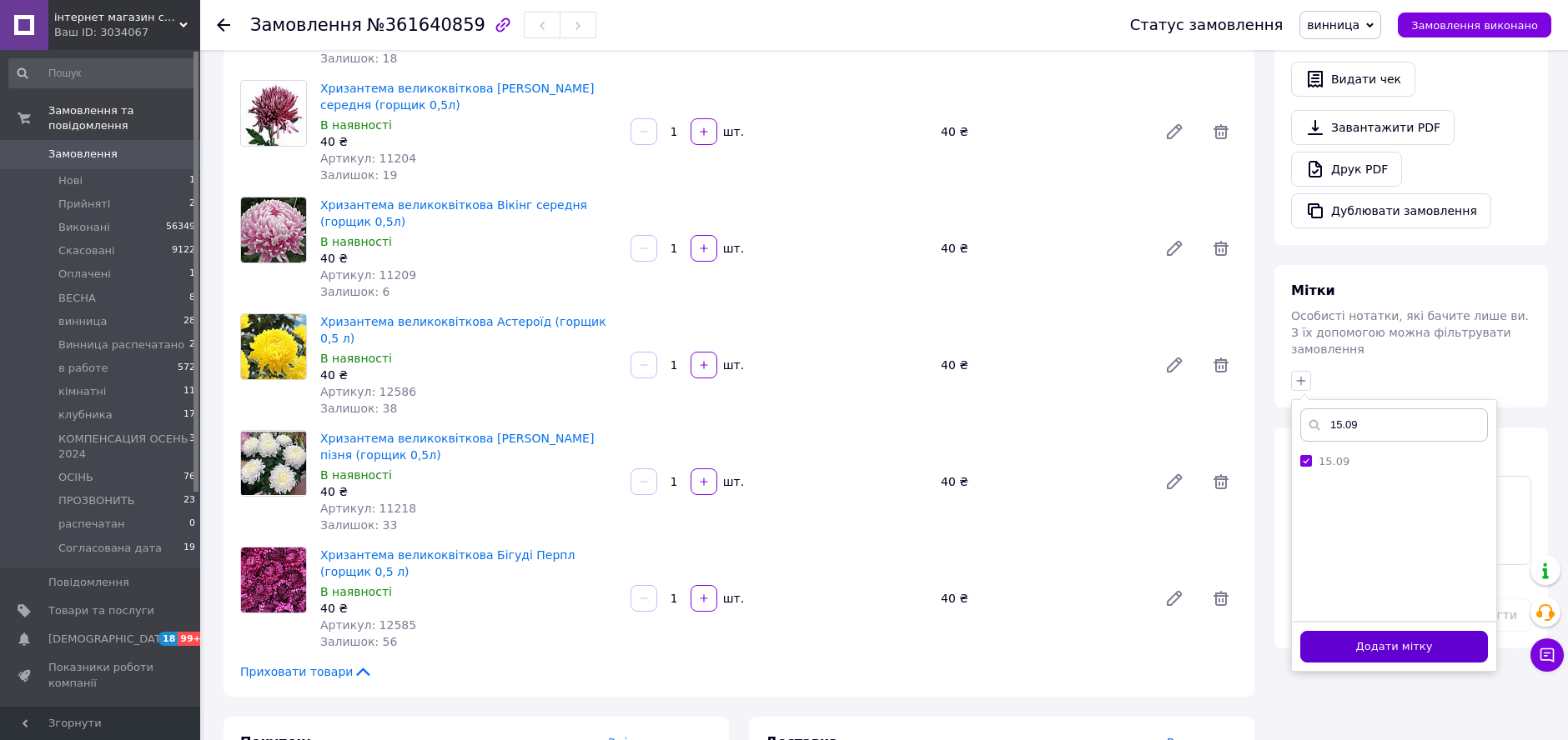
click at [1405, 632] on button "Додати мітку" at bounding box center [1394, 647] width 188 height 33
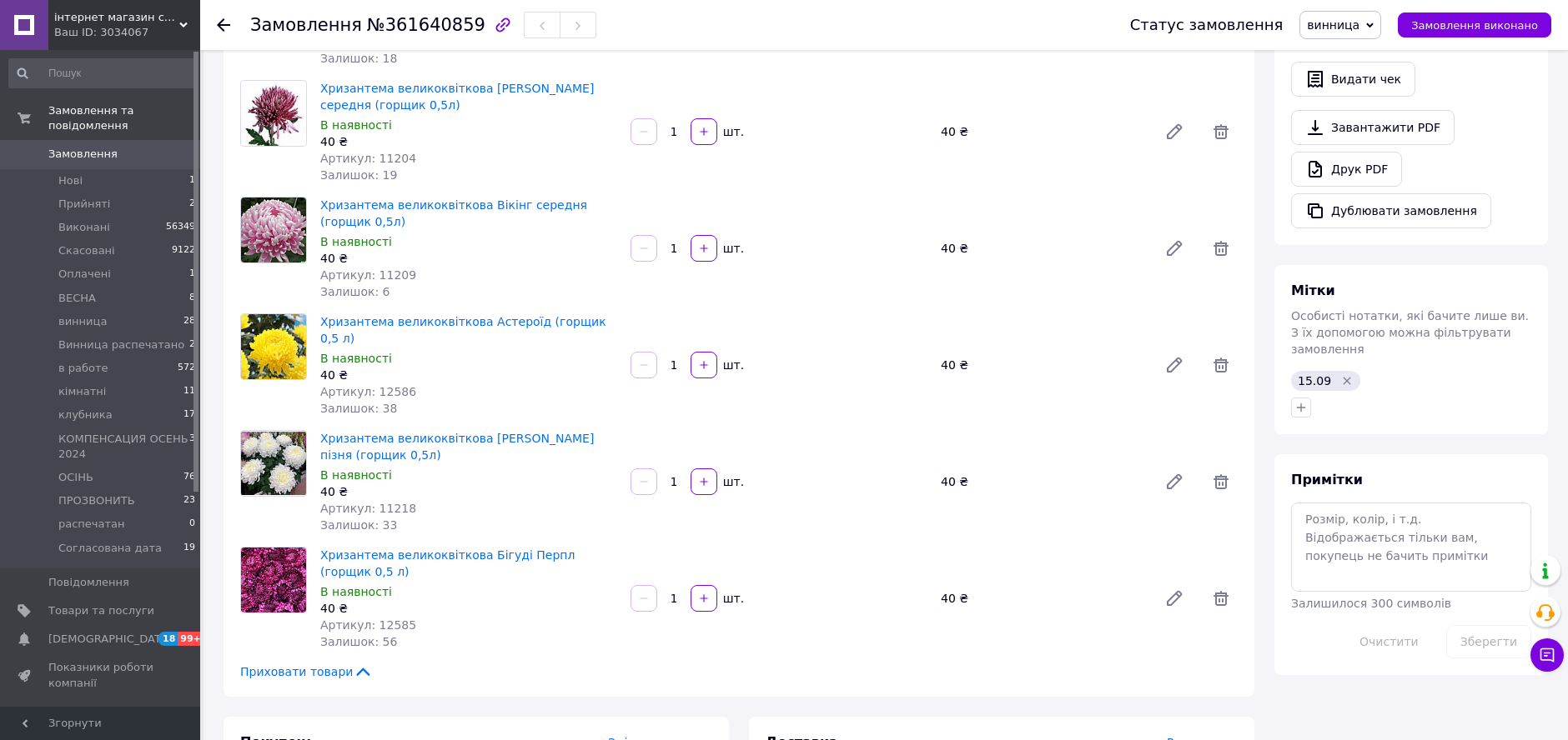
scroll to position [0, 0]
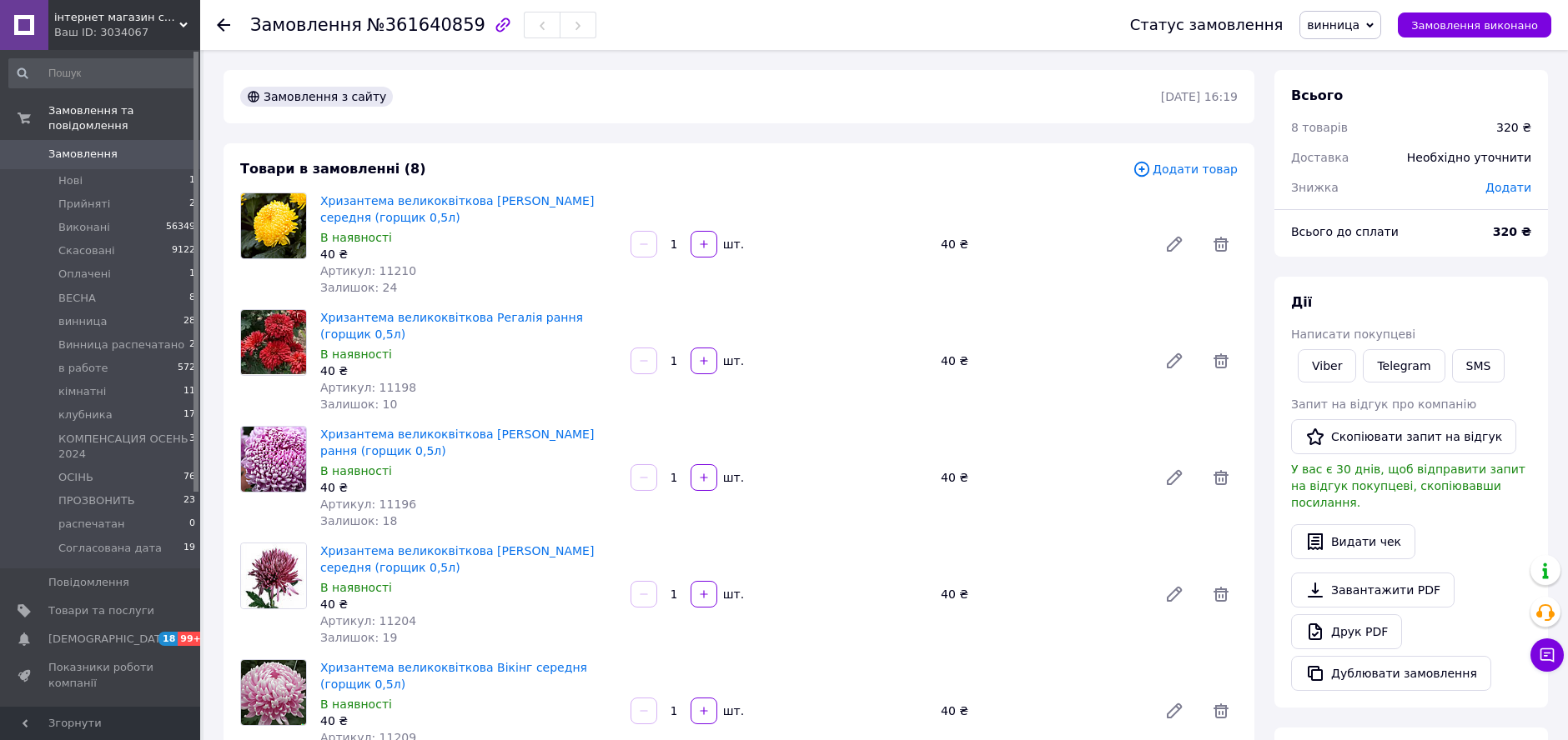
click at [221, 19] on icon at bounding box center [223, 25] width 13 height 13
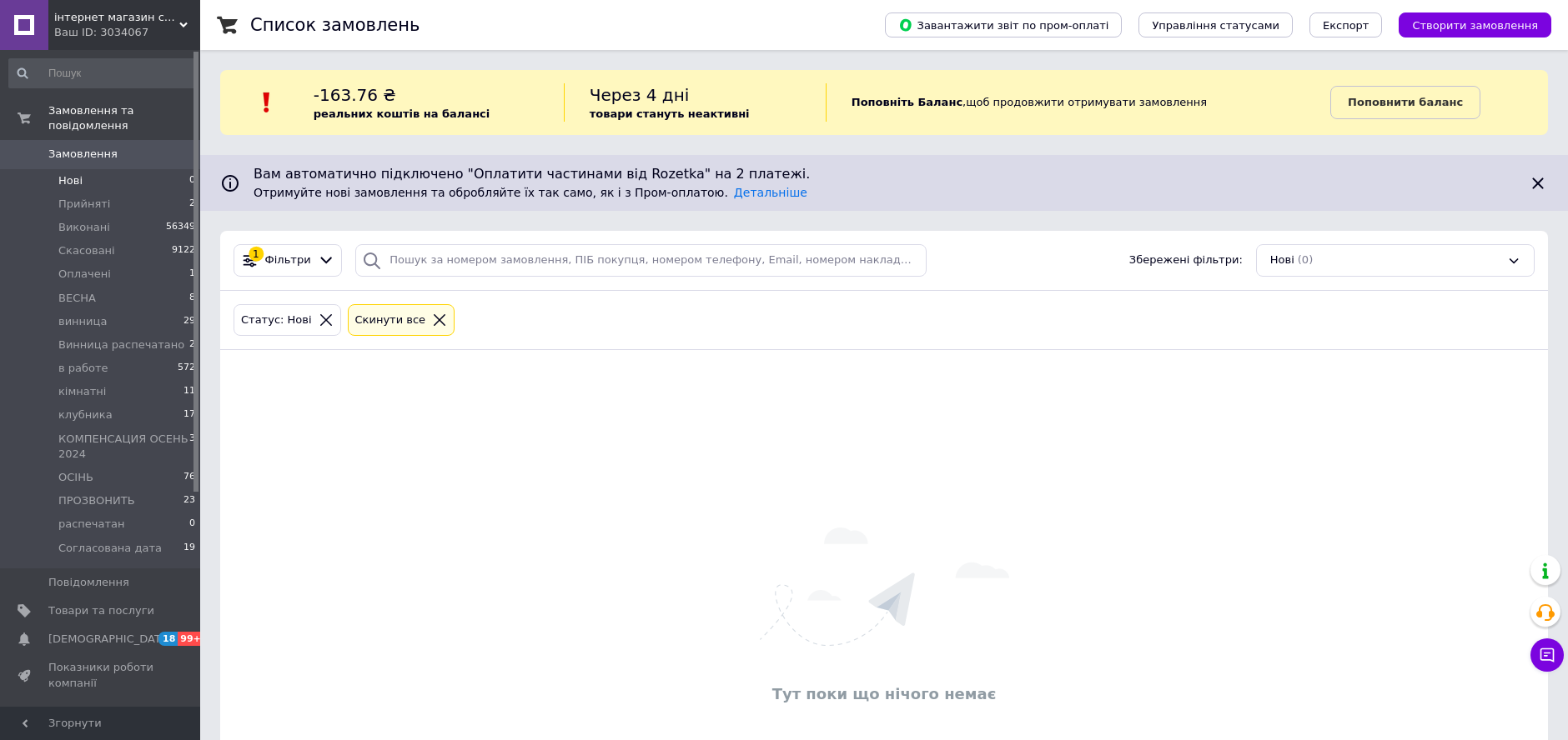
click at [221, 20] on use at bounding box center [228, 25] width 21 height 18
click at [319, 314] on icon at bounding box center [326, 319] width 15 height 15
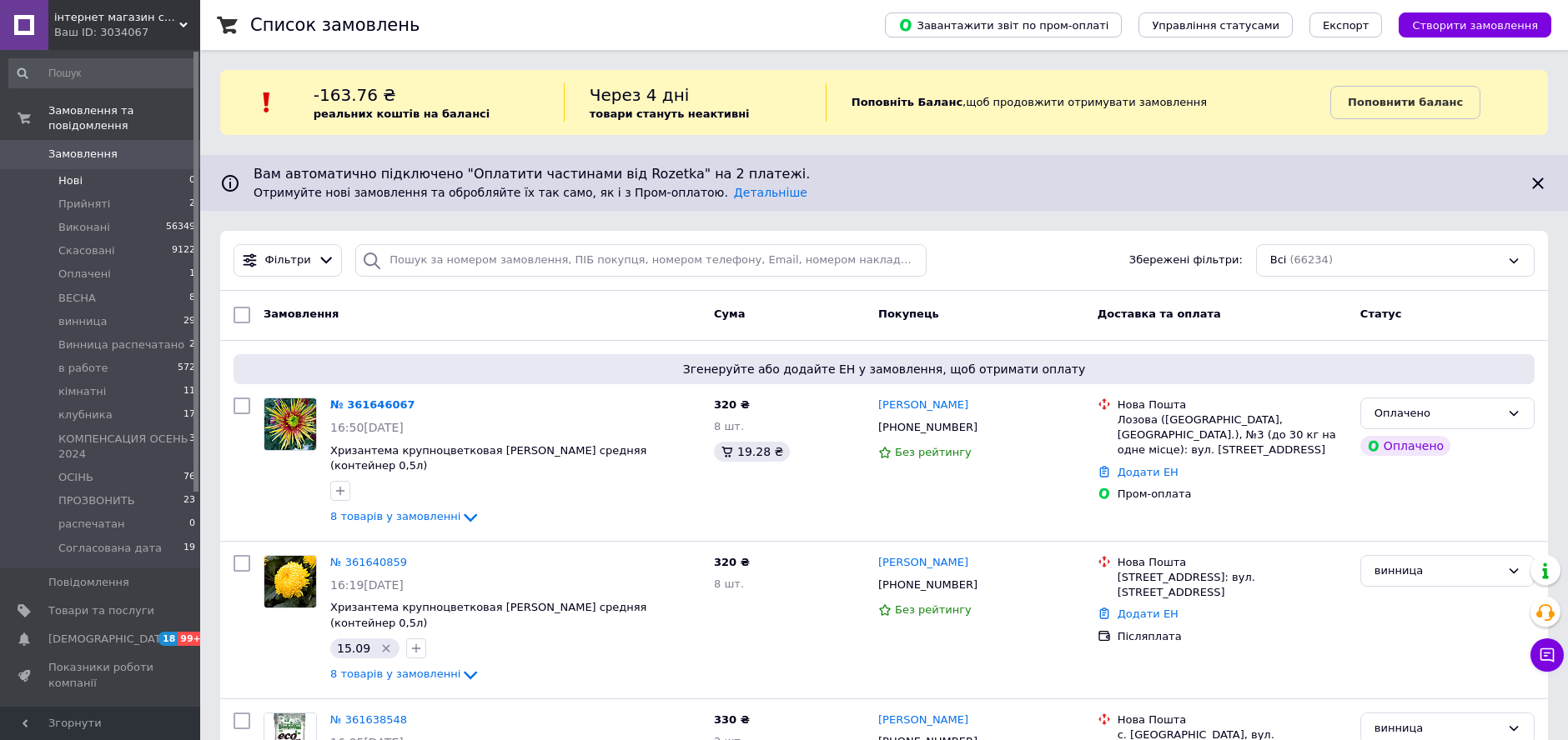
scroll to position [93, 0]
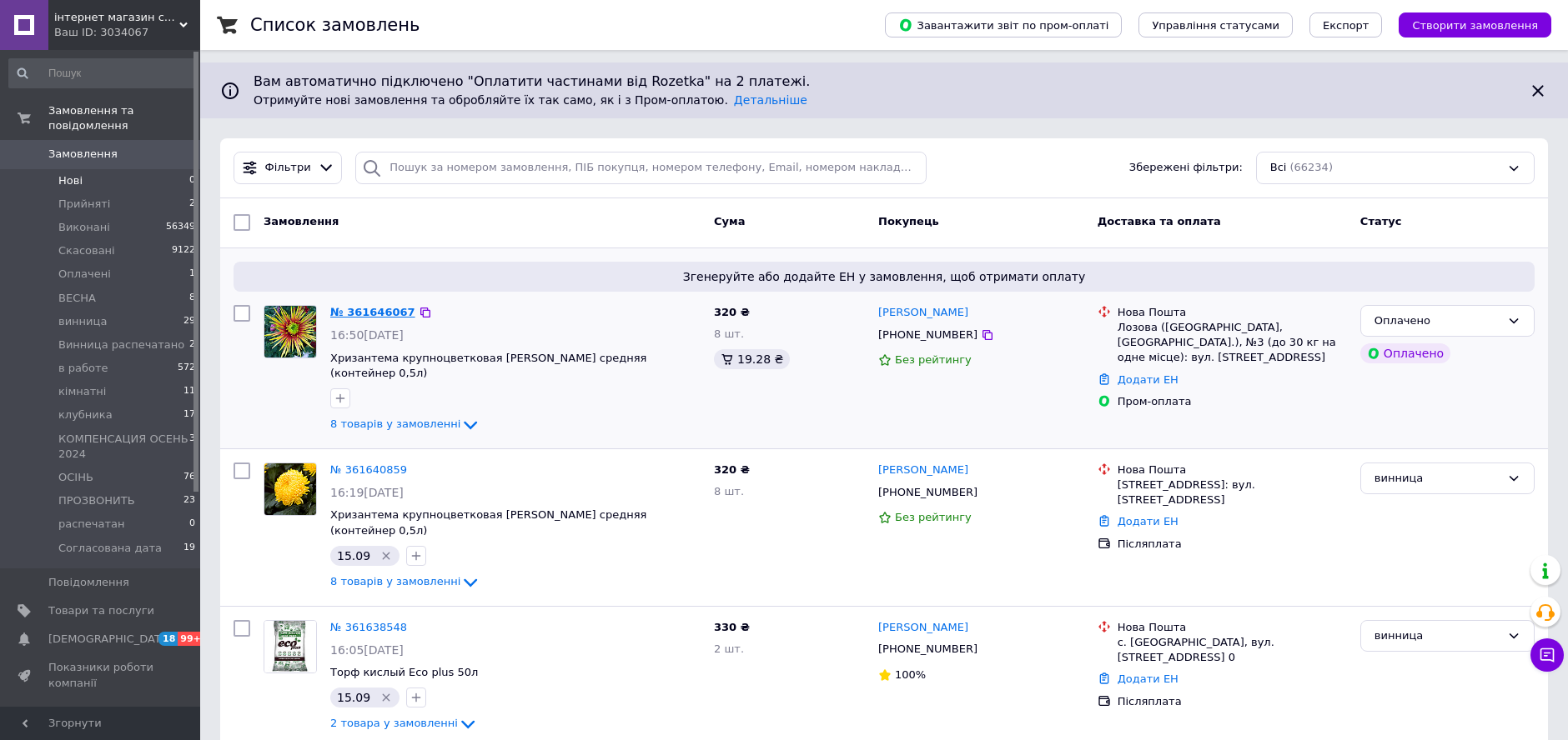
click at [379, 312] on link "№ 361646067" at bounding box center [372, 312] width 85 height 12
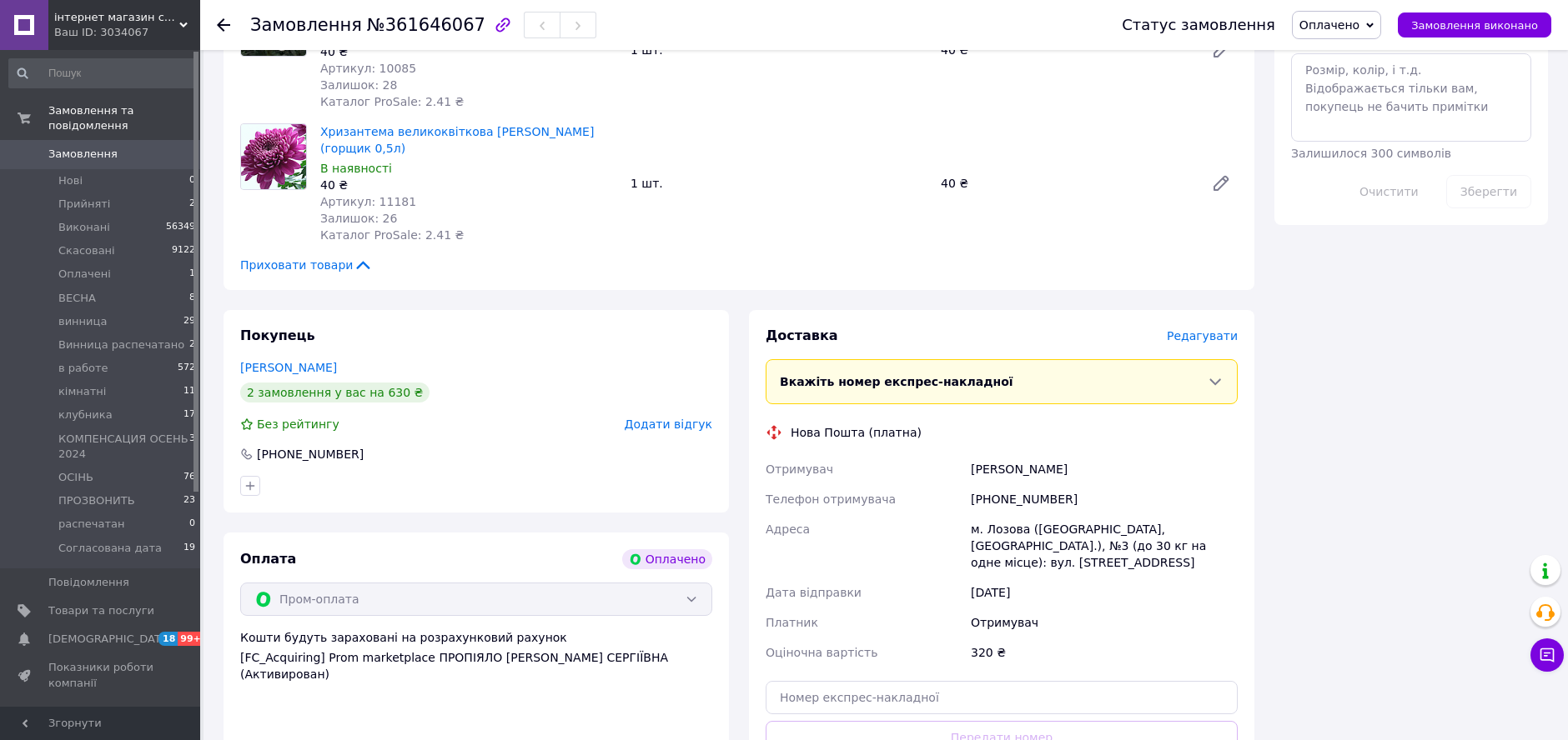
scroll to position [1111, 0]
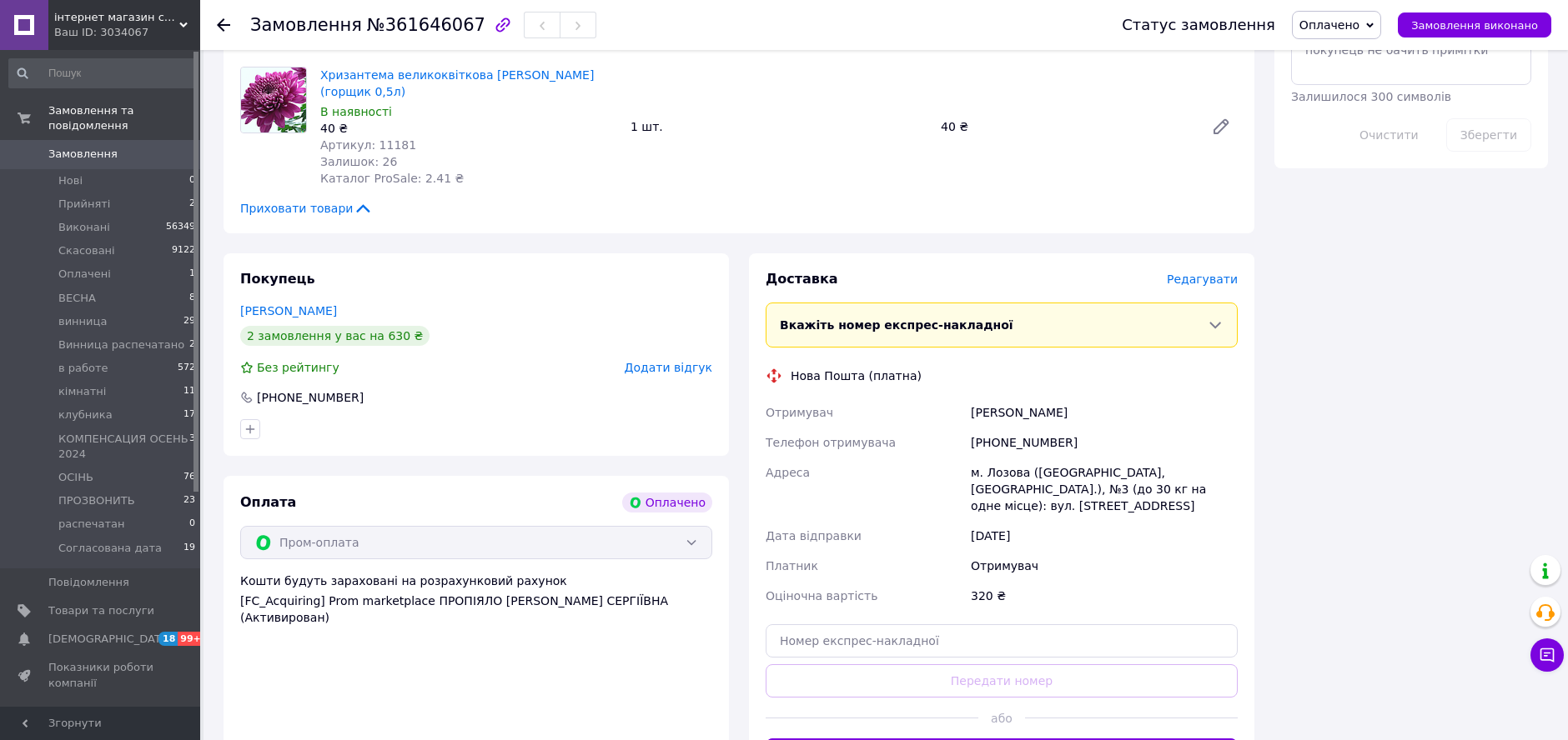
click at [979, 439] on div "[PHONE_NUMBER]" at bounding box center [1105, 443] width 274 height 30
copy div "[PHONE_NUMBER]"
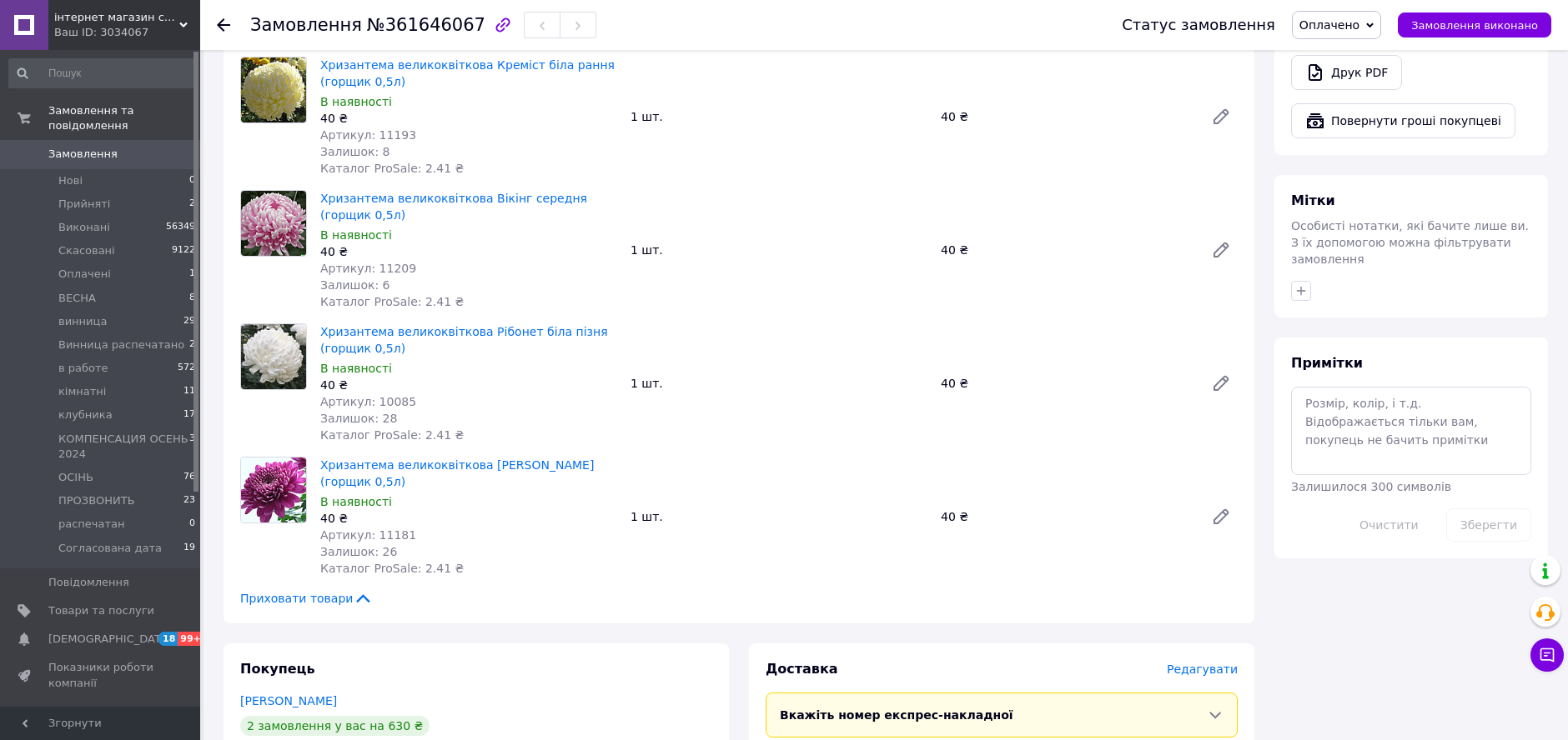
scroll to position [1019, 0]
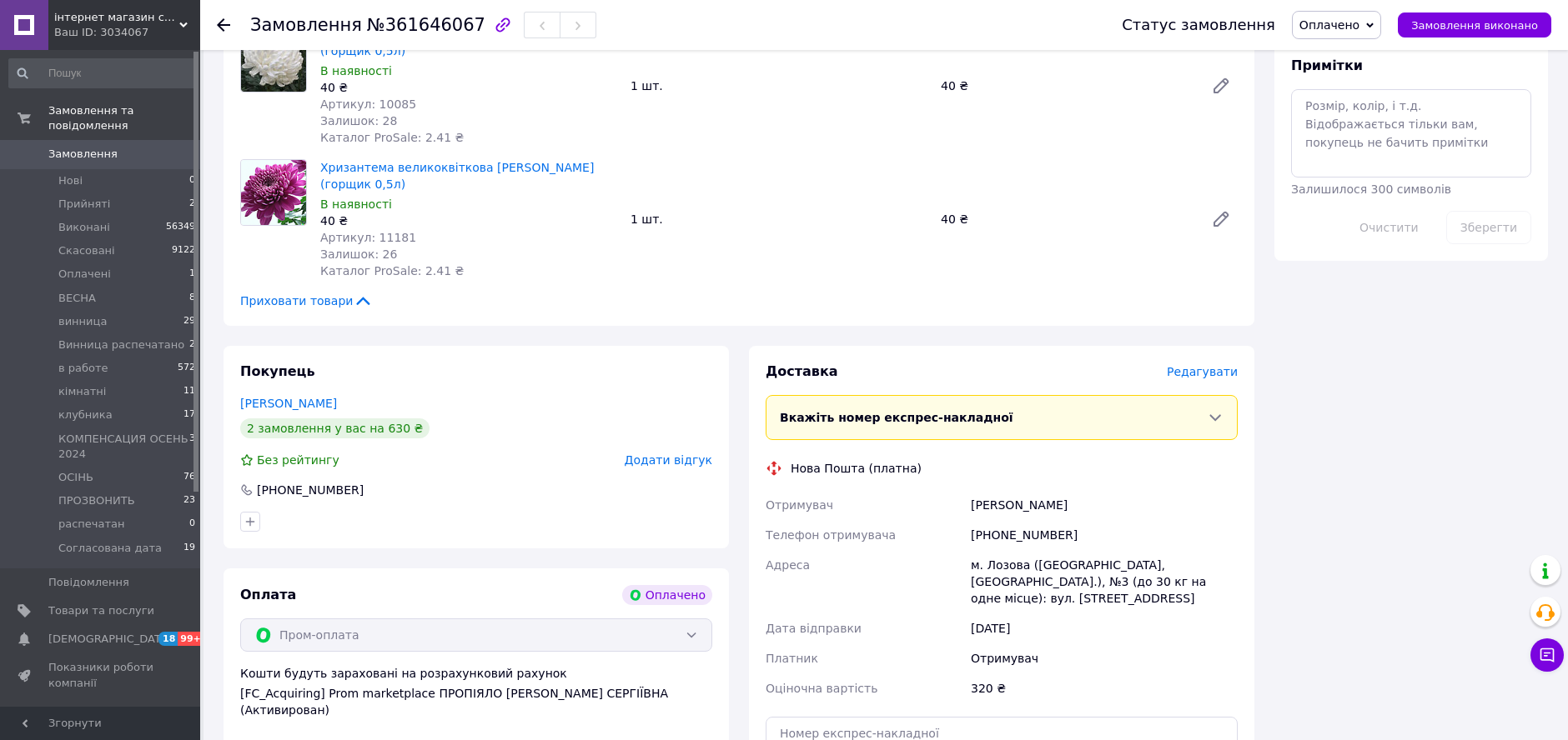
click at [455, 432] on div "2 замовлення у вас на 630 ₴" at bounding box center [476, 429] width 472 height 20
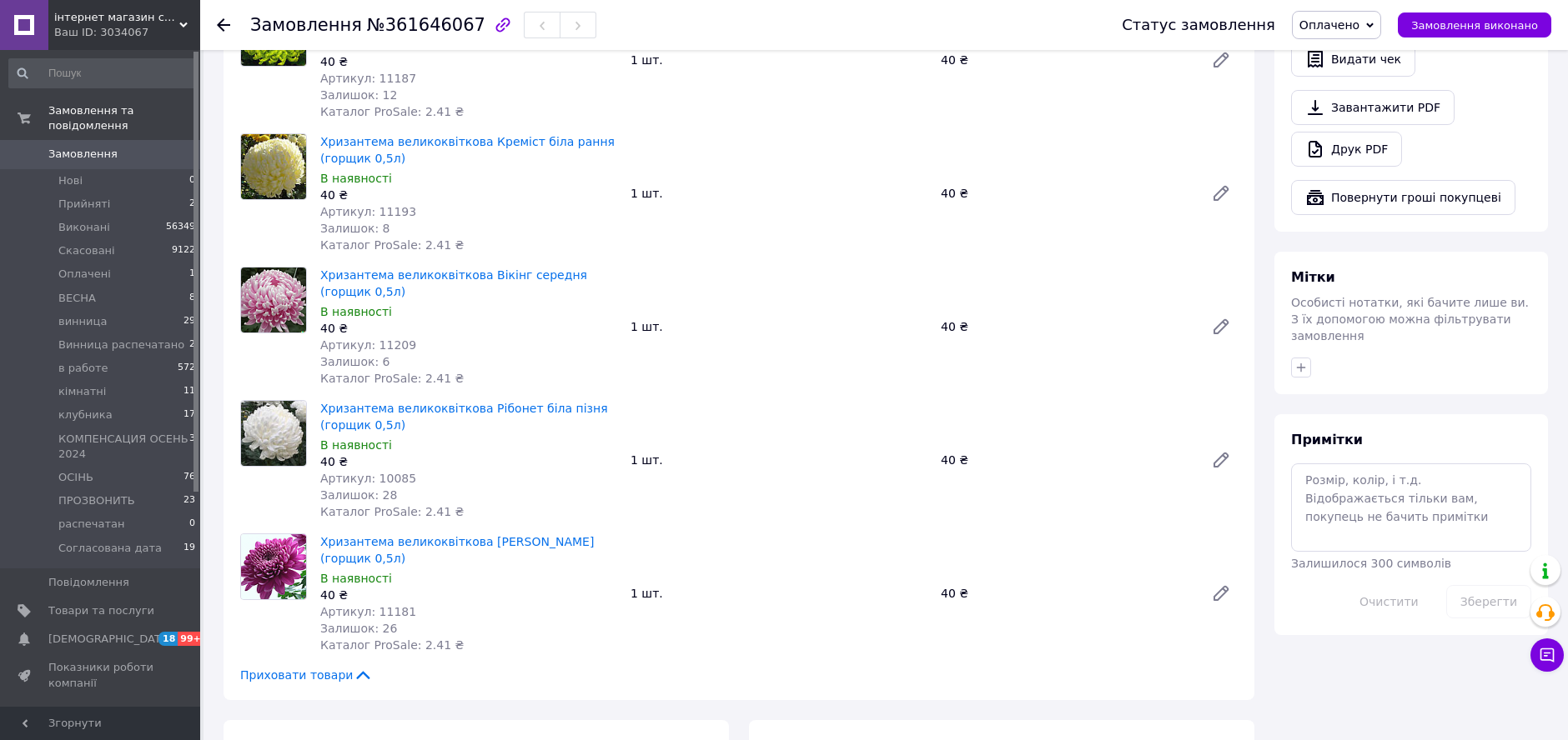
scroll to position [556, 0]
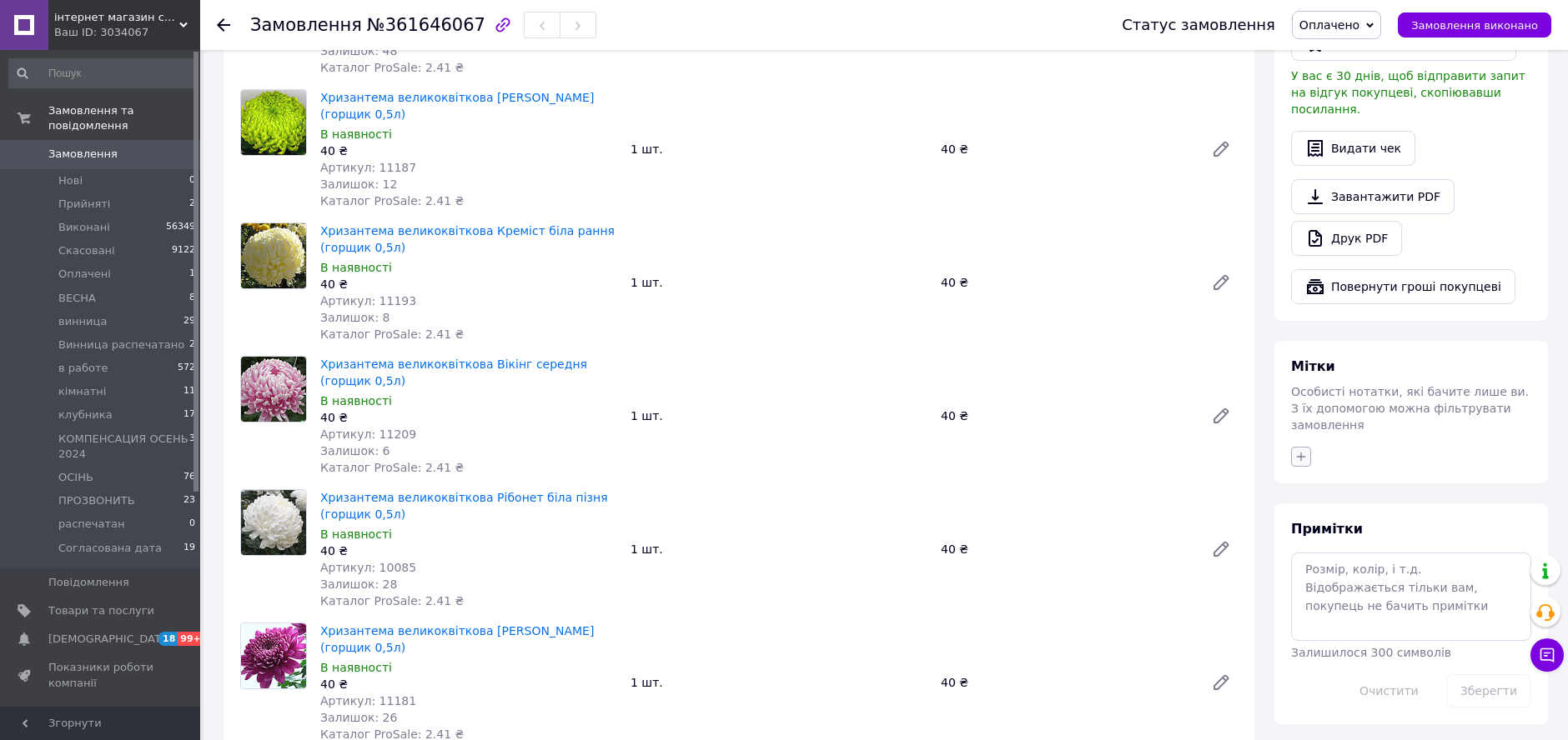
click at [1292, 447] on button "button" at bounding box center [1301, 457] width 20 height 20
click at [1349, 484] on input "text" at bounding box center [1394, 501] width 188 height 34
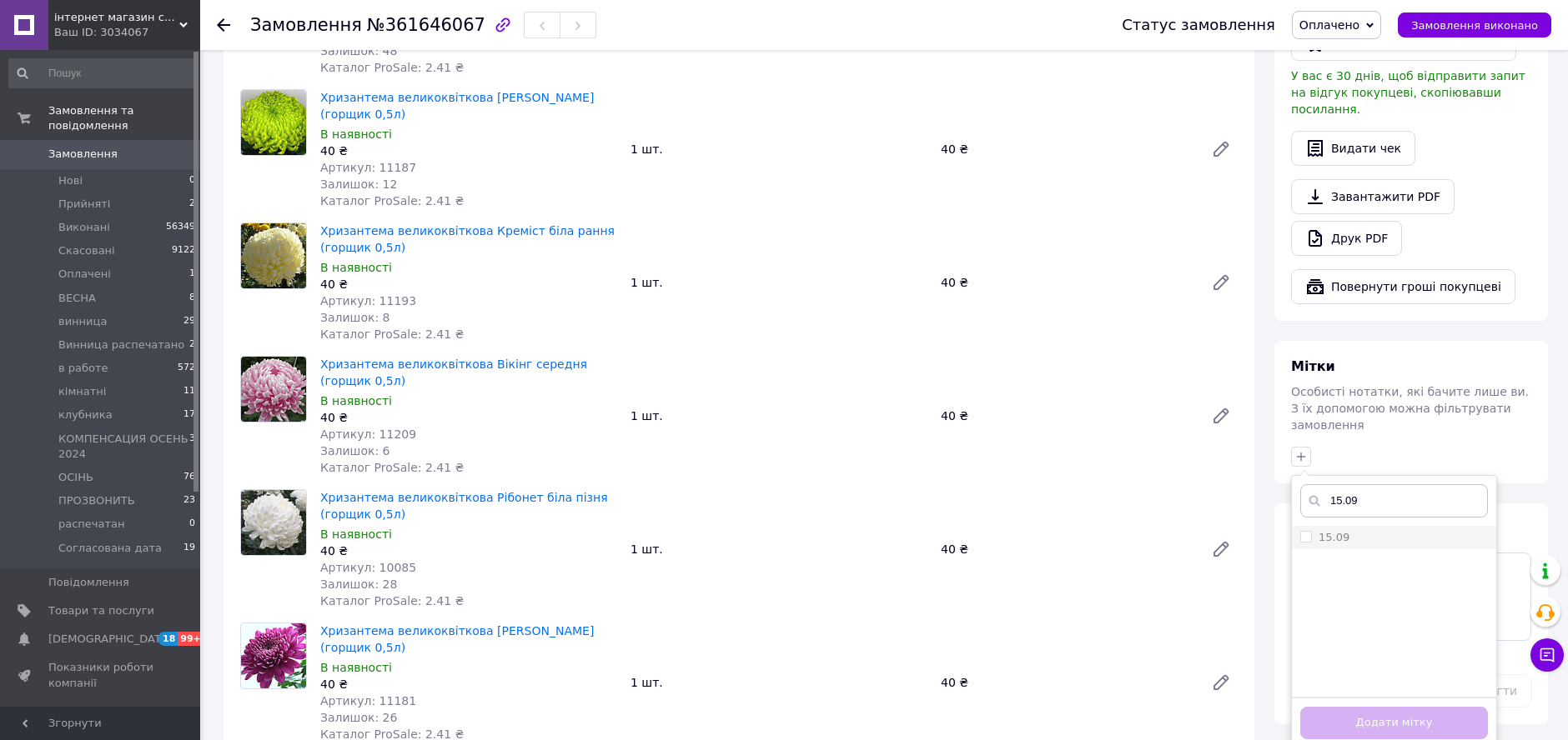
type input "15.09"
click at [1301, 531] on input "15.09" at bounding box center [1306, 536] width 11 height 11
checkbox input "true"
click at [1356, 707] on button "Додати мітку" at bounding box center [1394, 723] width 188 height 33
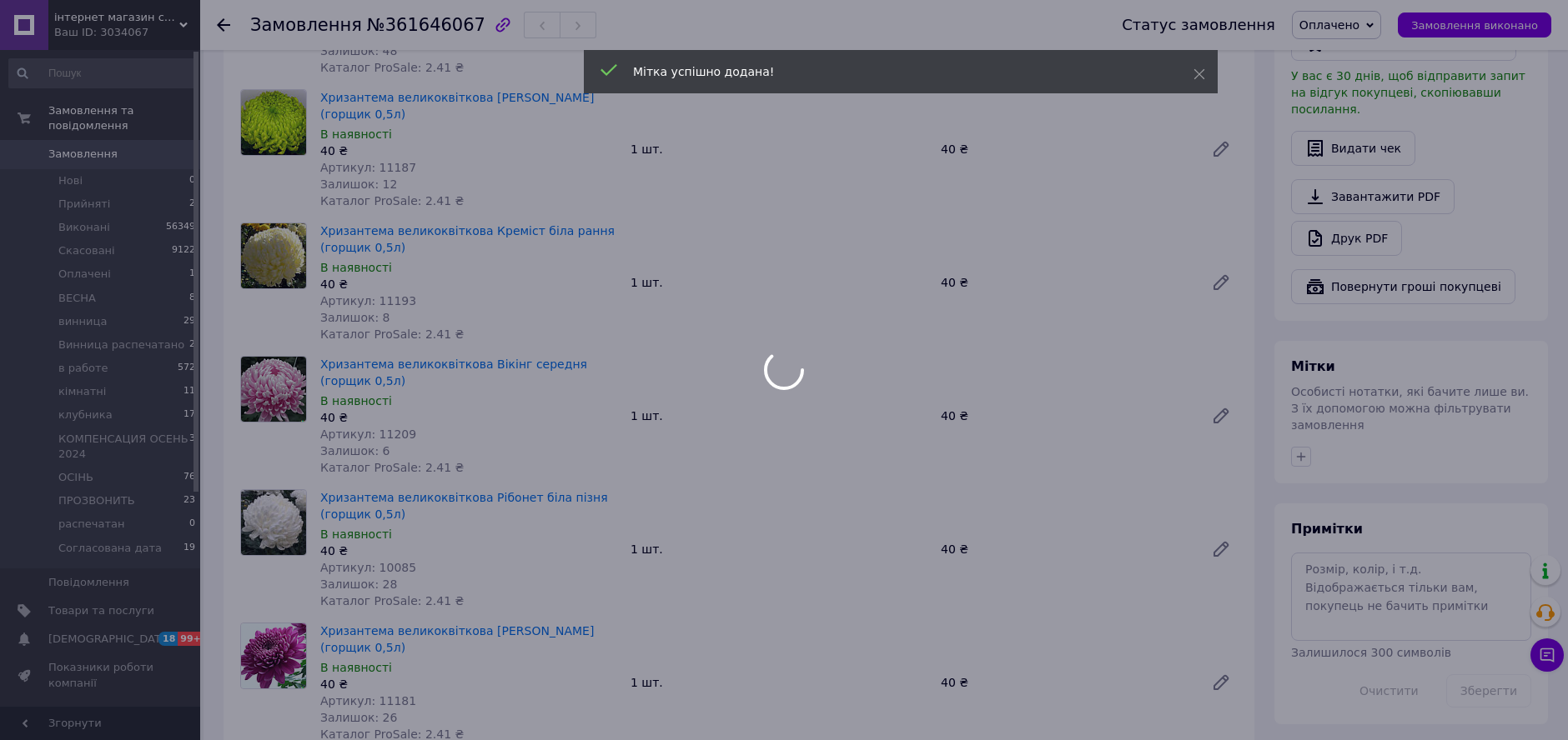
click at [1368, 20] on div at bounding box center [784, 370] width 1568 height 740
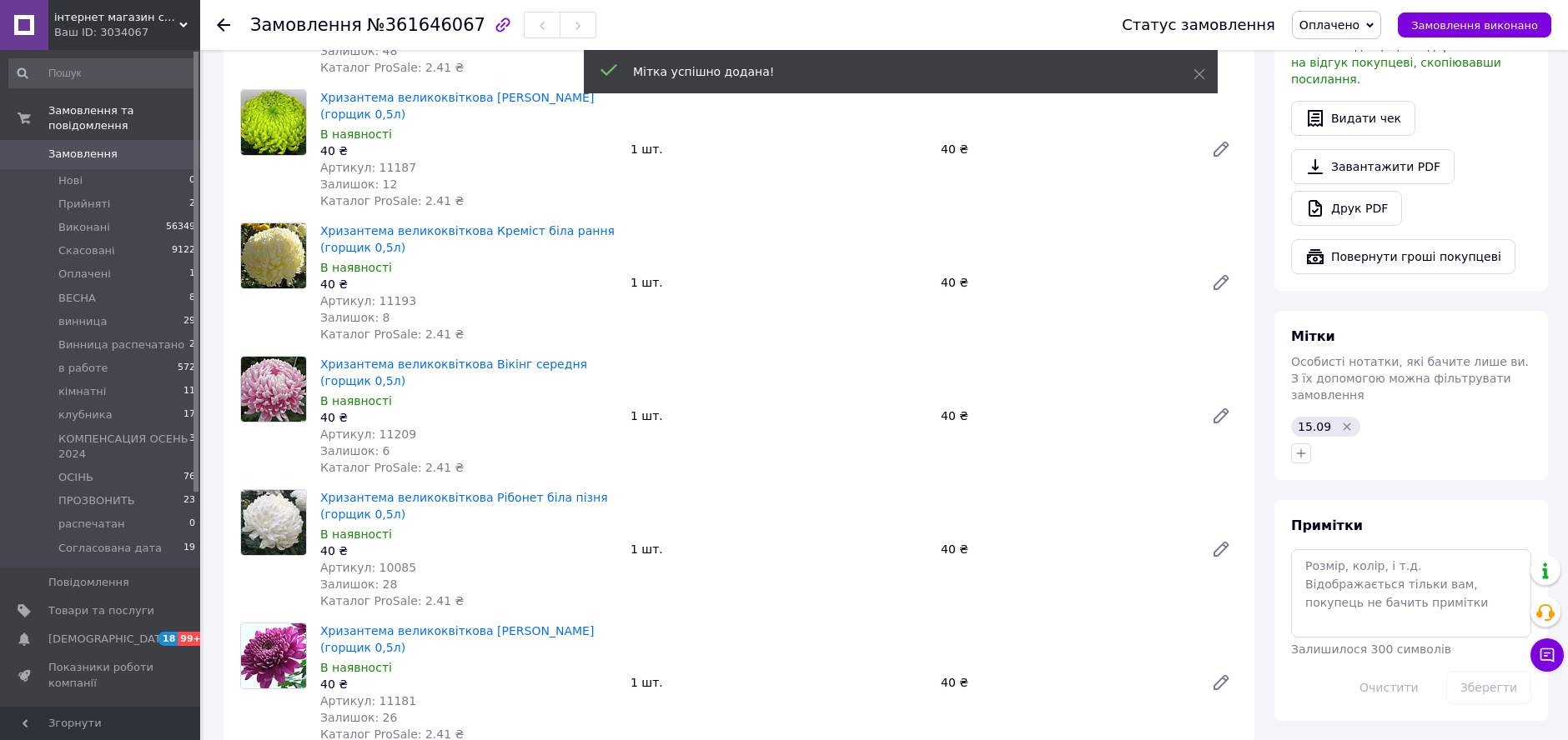
click at [1360, 22] on span "Оплачено" at bounding box center [1330, 25] width 60 height 13
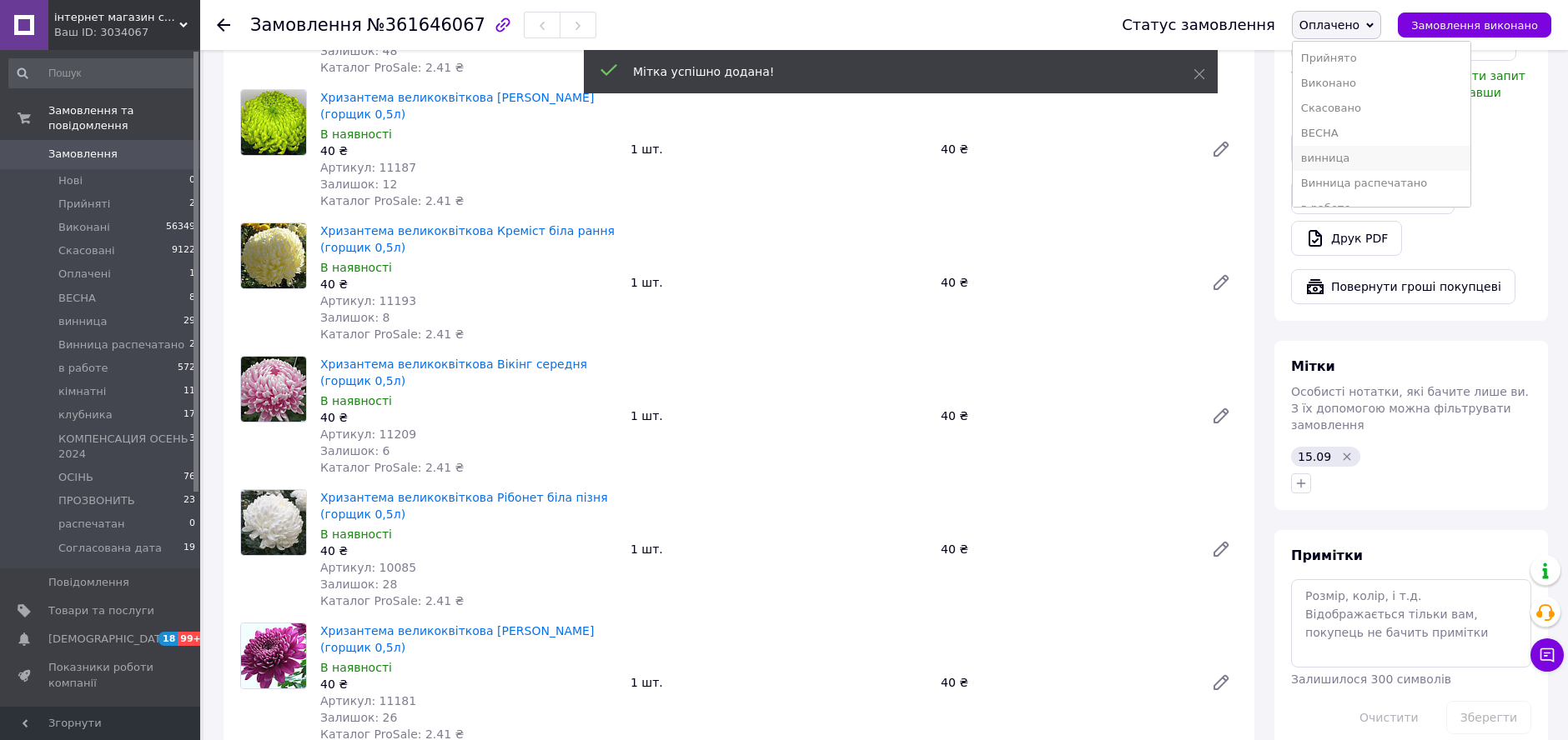
click at [1382, 162] on li "винница" at bounding box center [1381, 158] width 177 height 25
click at [1079, 235] on div "Хризантема великоквіткова Креміст біла рання (горщик 0,5л) В наявності 40 ₴ Арт…" at bounding box center [778, 283] width 931 height 127
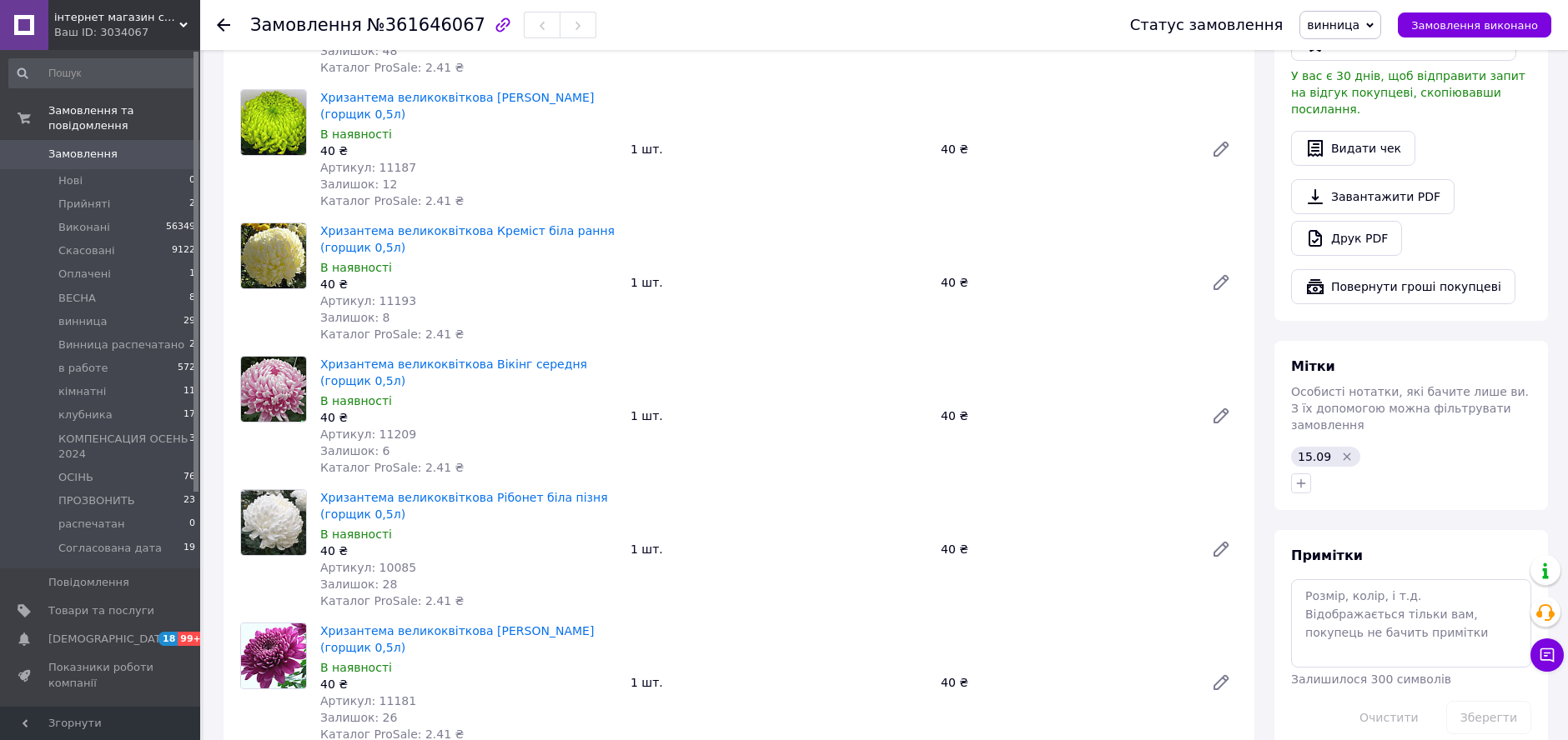
scroll to position [0, 0]
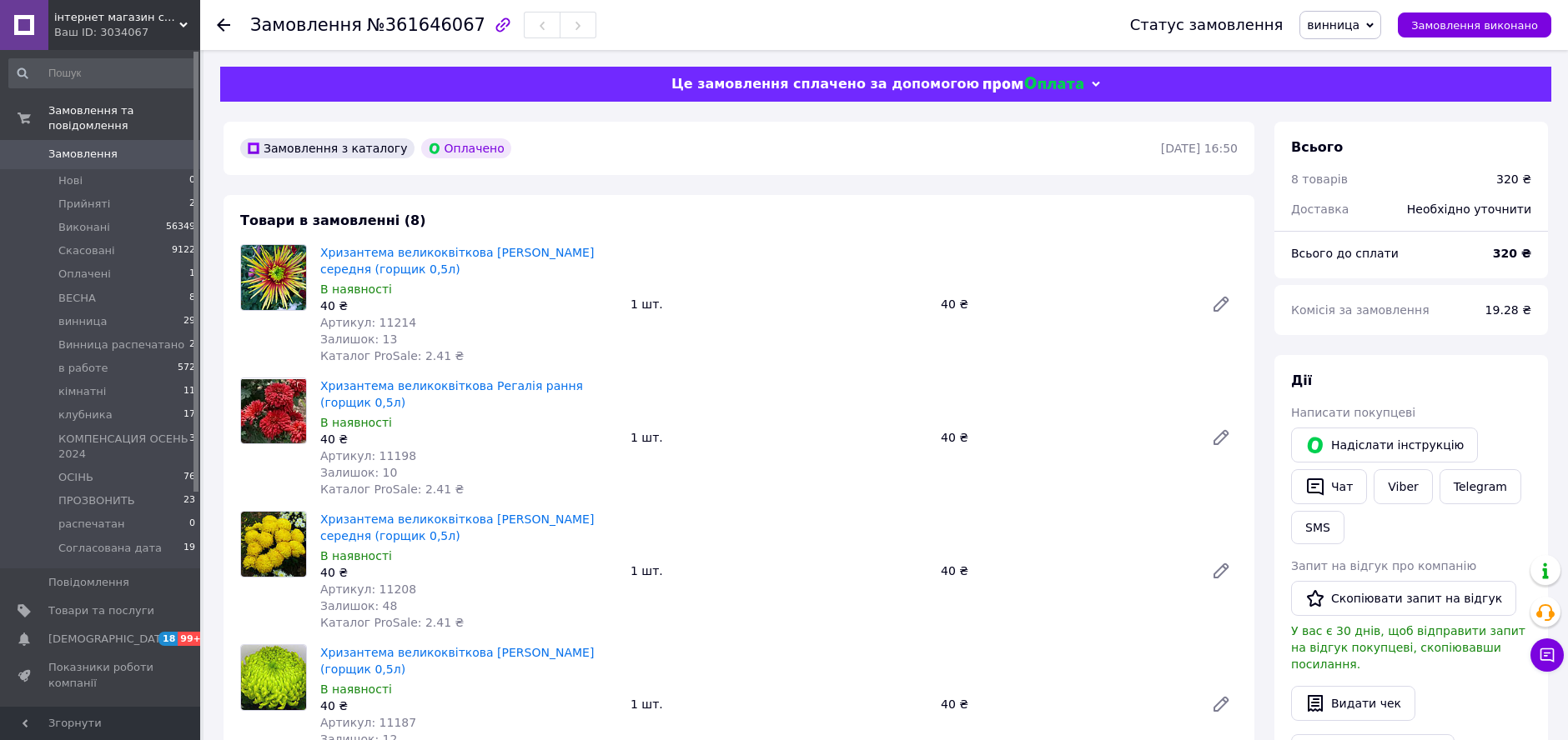
click at [226, 19] on icon at bounding box center [223, 25] width 13 height 13
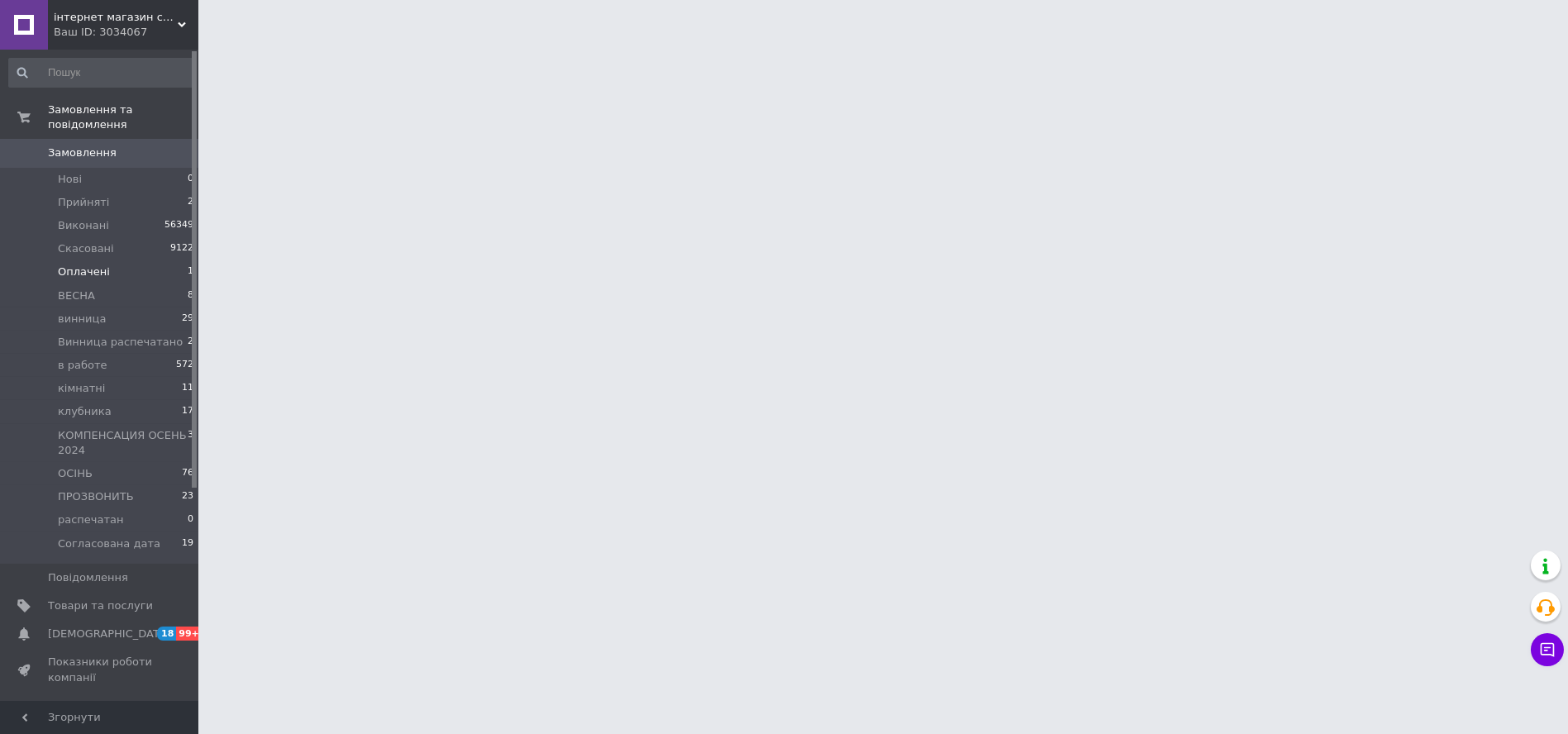
click at [118, 261] on li "Оплачені 1" at bounding box center [101, 272] width 204 height 23
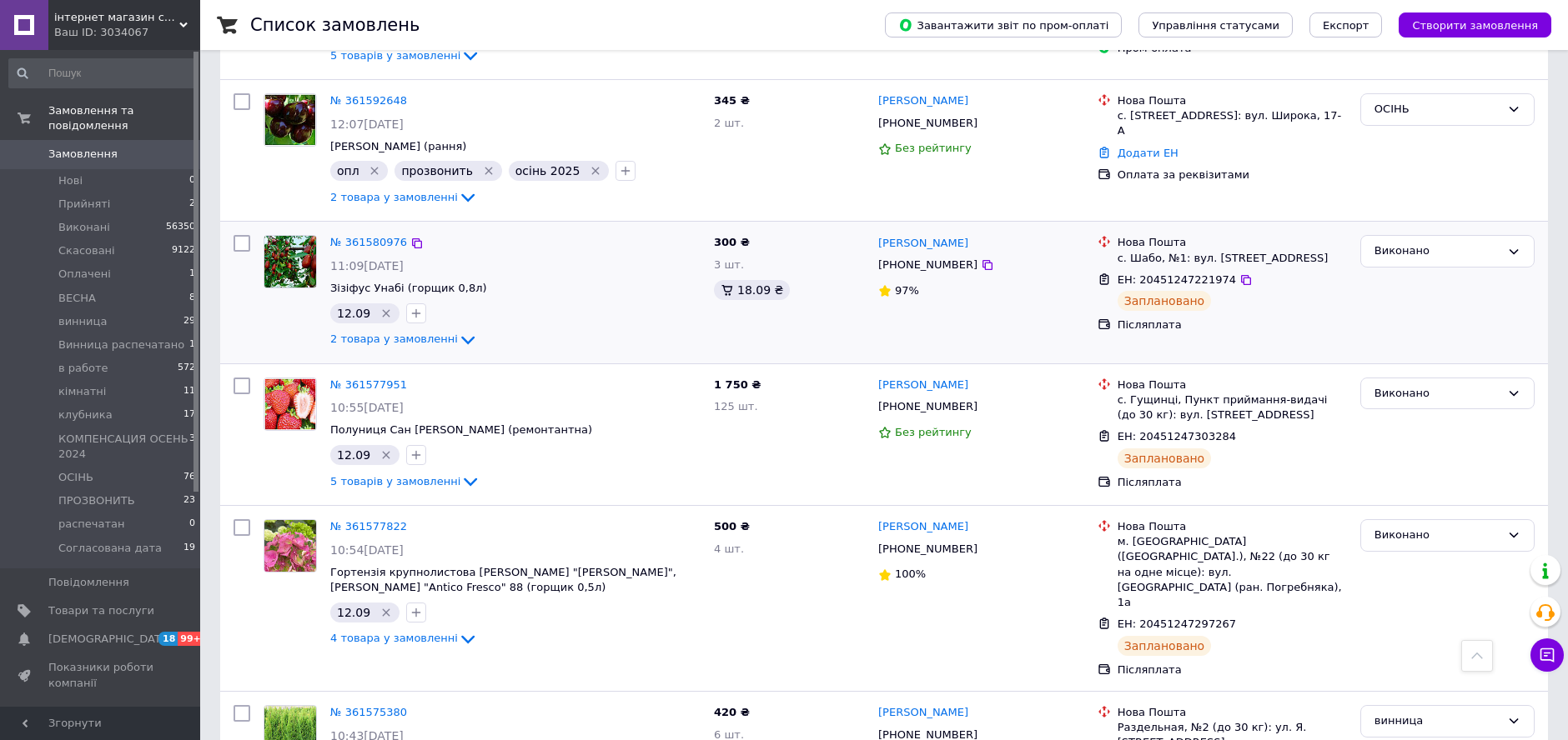
scroll to position [1389, 0]
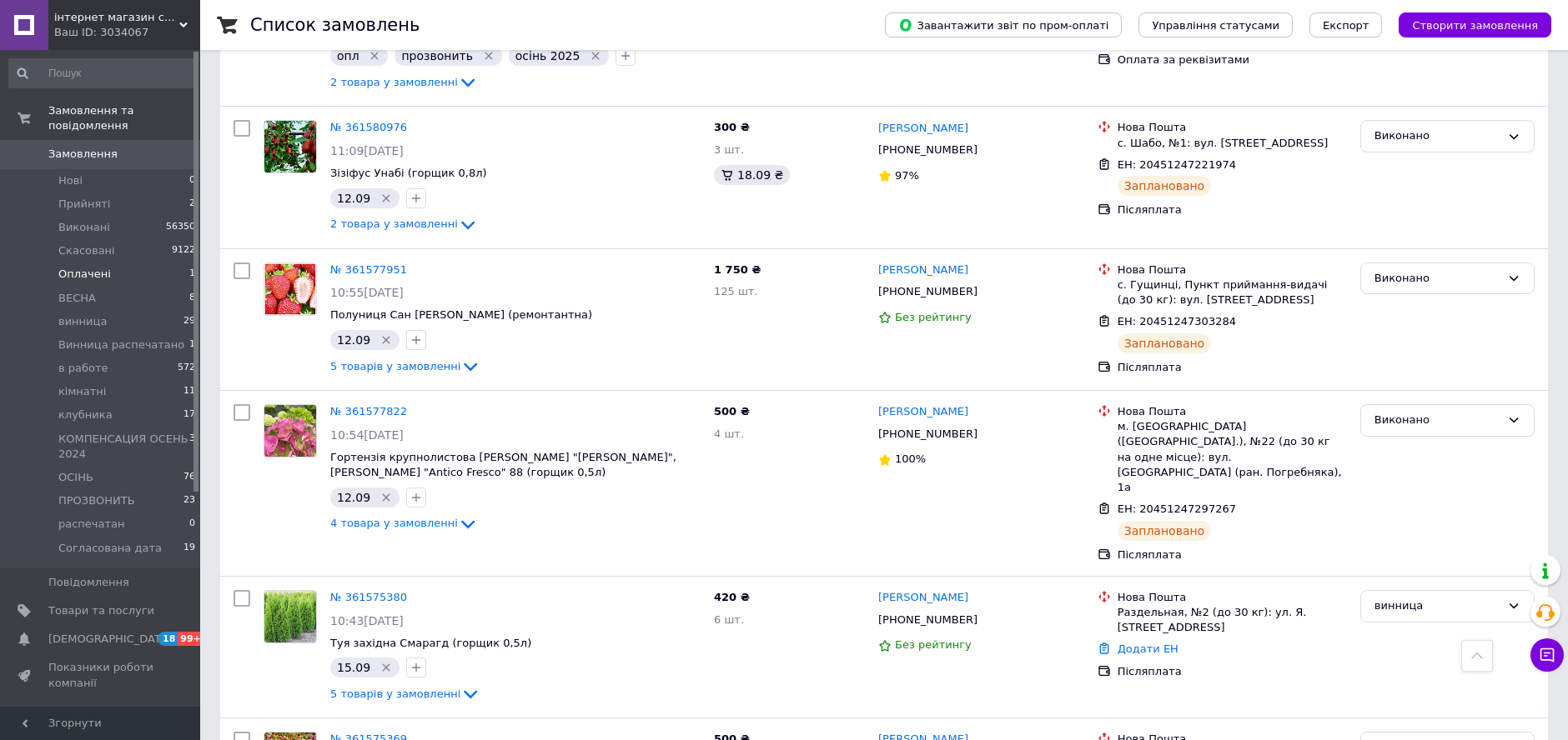
click at [130, 263] on li "Оплачені 1" at bounding box center [102, 274] width 206 height 23
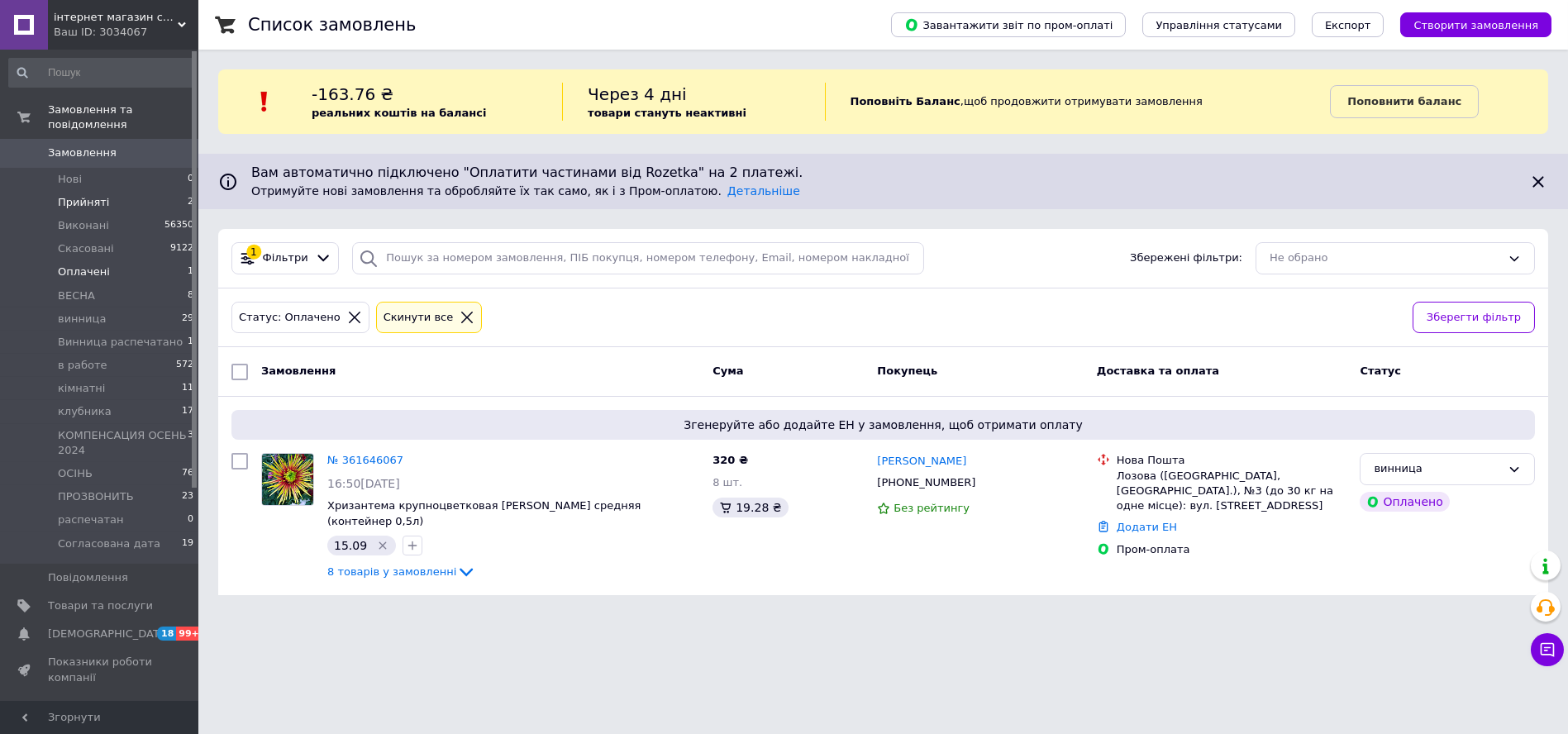
click at [106, 196] on li "Прийняті 2" at bounding box center [101, 202] width 204 height 23
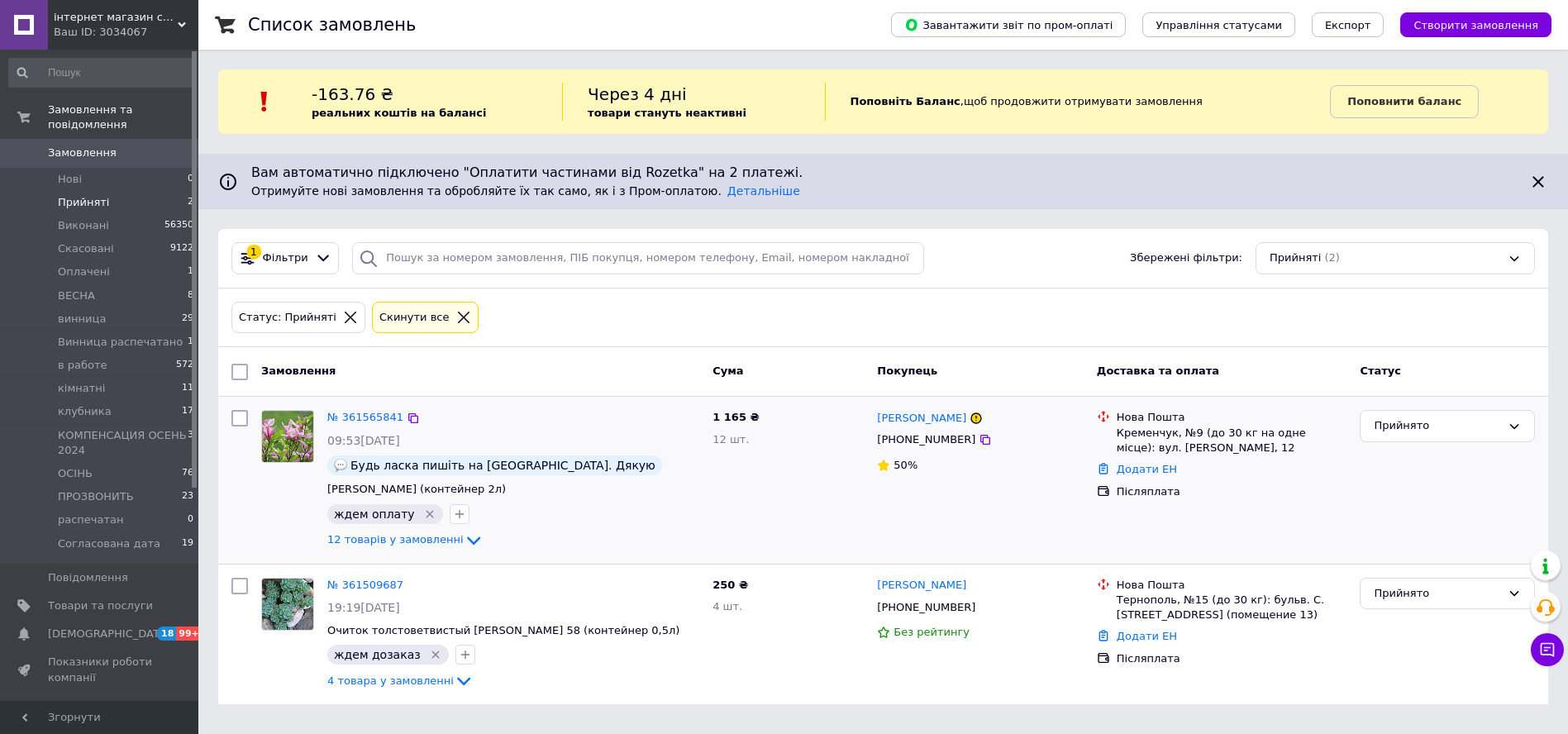
click at [1441, 507] on div "Прийнято" at bounding box center [1447, 479] width 189 height 153
click at [377, 587] on link "№ 361509687" at bounding box center [365, 585] width 76 height 12
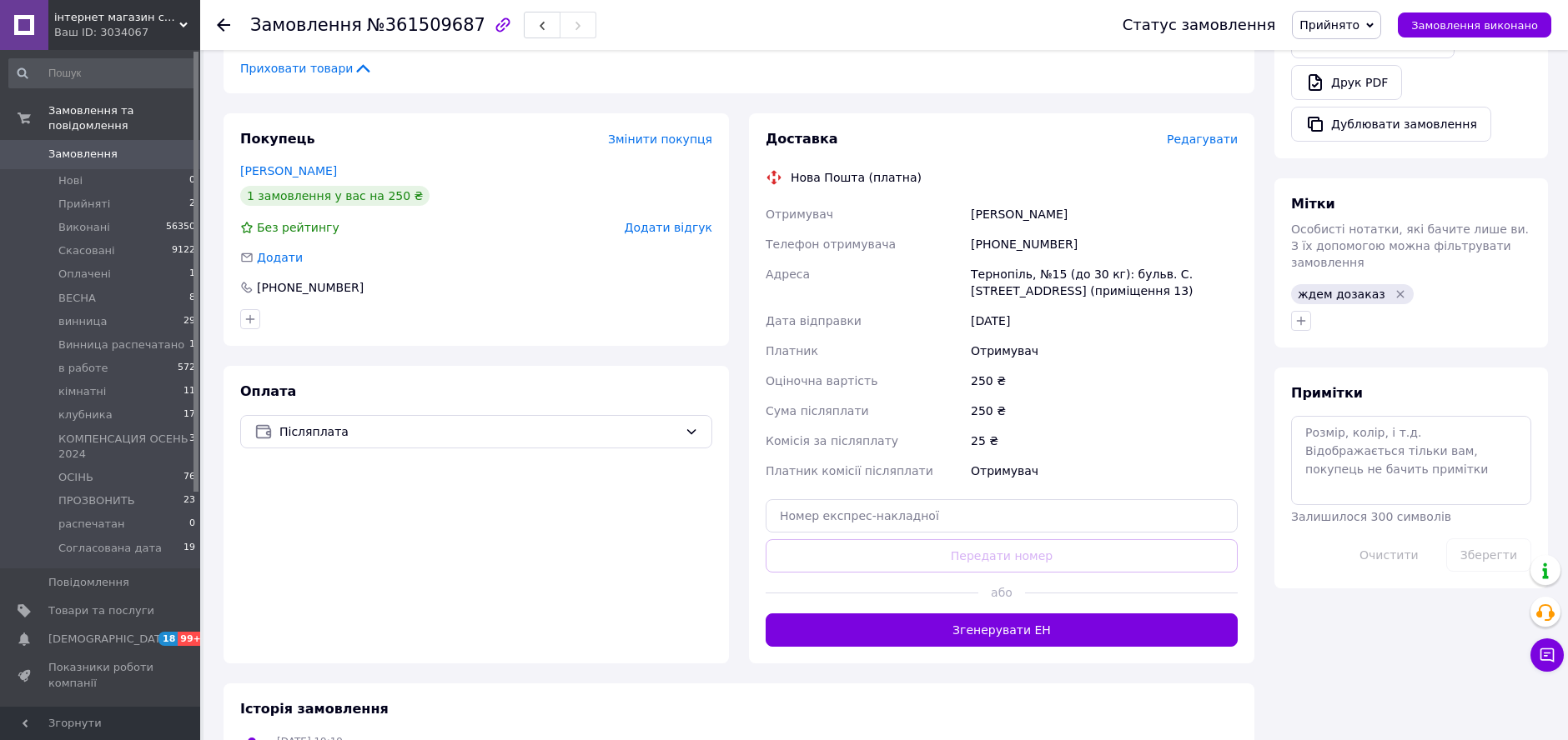
scroll to position [556, 0]
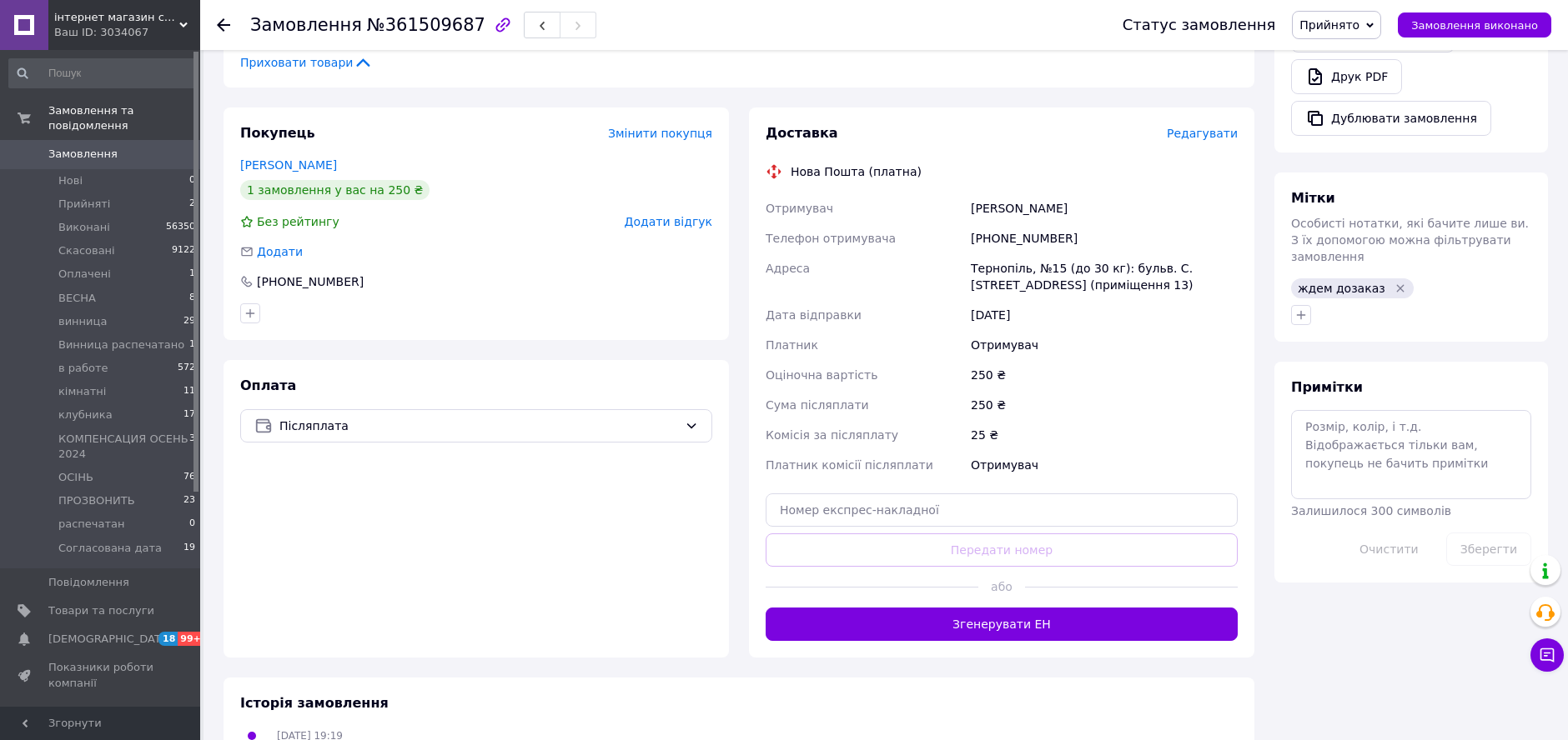
click at [604, 330] on div "Покупець Змінити покупця [PERSON_NAME] 1 замовлення у вас на 250 ₴ Без рейтингу…" at bounding box center [476, 224] width 506 height 233
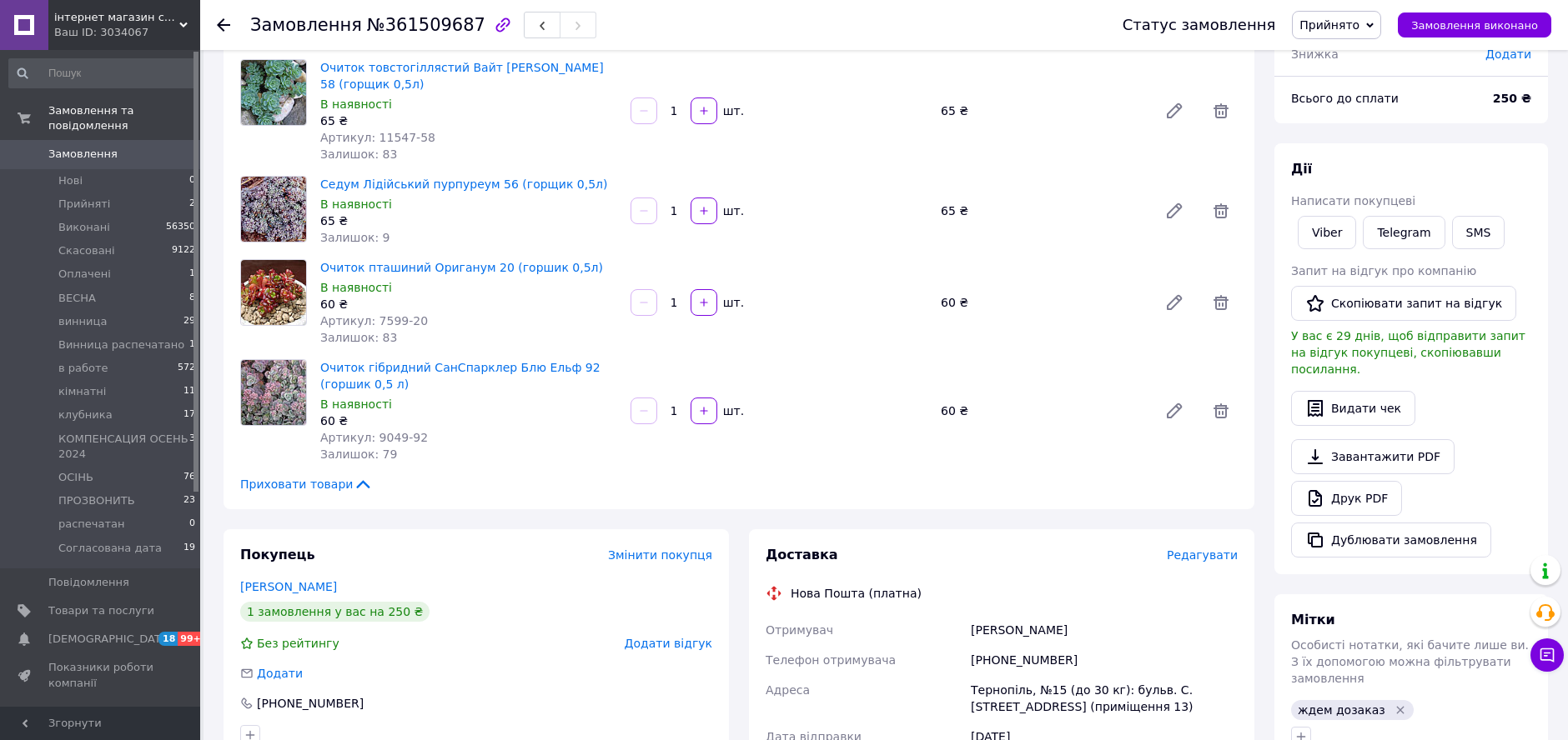
scroll to position [0, 0]
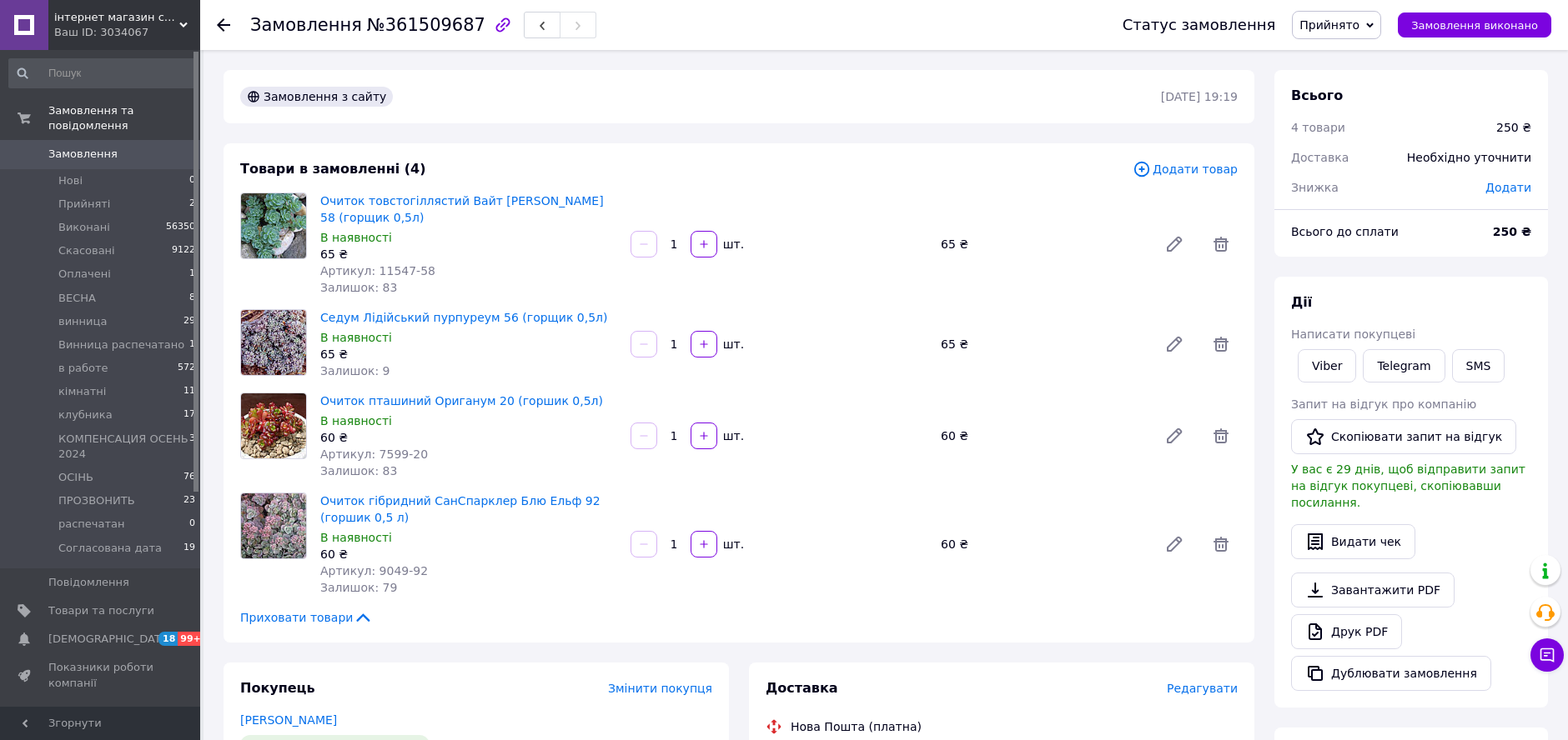
click at [626, 119] on div "Замовлення з сайту [DATE] 19:19" at bounding box center [739, 96] width 1031 height 53
click at [443, 81] on div "Замовлення з сайту [DATE] 19:19" at bounding box center [739, 96] width 1031 height 53
click at [120, 192] on li "Прийняті 2" at bounding box center [102, 204] width 206 height 23
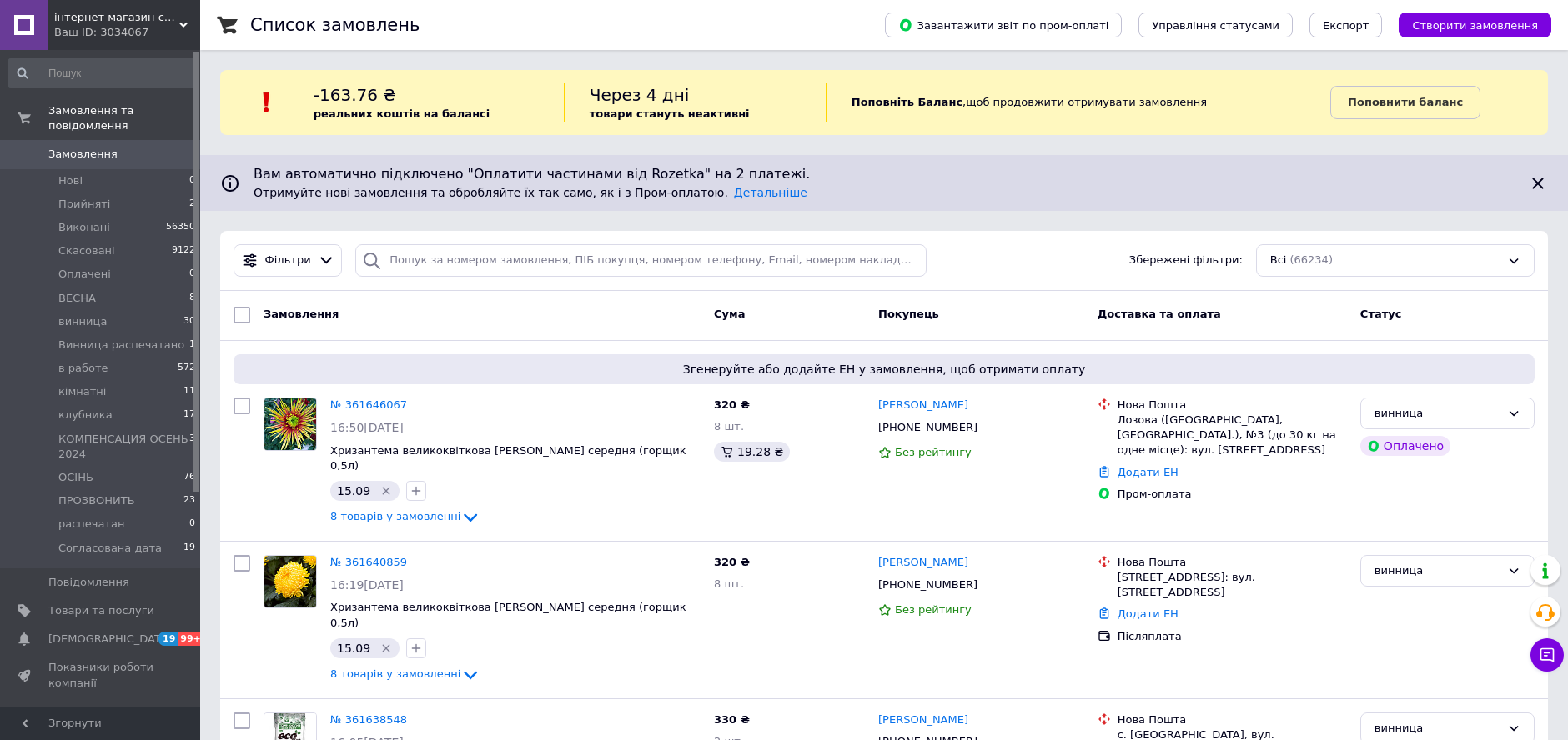
click at [969, 258] on div "Фільтри Збережені фільтри: Всі (66234)" at bounding box center [884, 260] width 1315 height 33
click at [972, 251] on div "Фільтри Збережені фільтри: Всі (66234)" at bounding box center [884, 260] width 1315 height 33
click at [979, 288] on div "Фільтри Збережені фільтри: Всі (66234)" at bounding box center [884, 261] width 1328 height 60
click at [569, 259] on input "search" at bounding box center [641, 260] width 571 height 33
paste input "0963969276"
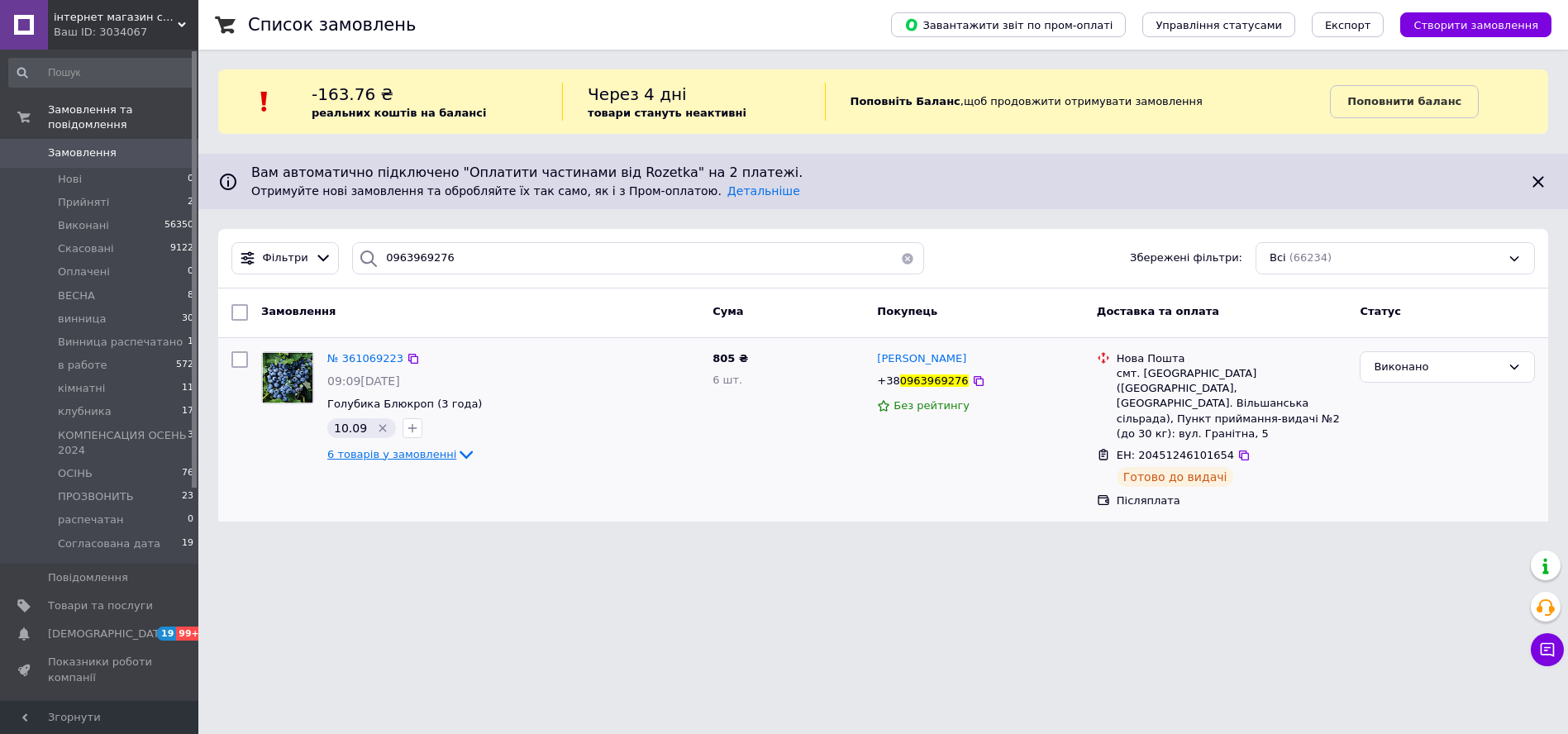
click at [405, 453] on span "6 товарів у замовленні" at bounding box center [391, 454] width 129 height 12
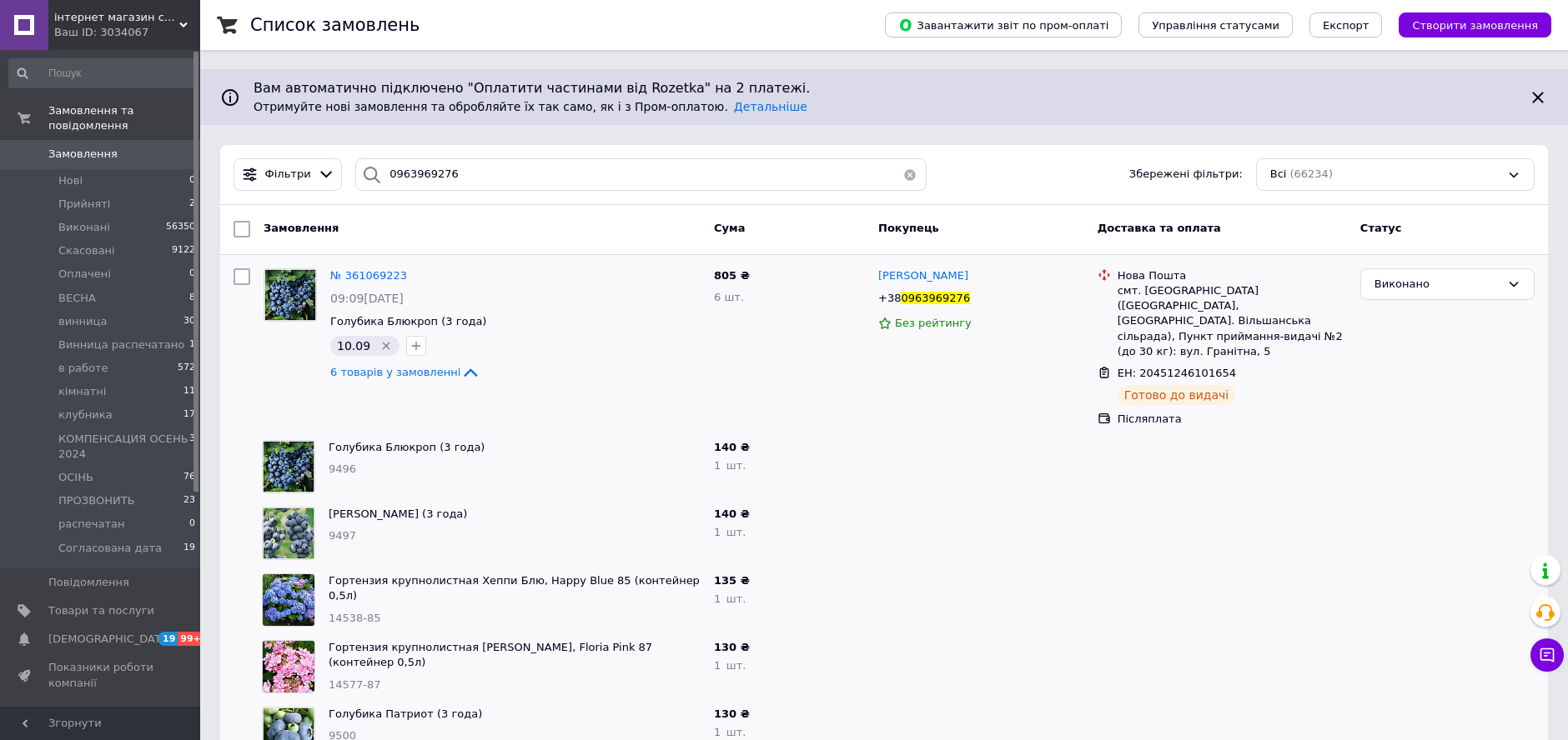
scroll to position [185, 0]
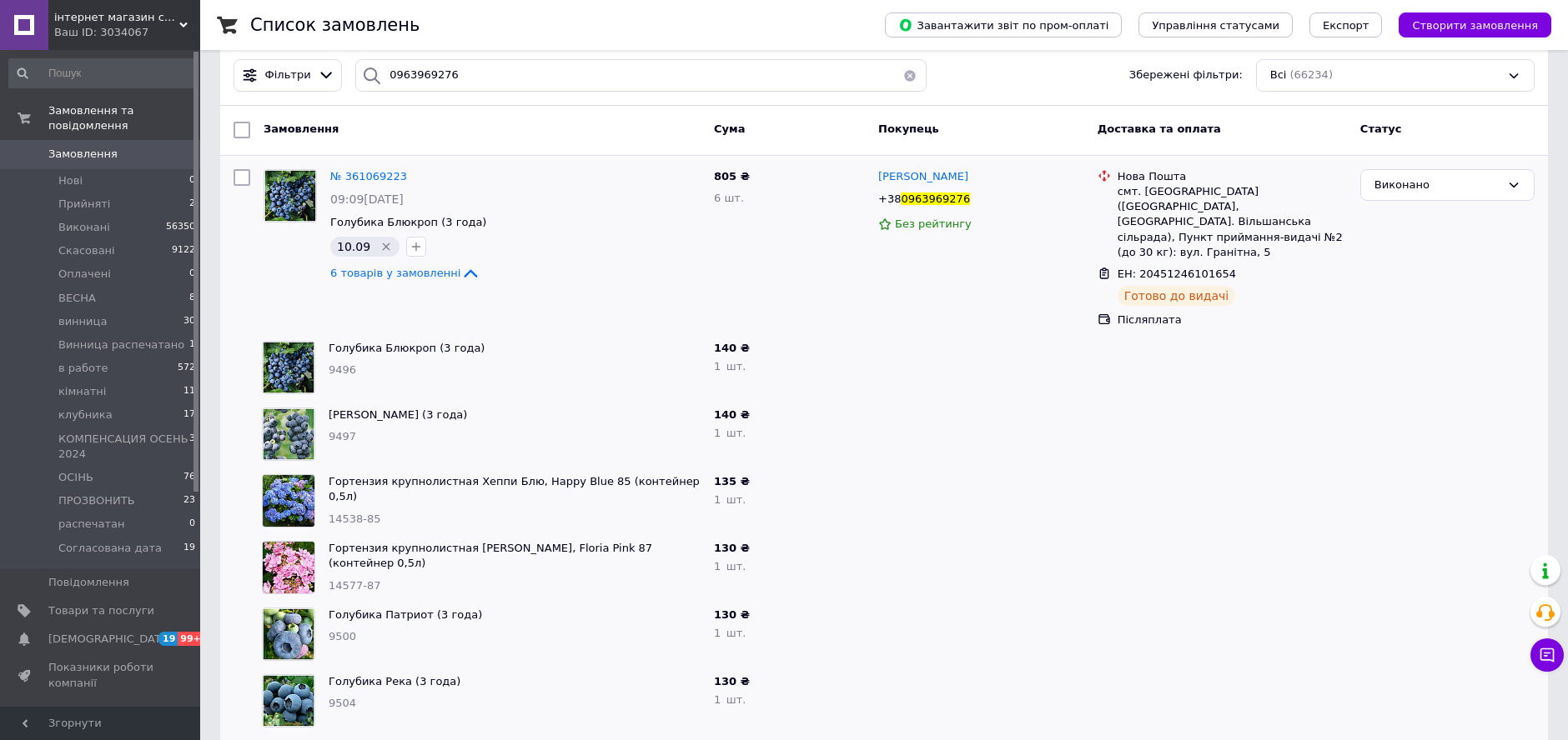
click at [837, 376] on div "140 ₴ 1   шт." at bounding box center [790, 368] width 164 height 67
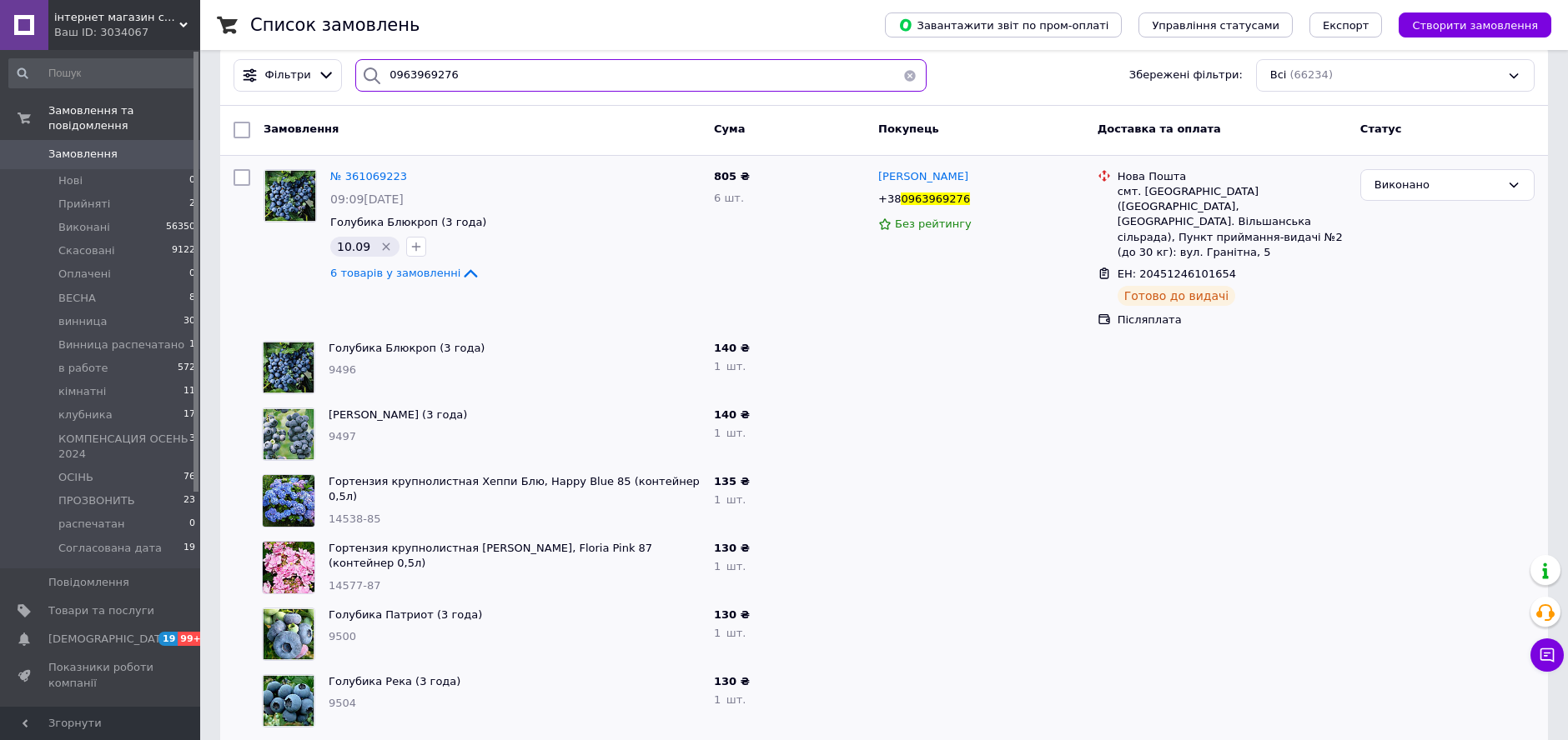
drag, startPoint x: 468, startPoint y: 68, endPoint x: 355, endPoint y: 70, distance: 113.0
click at [356, 70] on div "0963969276" at bounding box center [641, 75] width 571 height 33
paste input "2277755"
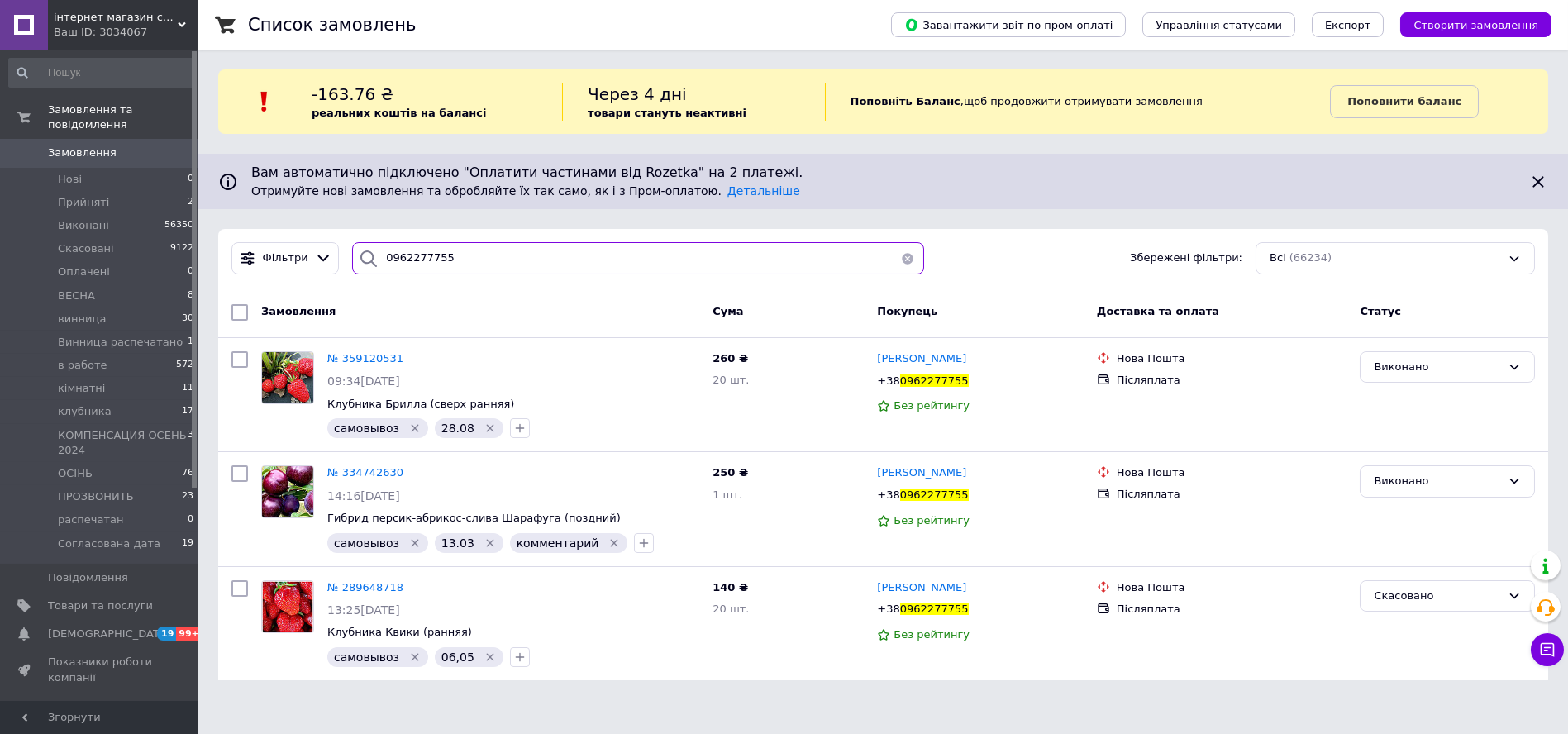
type input "0962277755"
click at [966, 248] on div "Фільтри 0962277755 Збережені фільтри: Всі (66234)" at bounding box center [883, 258] width 1317 height 32
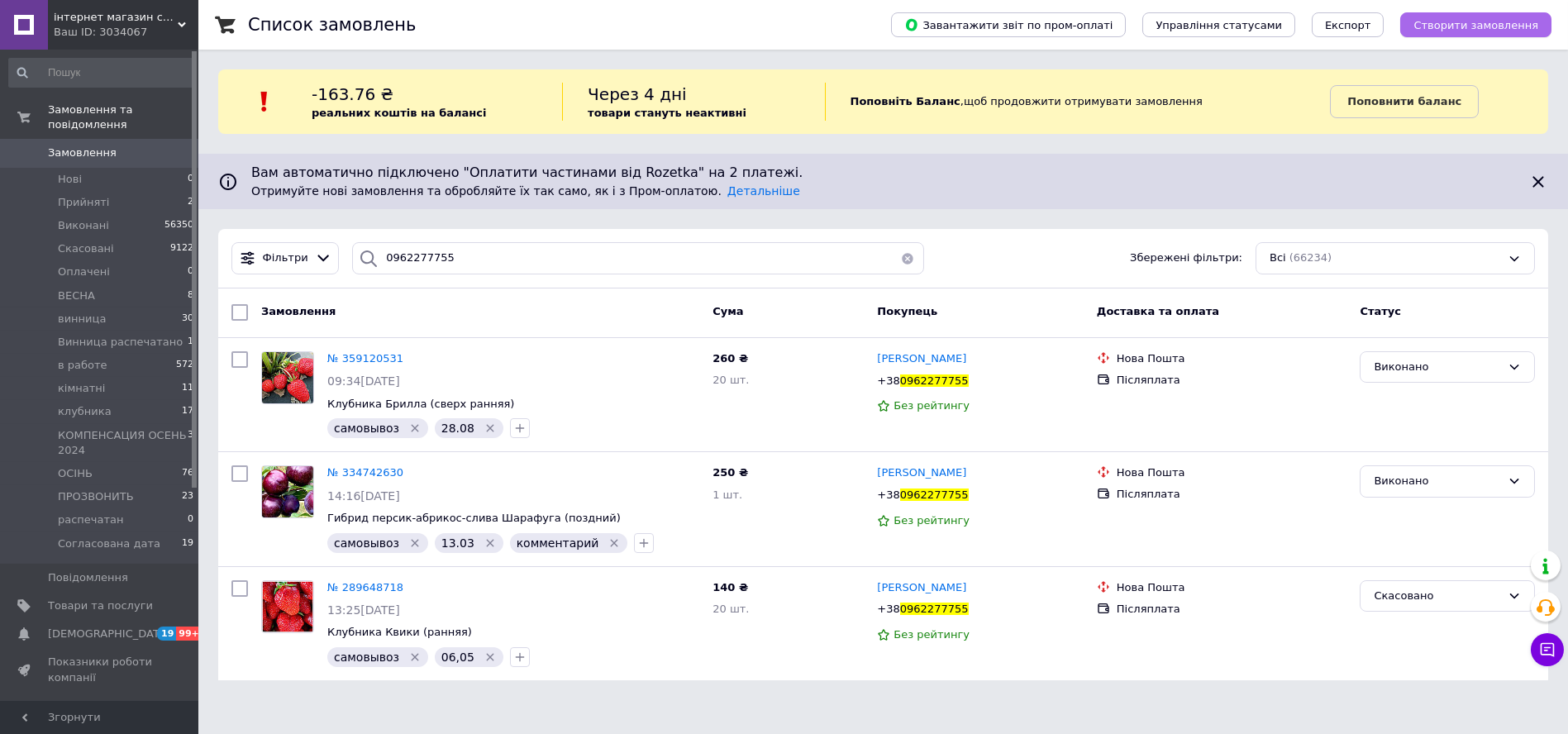
click at [1457, 12] on button "Створити замовлення" at bounding box center [1475, 24] width 151 height 24
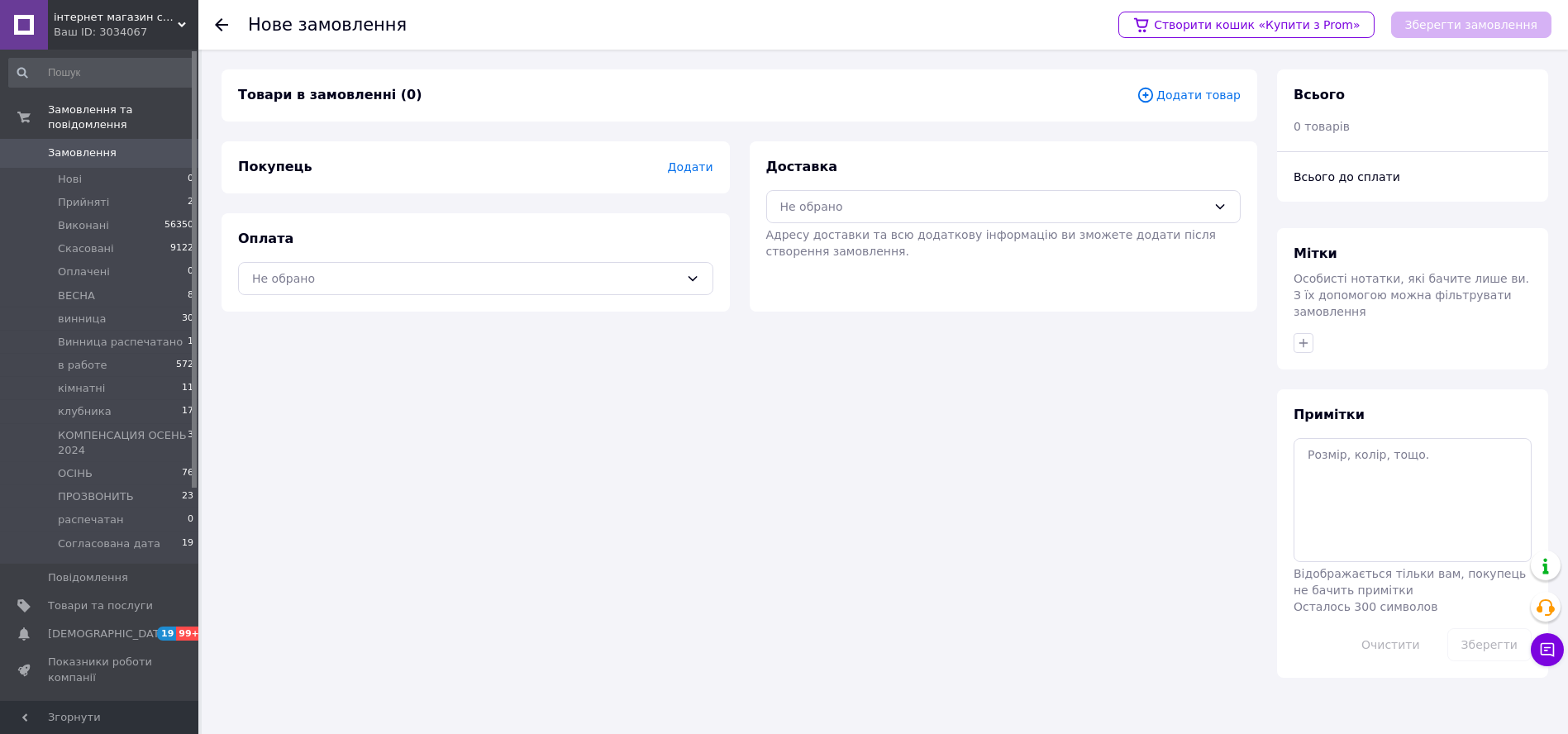
click at [1207, 88] on span "Додати товар" at bounding box center [1188, 94] width 104 height 18
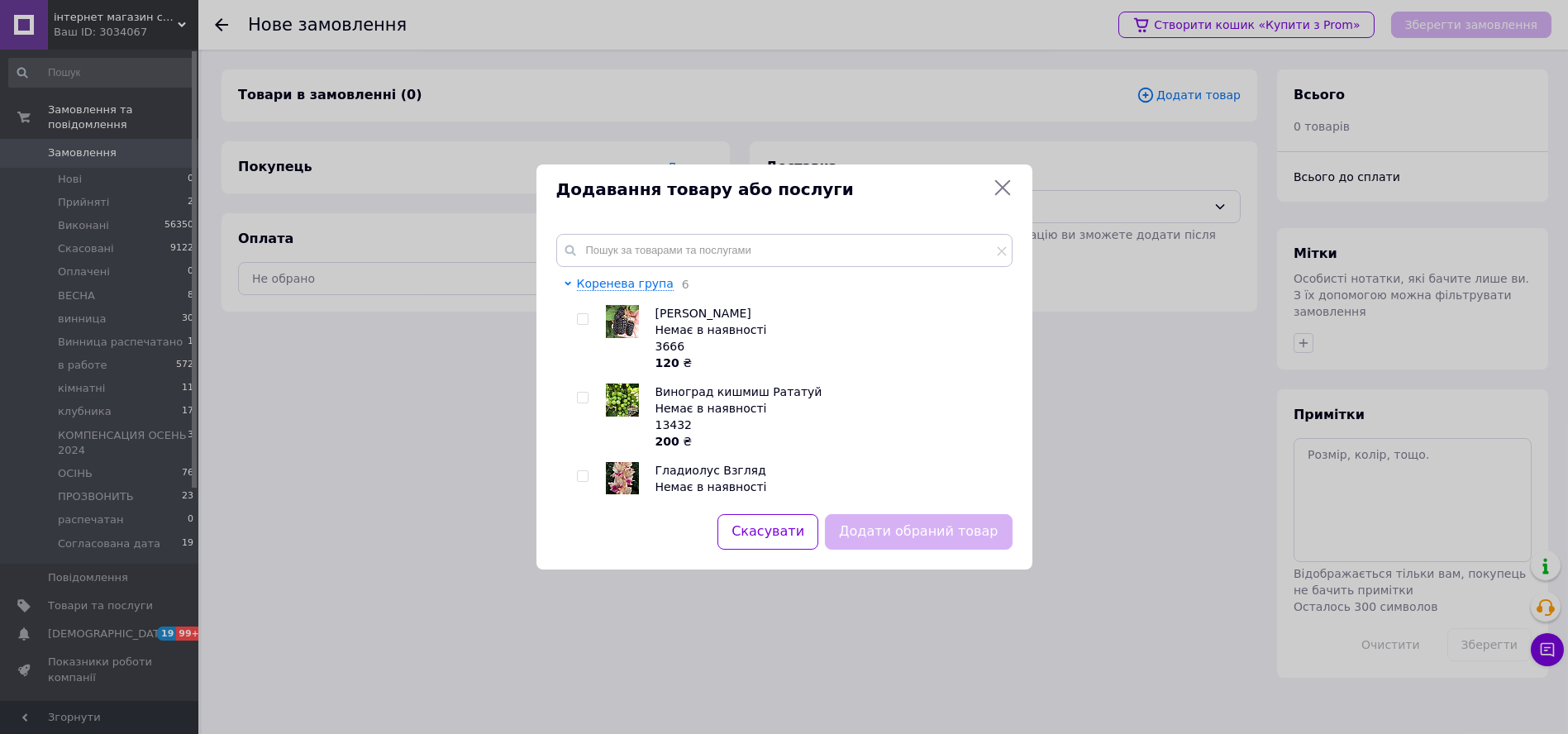
click at [686, 223] on div "Коренева група 6 Ежевика Карака Блэк Немає в наявності 3666 120 ₴ Виноград кишм…" at bounding box center [784, 364] width 496 height 300
click at [694, 248] on input "text" at bounding box center [784, 251] width 456 height 33
click at [698, 247] on input "text" at bounding box center [784, 251] width 456 height 33
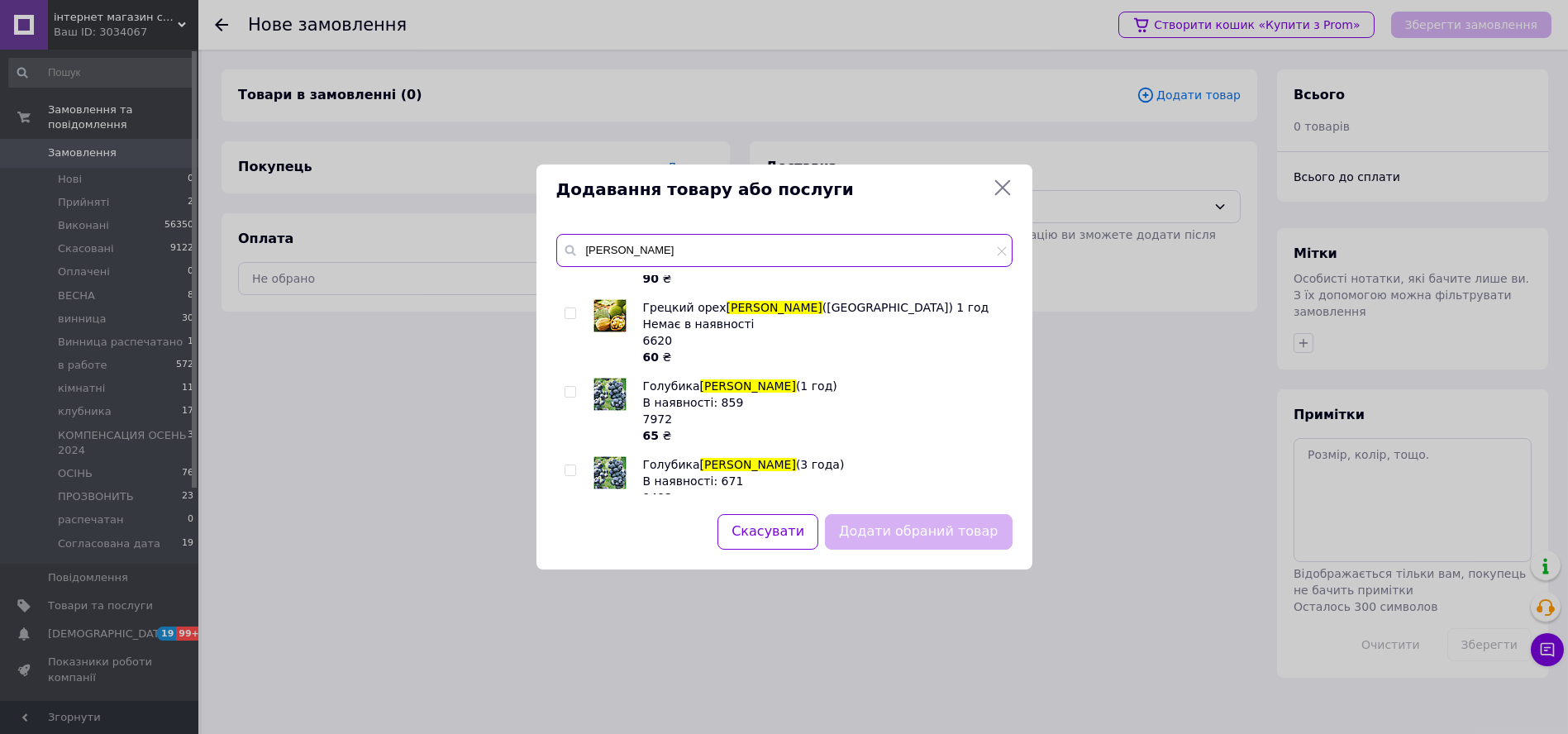
scroll to position [83, 0]
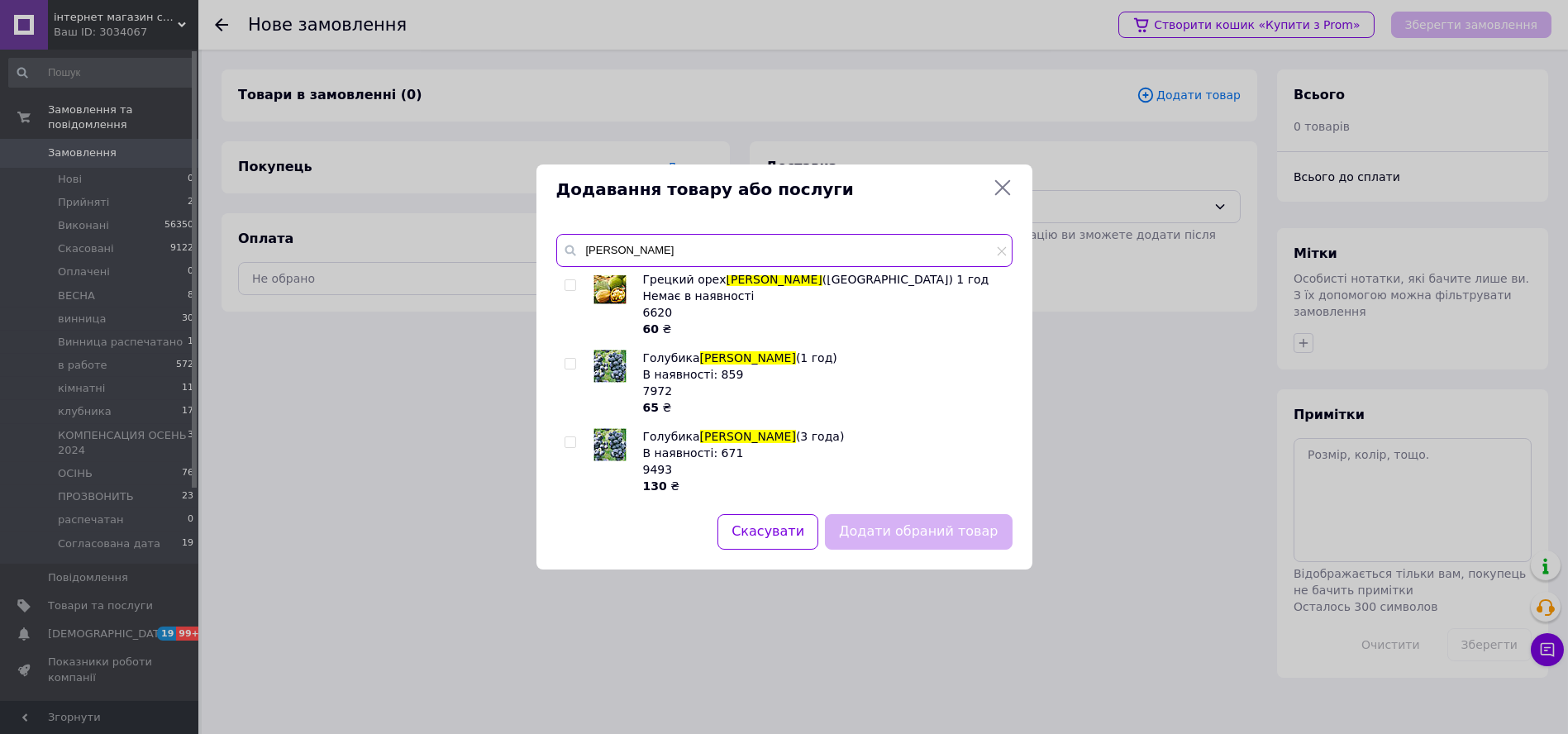
type input "чандлер"
click at [572, 439] on input "checkbox" at bounding box center [570, 443] width 10 height 10
checkbox input "true"
click at [602, 246] on input "чандлер" at bounding box center [784, 251] width 456 height 33
click at [602, 241] on input "чандлер" at bounding box center [784, 251] width 456 height 33
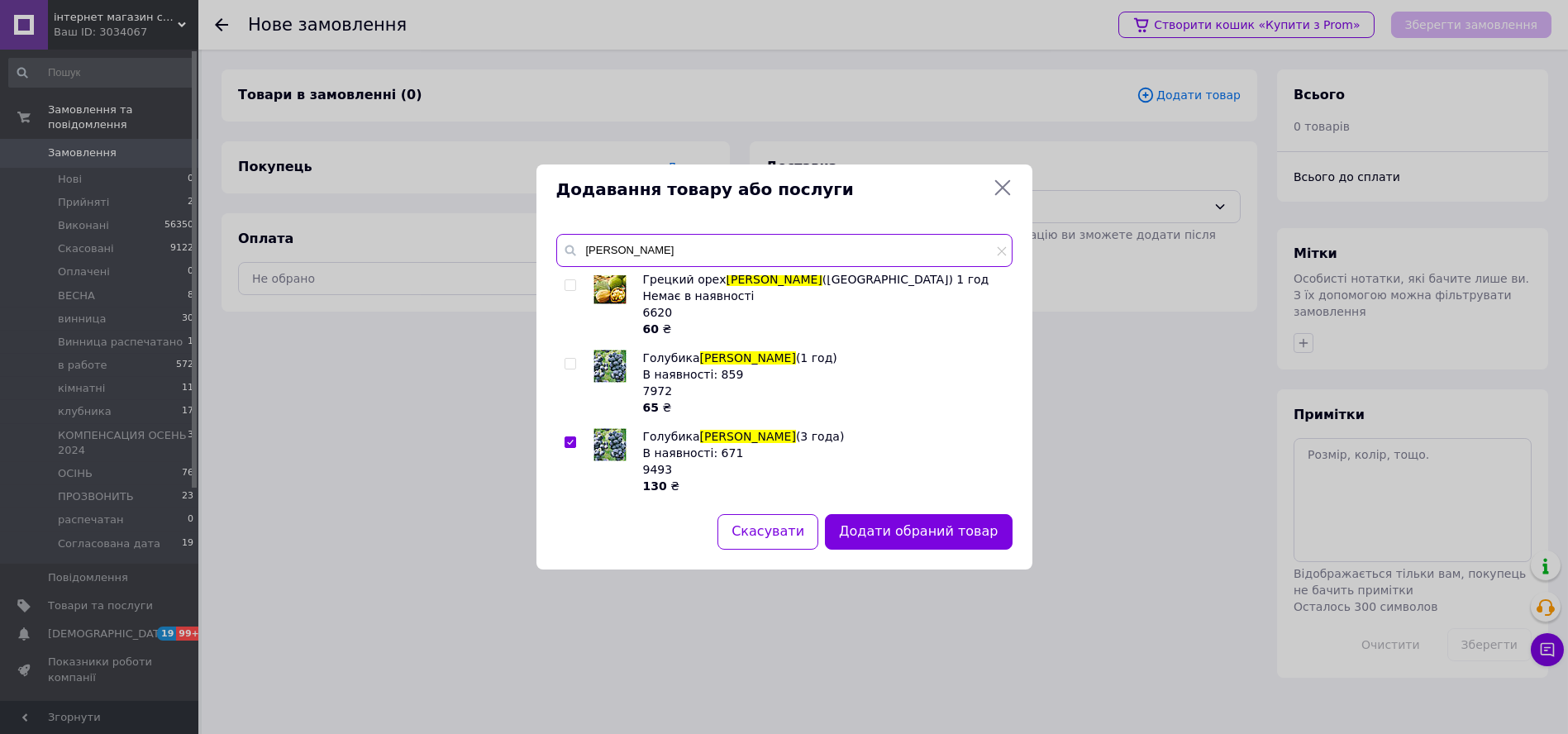
click at [610, 255] on input "чандлер" at bounding box center [784, 251] width 456 height 33
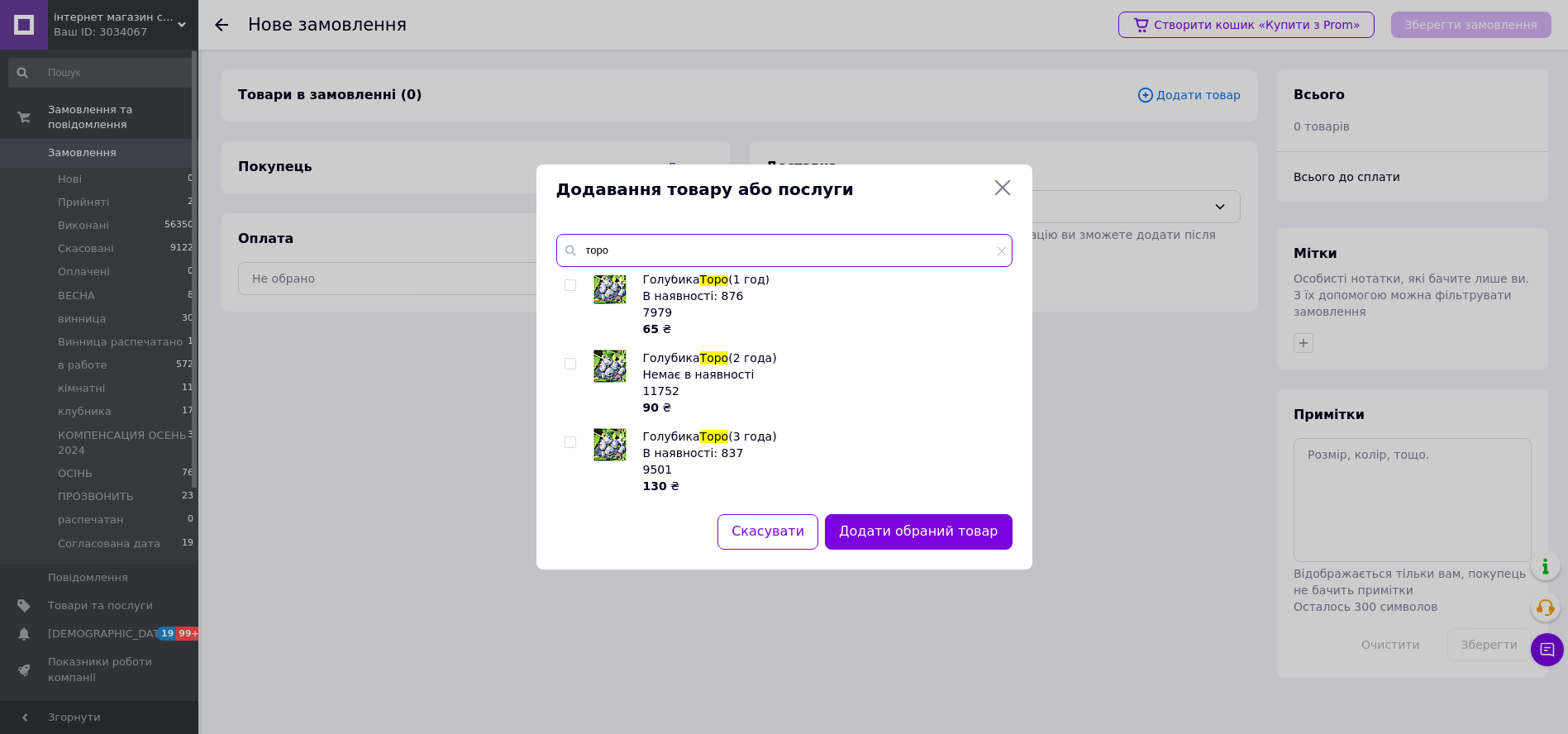
scroll to position [160, 0]
type input "торо"
click at [571, 365] on input "checkbox" at bounding box center [570, 365] width 10 height 10
checkbox input "true"
click at [602, 240] on input "торо" at bounding box center [784, 251] width 456 height 33
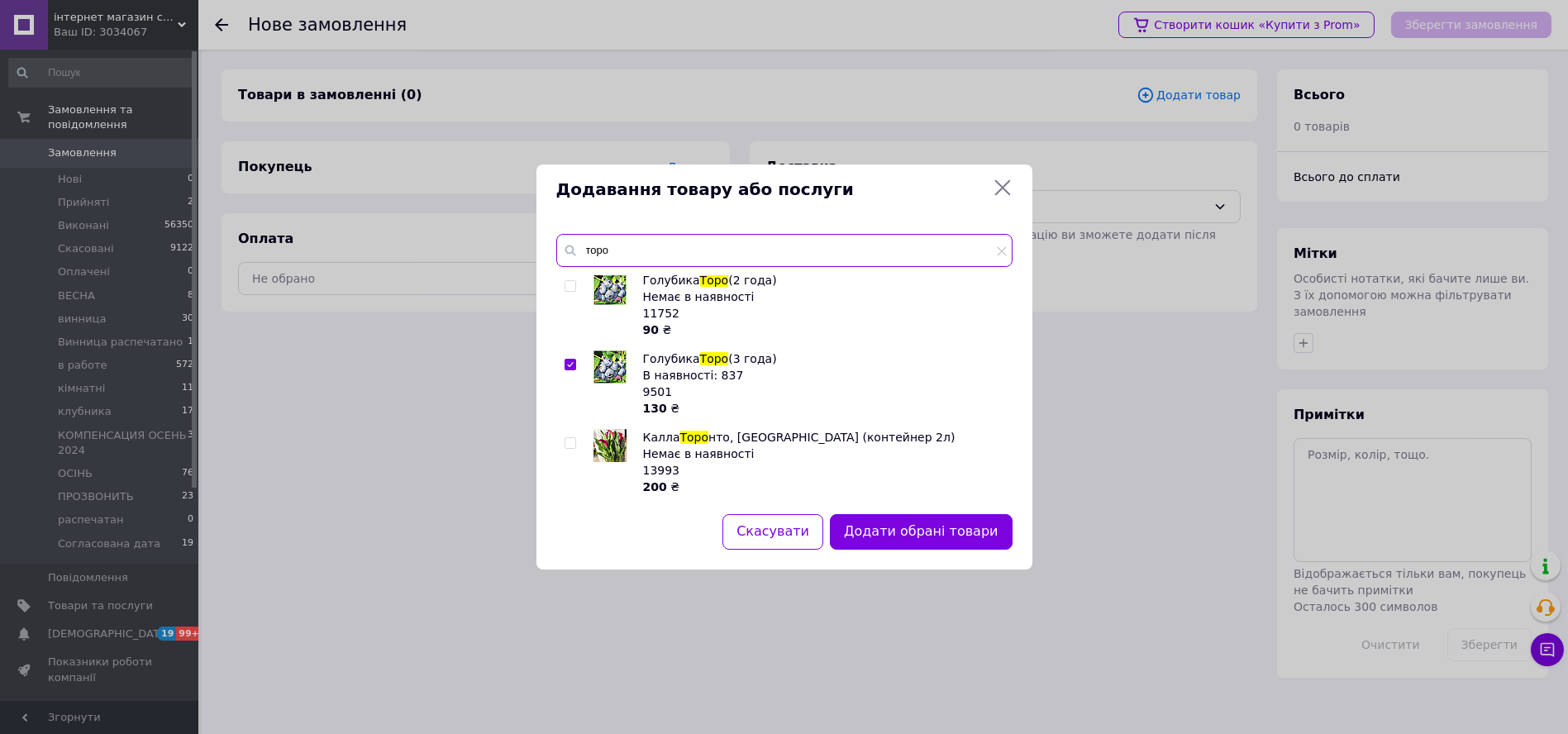
click at [602, 240] on input "торо" at bounding box center [784, 251] width 456 height 33
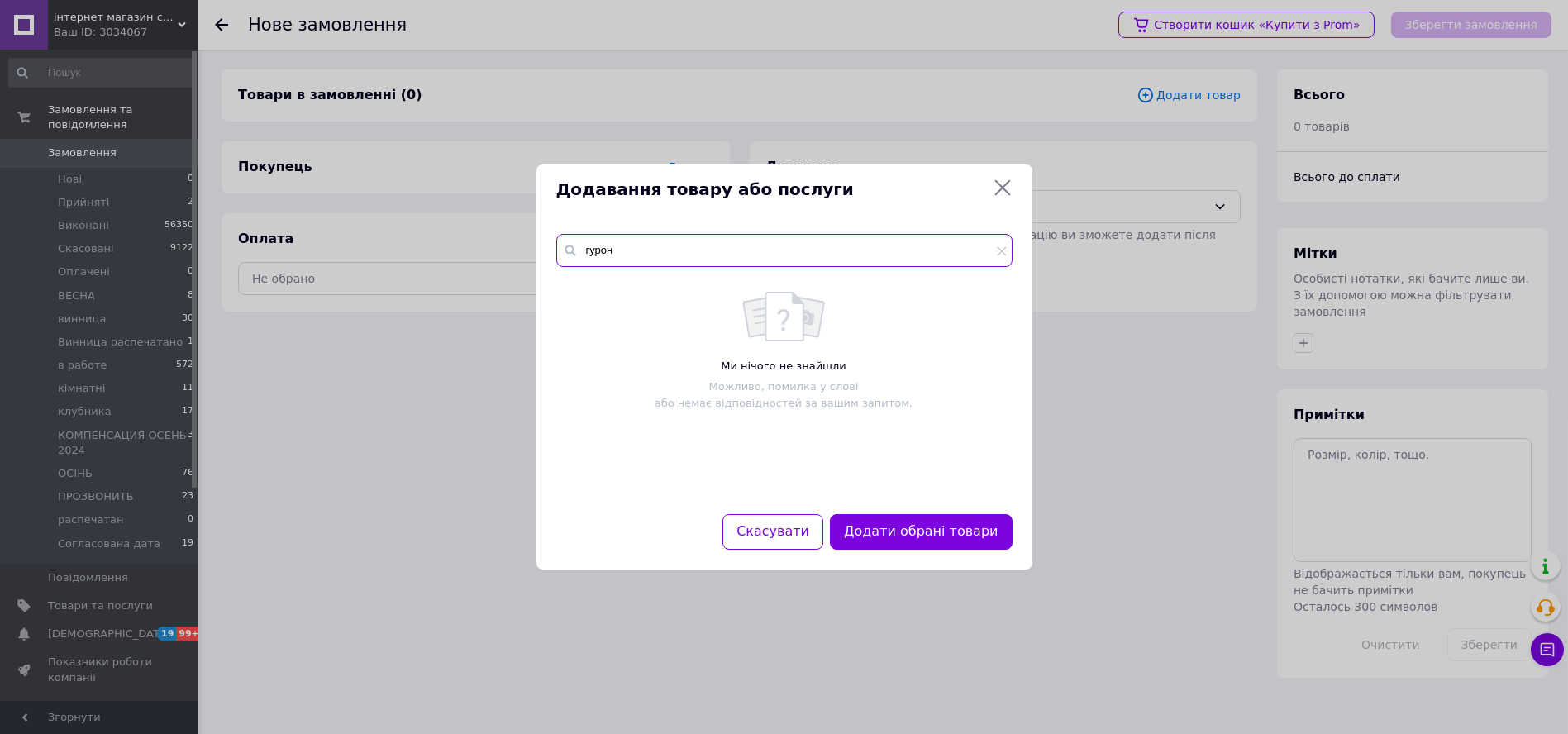
click at [631, 255] on input "гурон" at bounding box center [784, 251] width 456 height 33
type input "г"
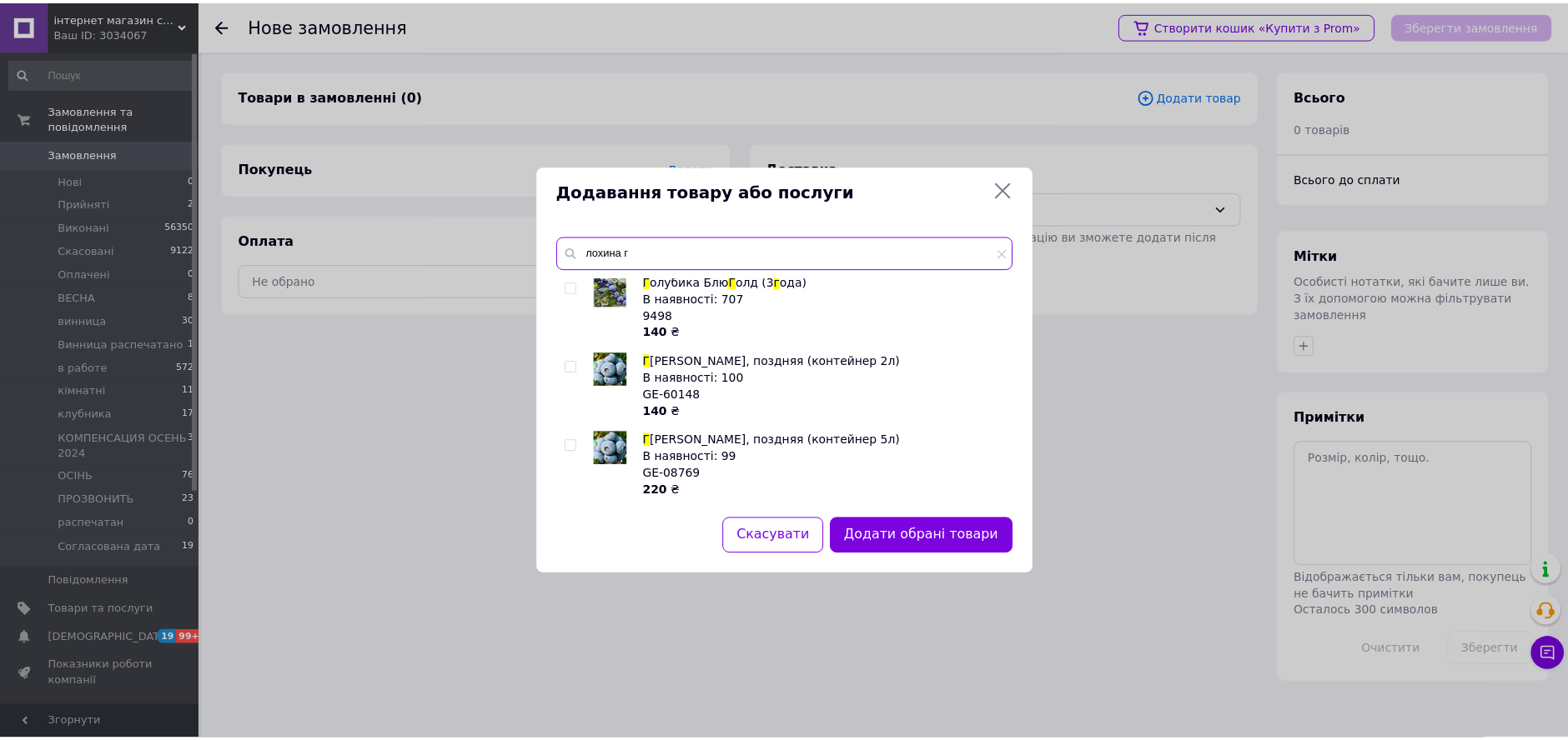
scroll to position [242, 0]
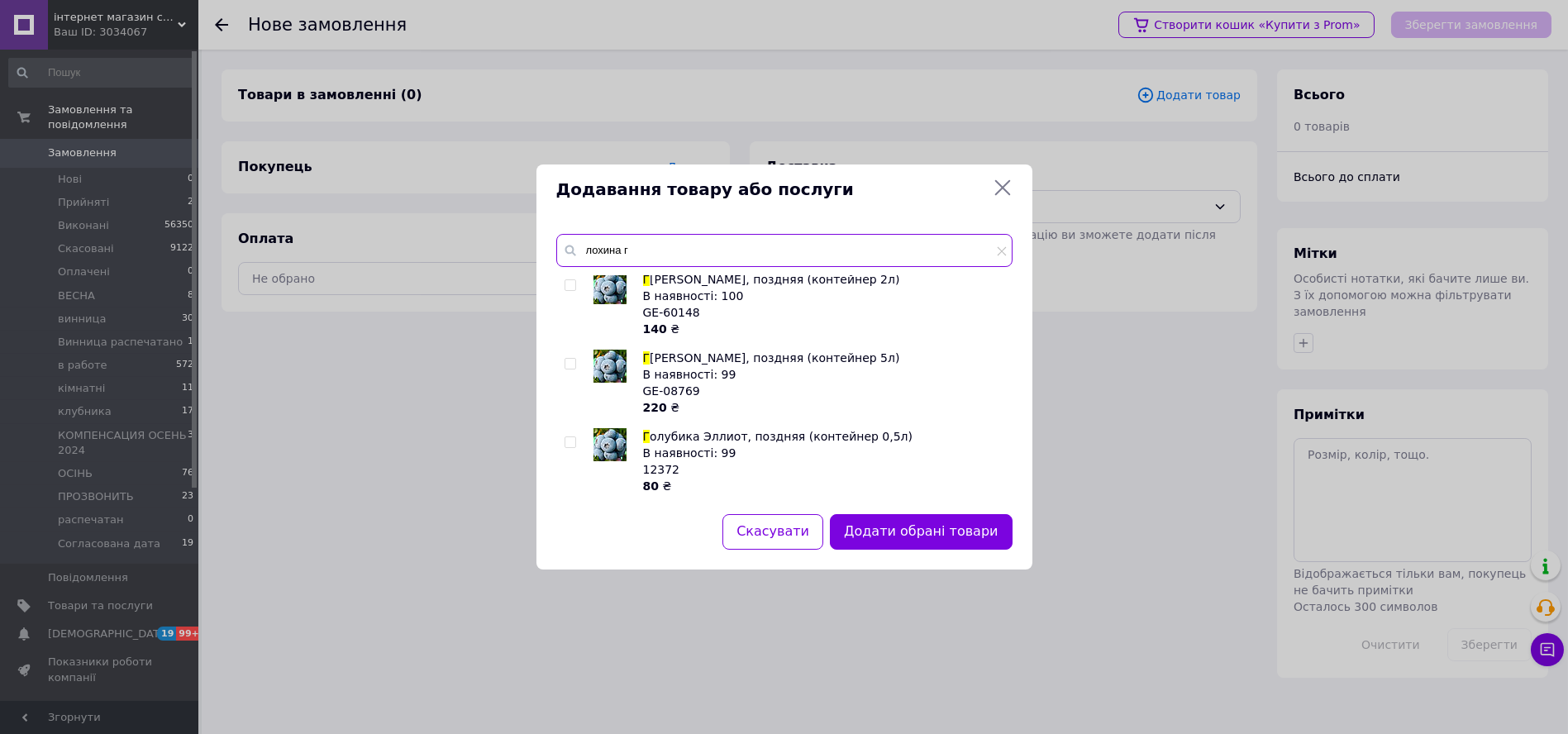
type input "лохина г"
drag, startPoint x: 403, startPoint y: 369, endPoint x: 519, endPoint y: 371, distance: 116.0
click at [411, 369] on div "Додавання товару або послуги лохина г Г олубика Блю Г олд (2 г ода) В наявності…" at bounding box center [784, 367] width 1568 height 734
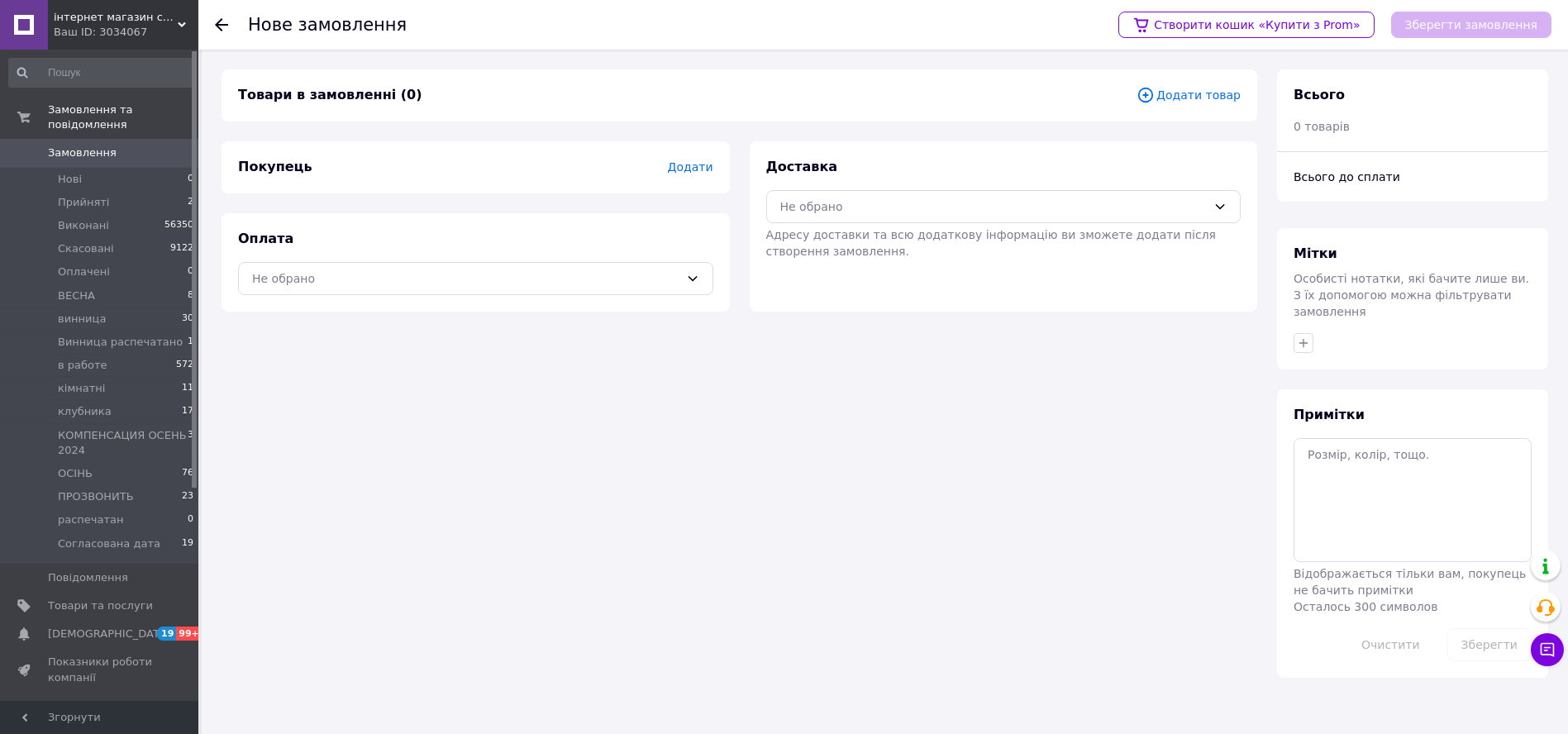
click at [101, 148] on link "Замовлення 0" at bounding box center [101, 153] width 204 height 28
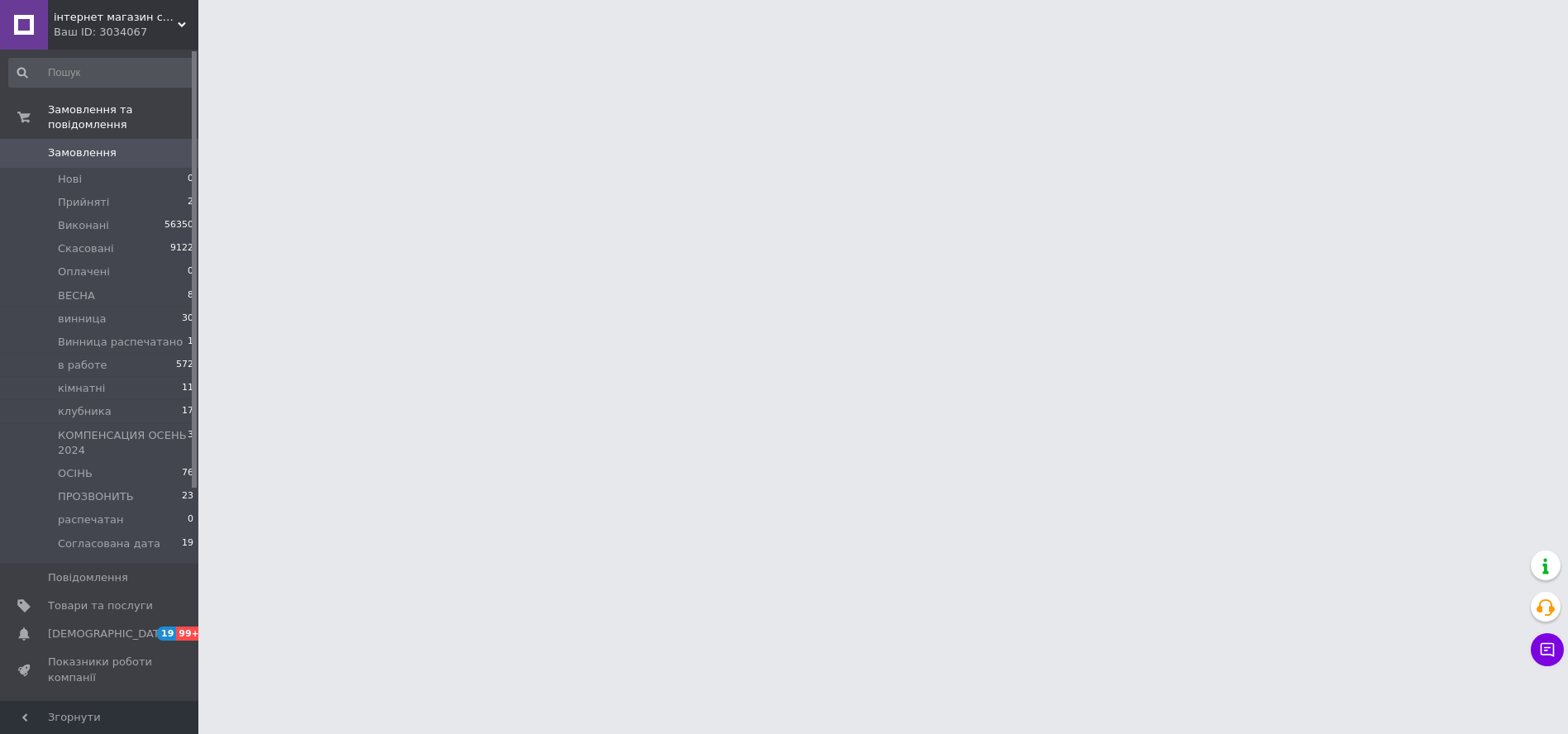
click at [53, 145] on span "Замовлення" at bounding box center [82, 152] width 68 height 15
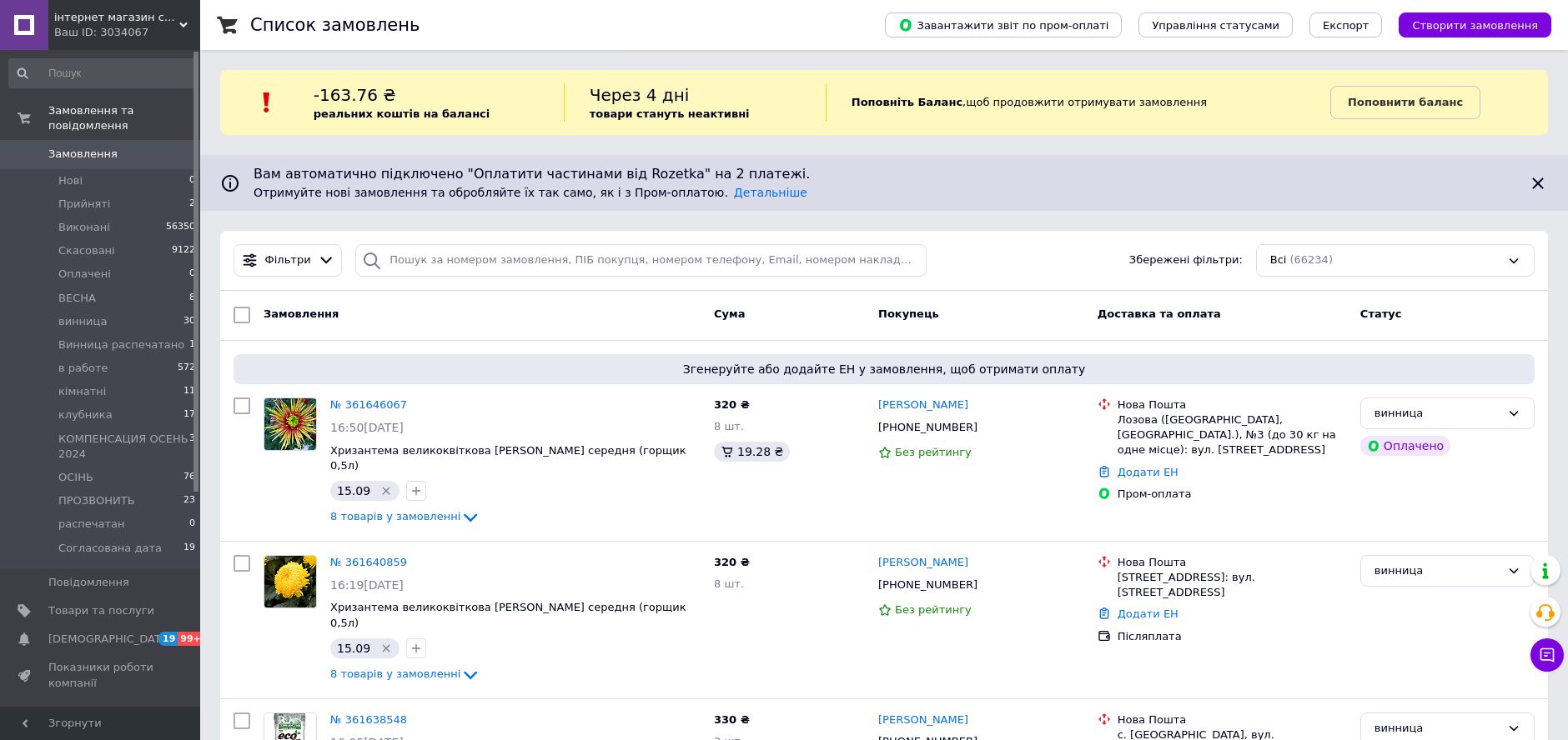
click at [53, 146] on span "Замовлення" at bounding box center [83, 153] width 69 height 15
